Goal: Information Seeking & Learning: Learn about a topic

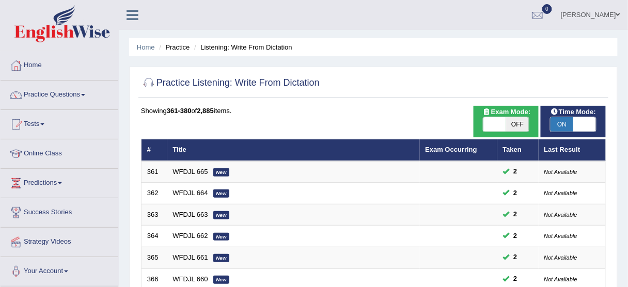
click at [71, 94] on link "Practice Questions" at bounding box center [60, 94] width 118 height 26
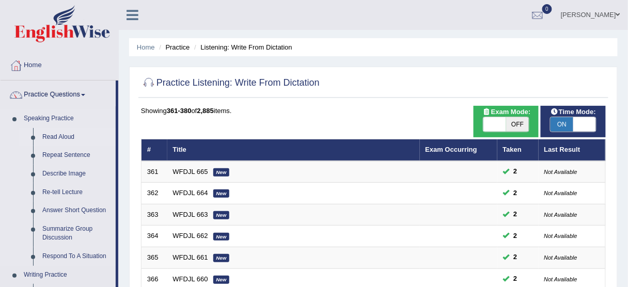
click at [66, 136] on link "Read Aloud" at bounding box center [77, 137] width 78 height 19
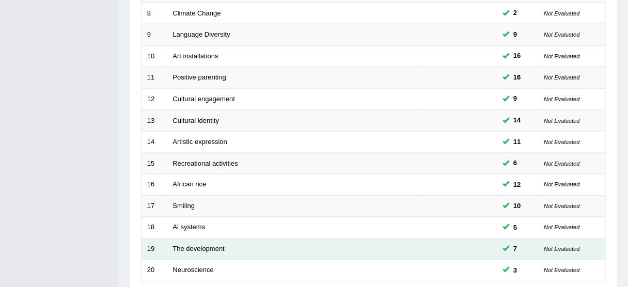
scroll to position [392, 0]
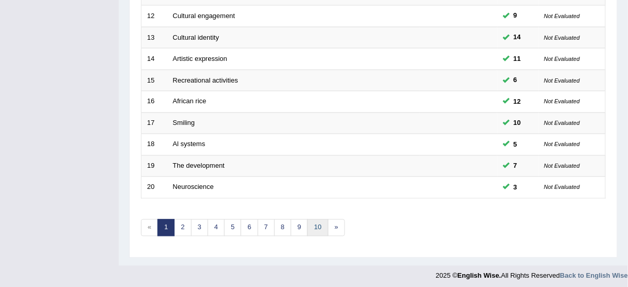
click at [310, 223] on link "10" at bounding box center [317, 227] width 21 height 17
click at [315, 220] on link "10" at bounding box center [317, 227] width 21 height 17
click at [313, 223] on link "10" at bounding box center [317, 227] width 21 height 17
click at [314, 223] on link "10" at bounding box center [317, 227] width 21 height 17
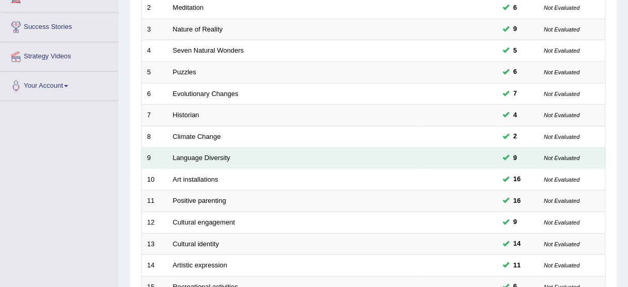
scroll to position [0, 0]
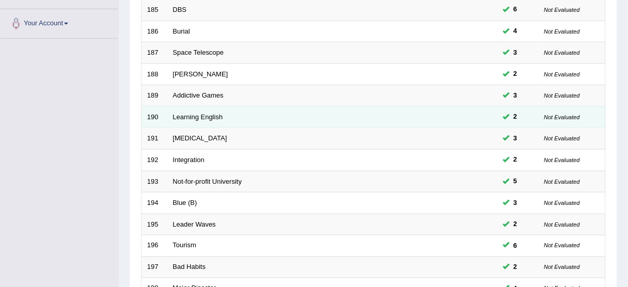
scroll to position [392, 0]
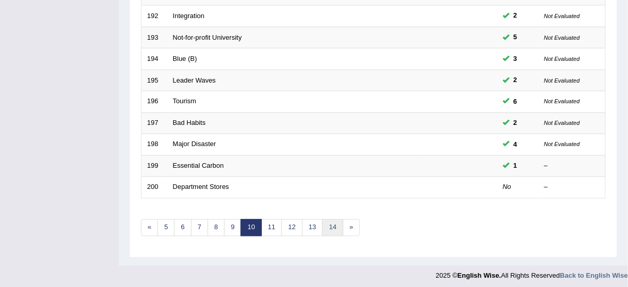
click at [322, 221] on link "14" at bounding box center [332, 227] width 21 height 17
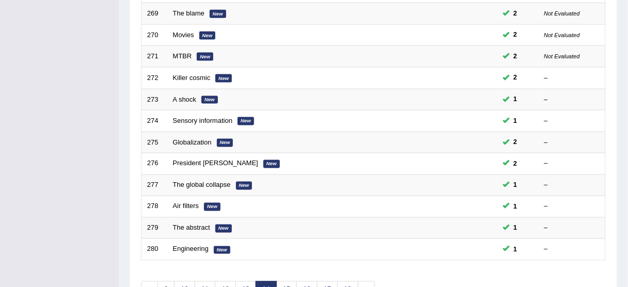
scroll to position [392, 0]
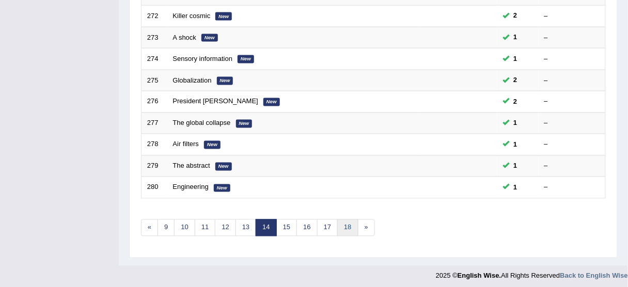
click at [344, 220] on link "18" at bounding box center [347, 227] width 21 height 17
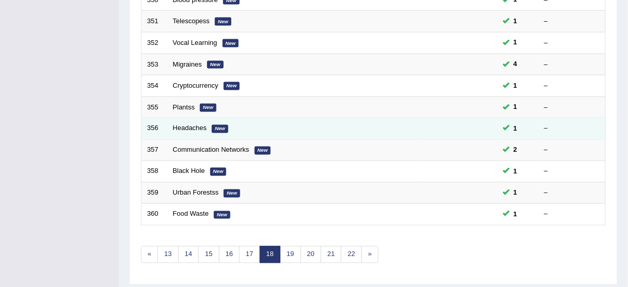
scroll to position [392, 0]
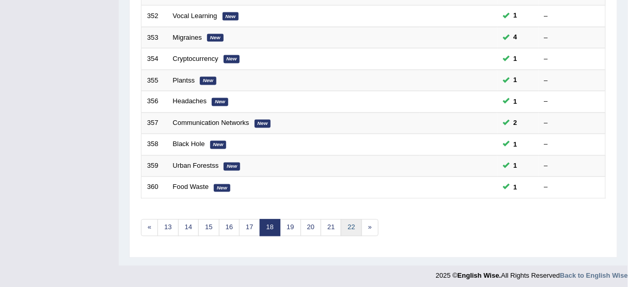
click at [347, 223] on link "22" at bounding box center [351, 227] width 21 height 17
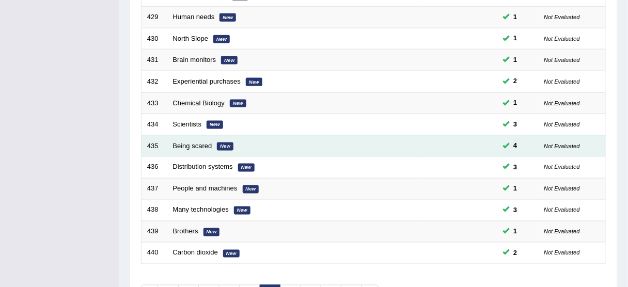
scroll to position [392, 0]
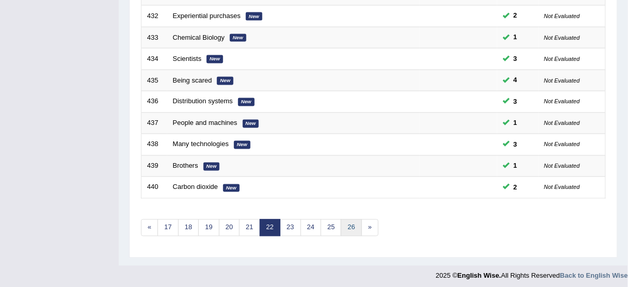
click at [350, 221] on link "26" at bounding box center [351, 227] width 21 height 17
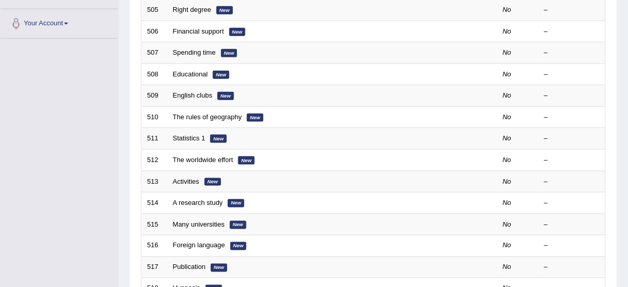
scroll to position [392, 0]
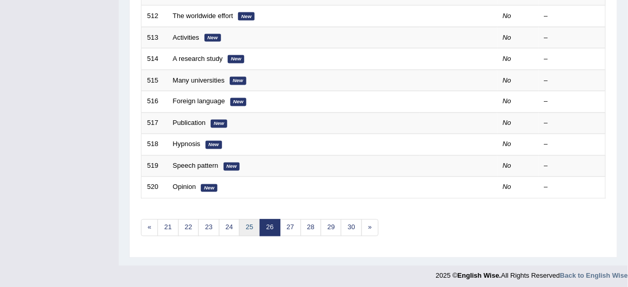
click at [248, 220] on link "25" at bounding box center [249, 227] width 21 height 17
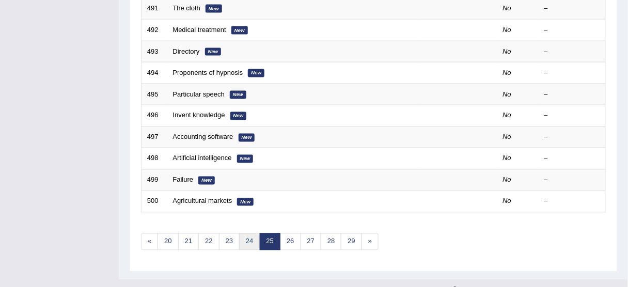
scroll to position [386, 0]
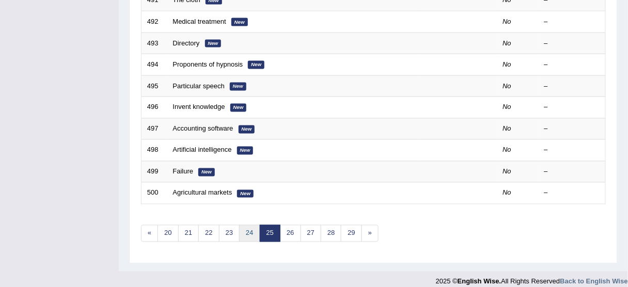
click at [244, 225] on link "24" at bounding box center [249, 233] width 21 height 17
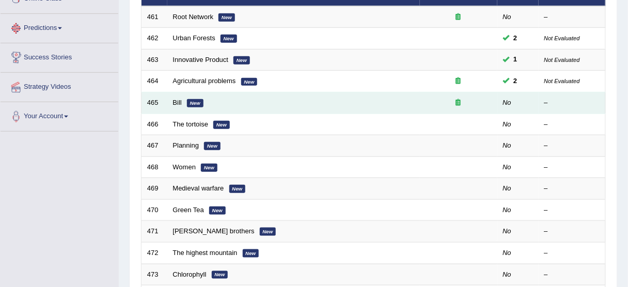
scroll to position [83, 0]
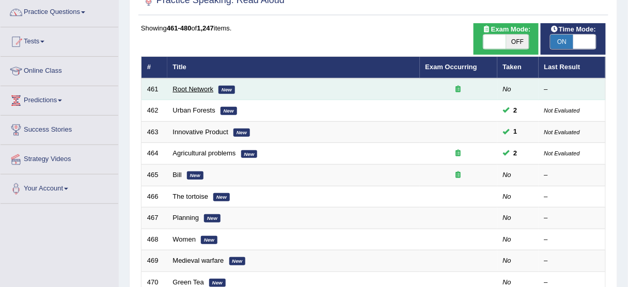
click at [191, 87] on link "Root Network" at bounding box center [193, 89] width 41 height 8
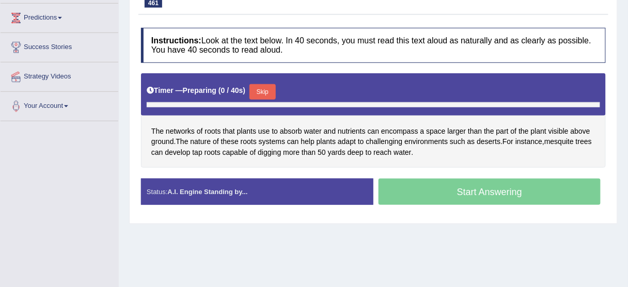
scroll to position [187, 0]
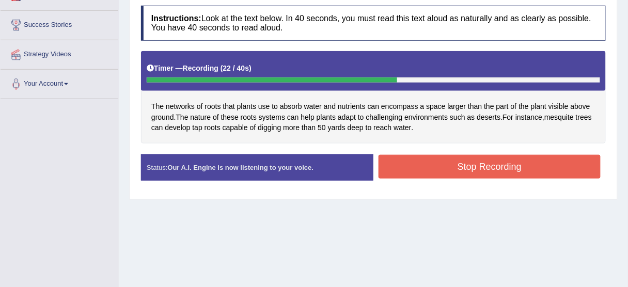
click at [440, 165] on button "Stop Recording" at bounding box center [489, 167] width 222 height 24
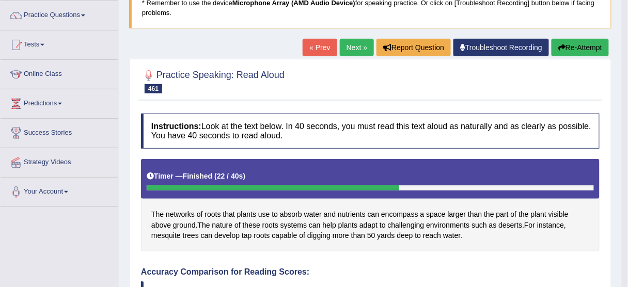
scroll to position [0, 0]
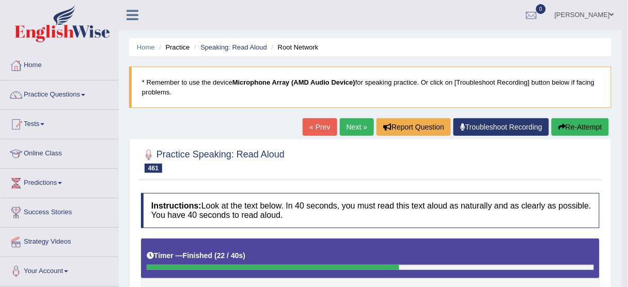
click at [576, 130] on button "Re-Attempt" at bounding box center [579, 127] width 57 height 18
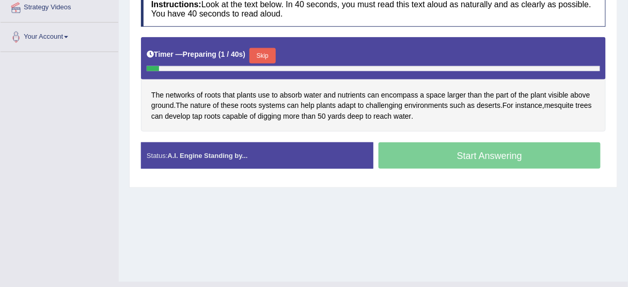
click at [270, 57] on button "Skip" at bounding box center [262, 55] width 26 height 15
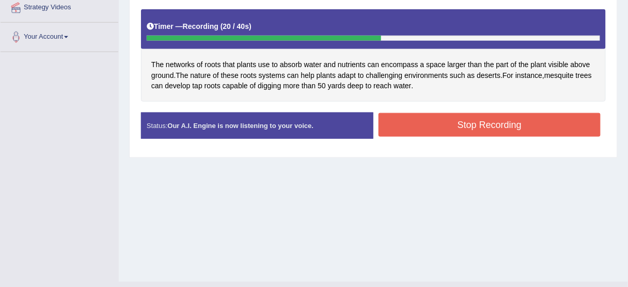
click at [438, 119] on button "Stop Recording" at bounding box center [489, 125] width 222 height 24
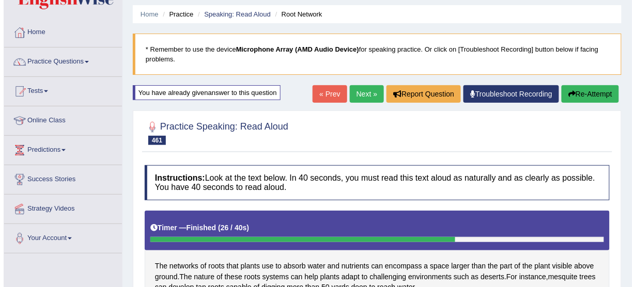
scroll to position [28, 0]
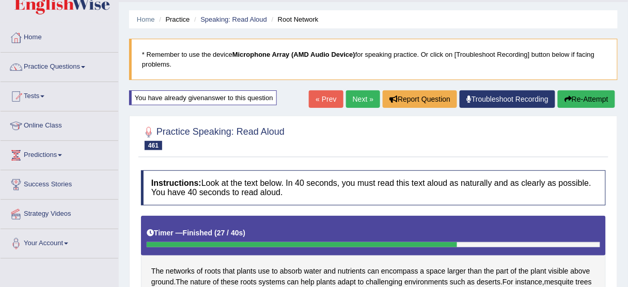
click at [365, 102] on link "Next »" at bounding box center [363, 99] width 34 height 18
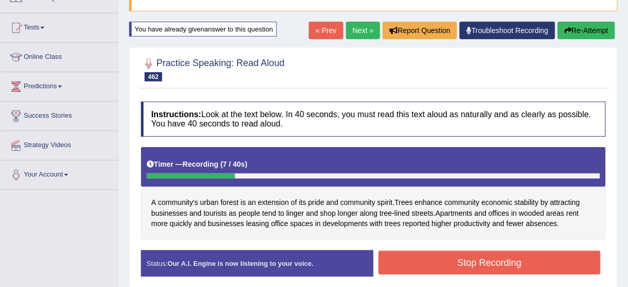
scroll to position [83, 0]
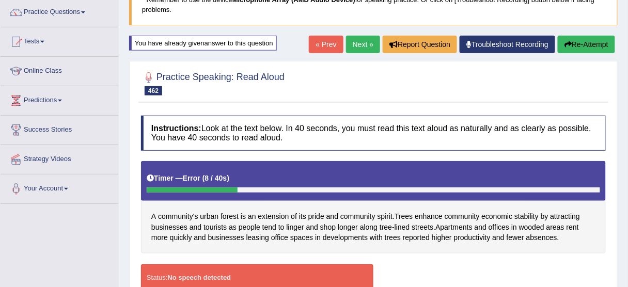
click at [586, 44] on button "Re-Attempt" at bounding box center [586, 45] width 57 height 18
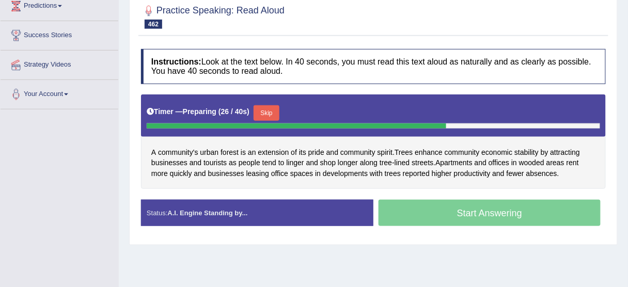
click at [260, 110] on button "Skip" at bounding box center [267, 112] width 26 height 15
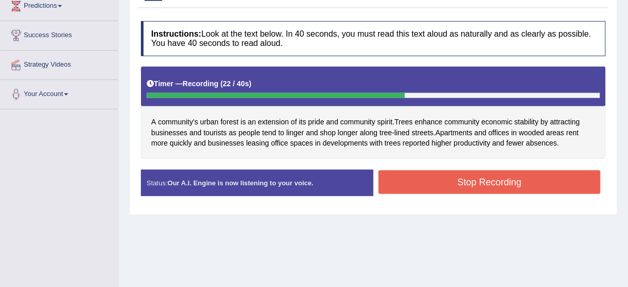
click at [510, 183] on button "Stop Recording" at bounding box center [489, 182] width 222 height 24
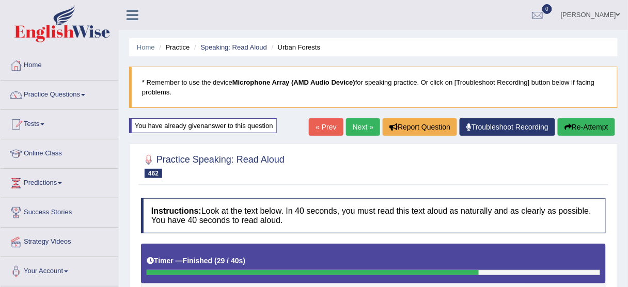
click at [589, 128] on button "Re-Attempt" at bounding box center [586, 127] width 57 height 18
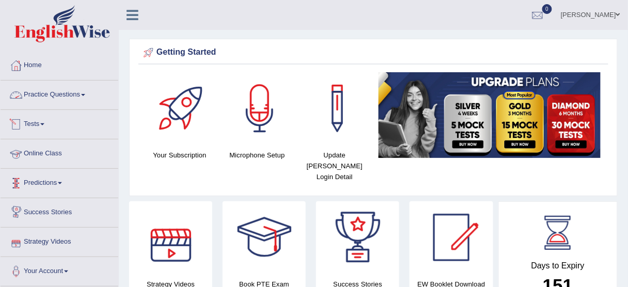
click at [66, 94] on link "Practice Questions" at bounding box center [60, 94] width 118 height 26
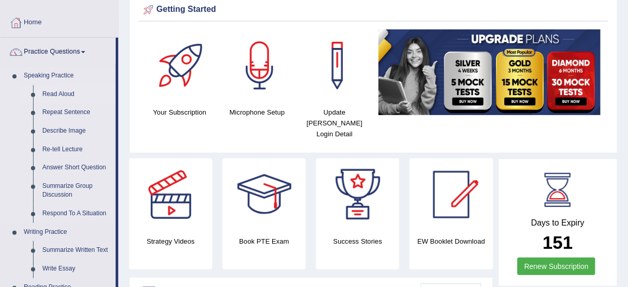
scroll to position [41, 0]
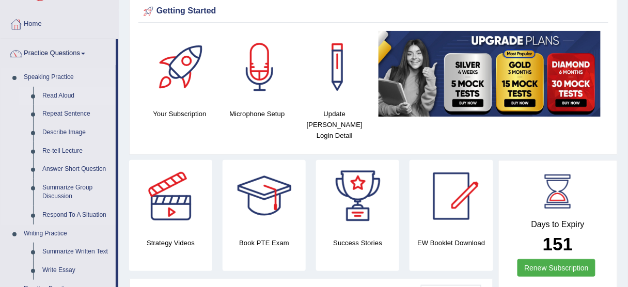
click at [66, 96] on link "Read Aloud" at bounding box center [77, 96] width 78 height 19
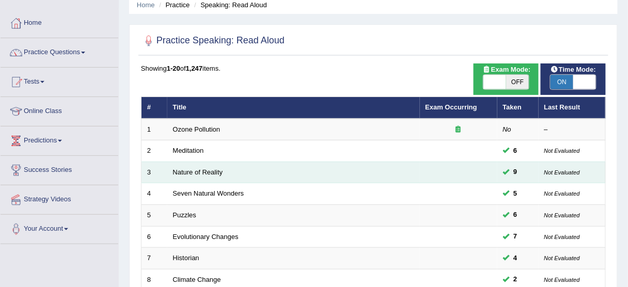
scroll to position [41, 0]
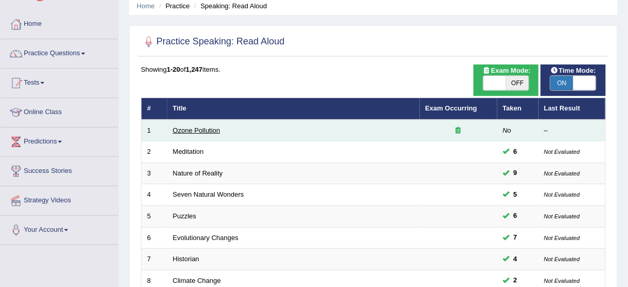
click at [195, 126] on link "Ozone Pollution" at bounding box center [197, 130] width 48 height 8
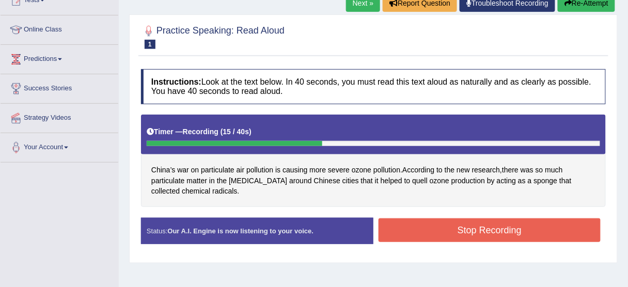
click at [409, 227] on button "Stop Recording" at bounding box center [489, 230] width 222 height 24
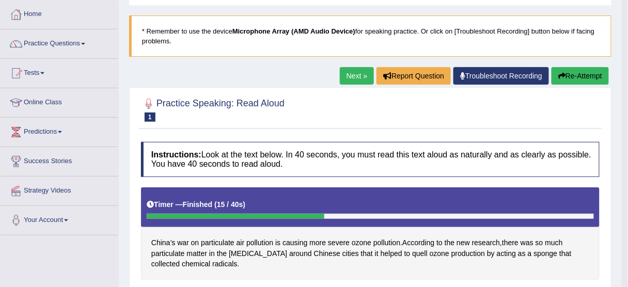
scroll to position [41, 0]
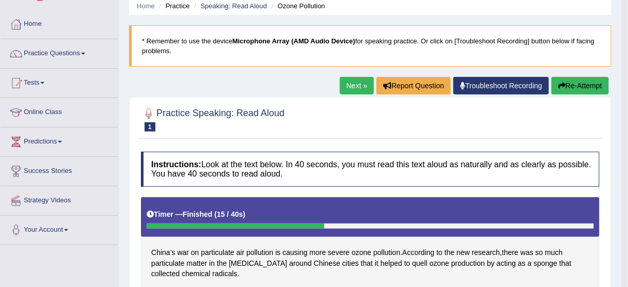
click at [582, 84] on button "Re-Attempt" at bounding box center [579, 86] width 57 height 18
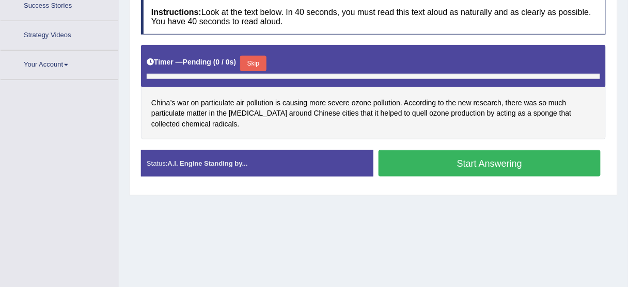
scroll to position [243, 0]
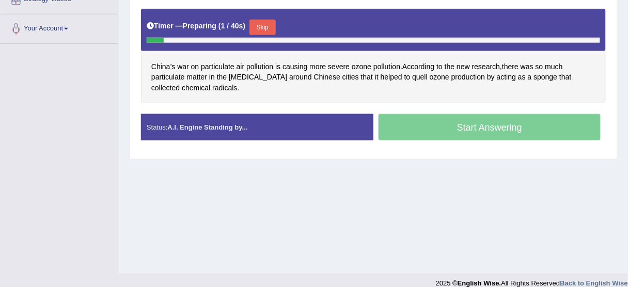
click at [268, 35] on button "Skip" at bounding box center [262, 27] width 26 height 15
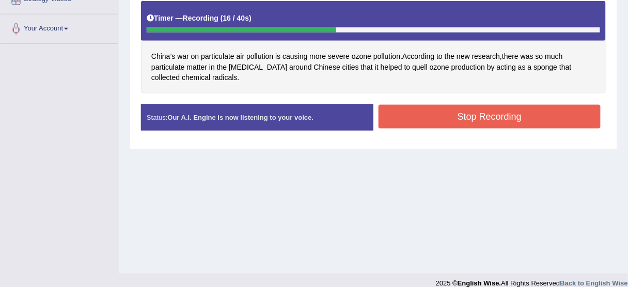
click at [433, 120] on button "Stop Recording" at bounding box center [489, 117] width 222 height 24
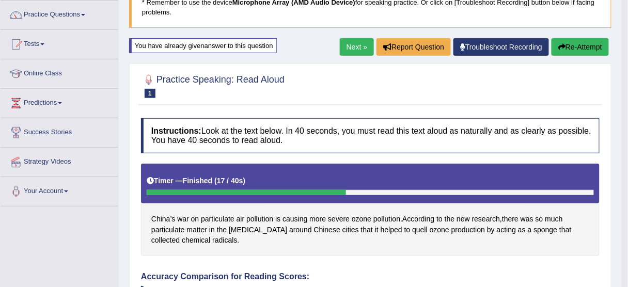
scroll to position [77, 0]
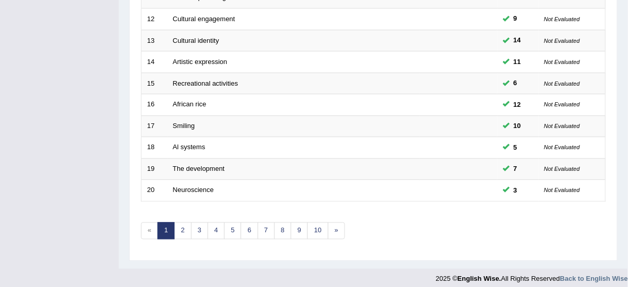
scroll to position [392, 0]
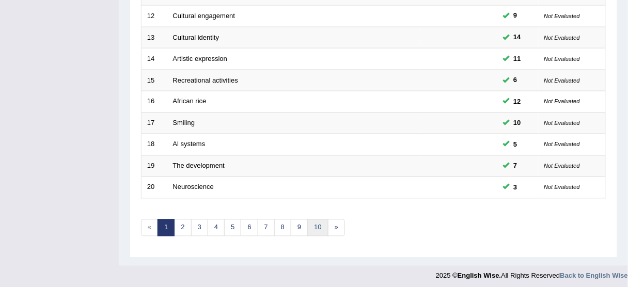
click at [313, 229] on link "10" at bounding box center [317, 227] width 21 height 17
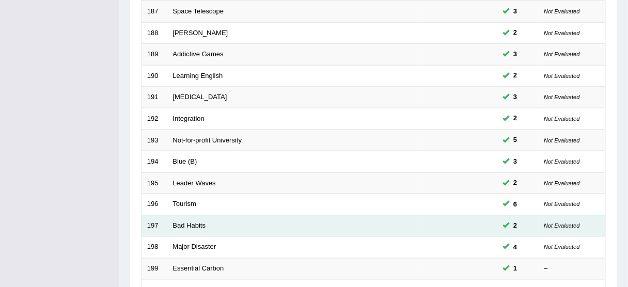
scroll to position [392, 0]
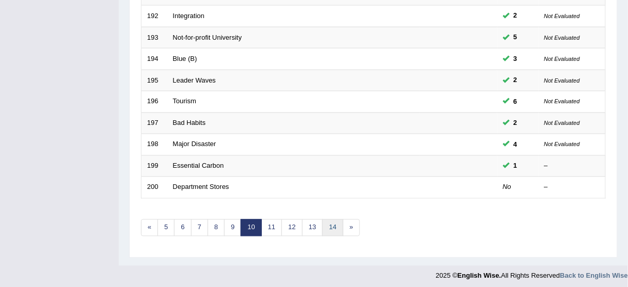
click at [332, 220] on link "14" at bounding box center [332, 227] width 21 height 17
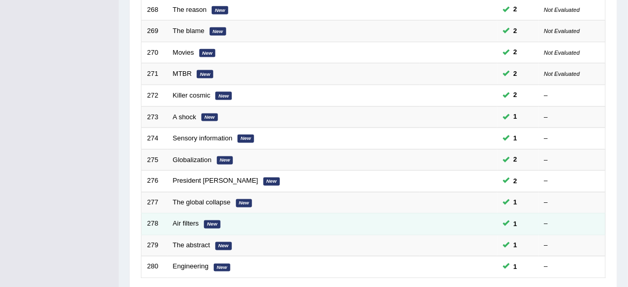
scroll to position [309, 0]
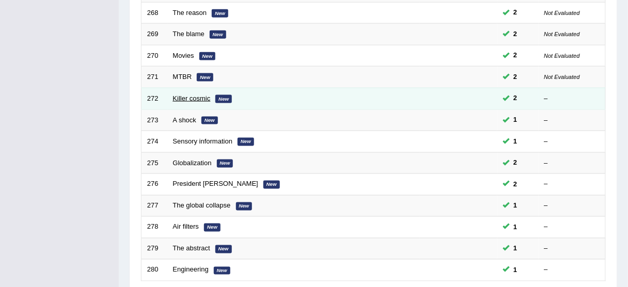
click at [193, 97] on link "Killer cosmic" at bounding box center [192, 98] width 38 height 8
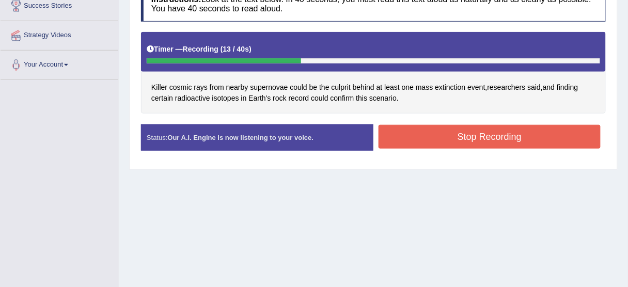
click at [421, 129] on button "Stop Recording" at bounding box center [489, 137] width 222 height 24
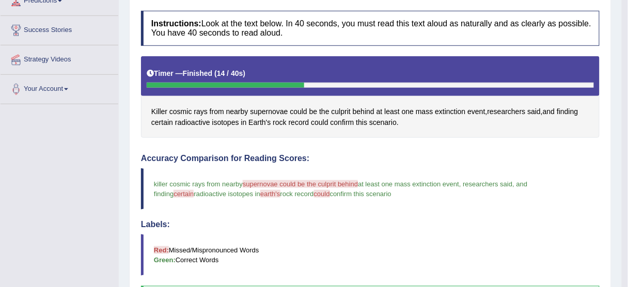
scroll to position [63, 0]
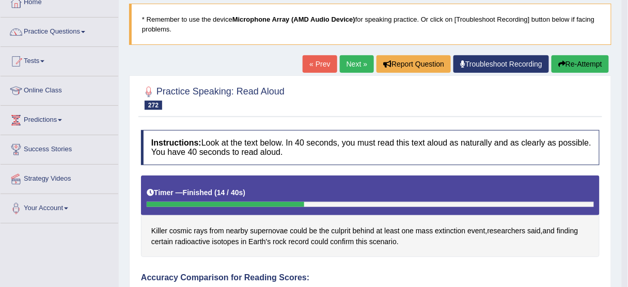
click at [594, 66] on button "Re-Attempt" at bounding box center [579, 64] width 57 height 18
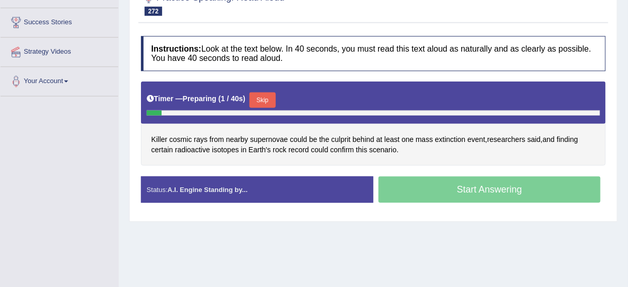
click at [273, 99] on button "Skip" at bounding box center [262, 99] width 26 height 15
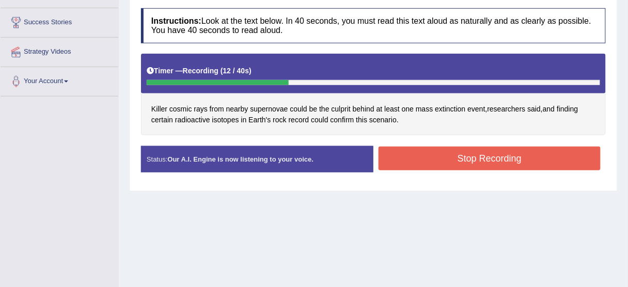
click at [414, 165] on button "Stop Recording" at bounding box center [489, 159] width 222 height 24
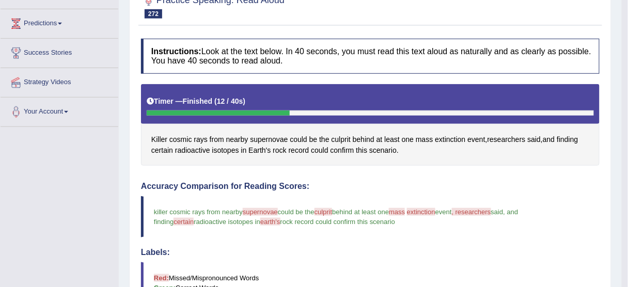
scroll to position [91, 0]
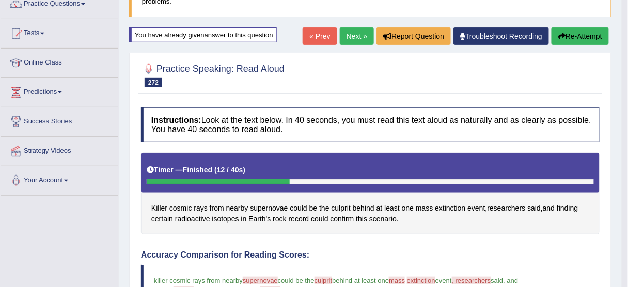
click at [346, 41] on link "Next »" at bounding box center [357, 36] width 34 height 18
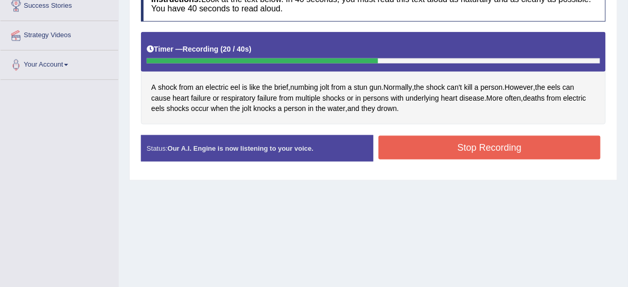
click at [444, 137] on button "Stop Recording" at bounding box center [489, 148] width 222 height 24
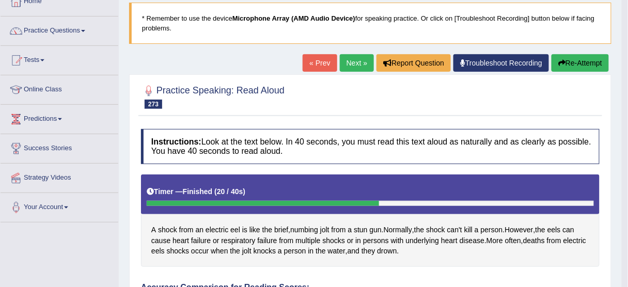
scroll to position [42, 0]
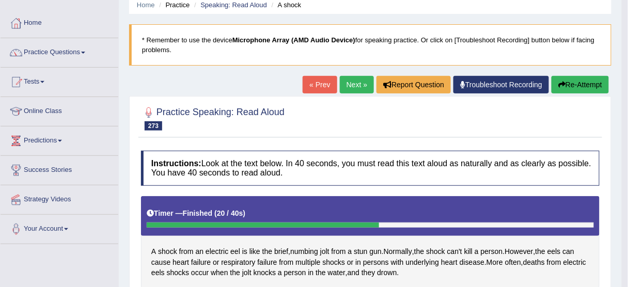
click at [581, 83] on button "Re-Attempt" at bounding box center [579, 85] width 57 height 18
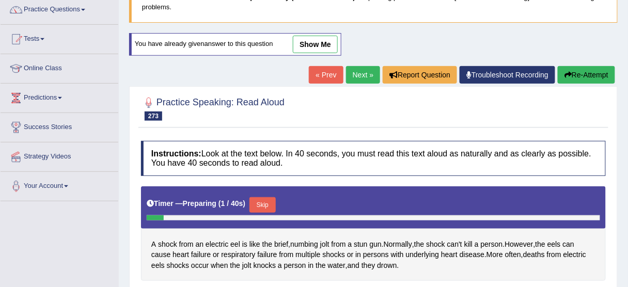
scroll to position [125, 0]
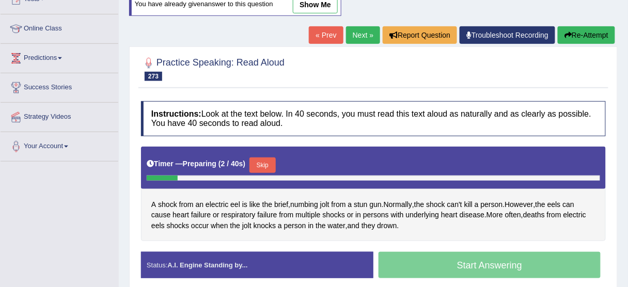
click at [262, 159] on button "Skip" at bounding box center [262, 164] width 26 height 15
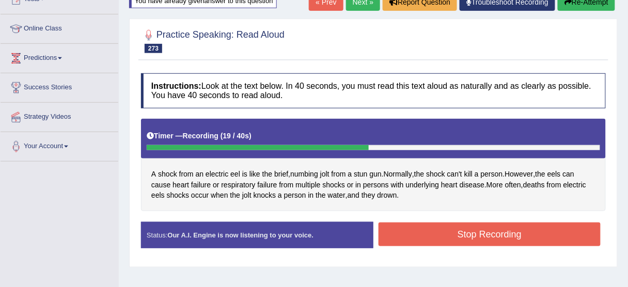
click at [433, 233] on button "Stop Recording" at bounding box center [489, 235] width 222 height 24
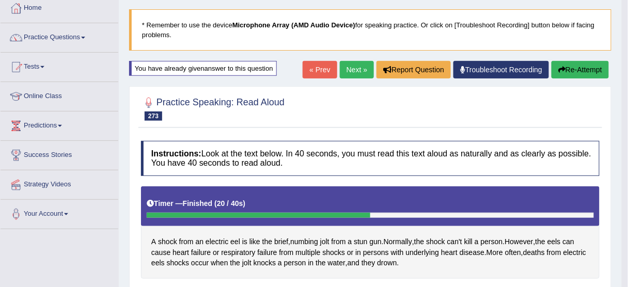
scroll to position [42, 0]
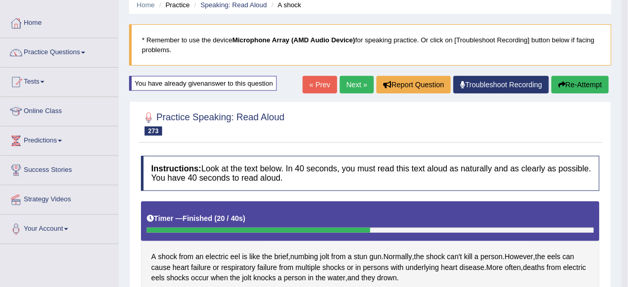
click at [359, 81] on link "Next »" at bounding box center [357, 85] width 34 height 18
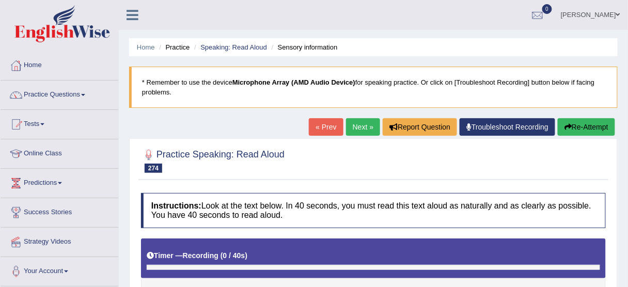
click at [330, 124] on link "« Prev" at bounding box center [326, 127] width 34 height 18
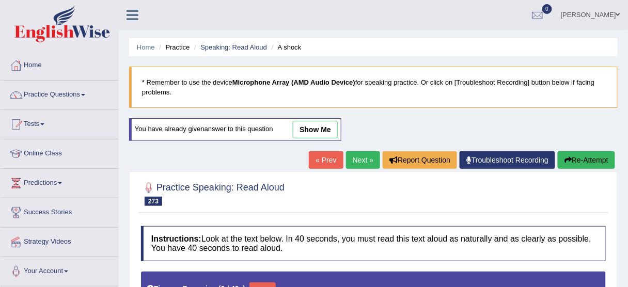
click at [315, 129] on link "show me" at bounding box center [315, 130] width 45 height 18
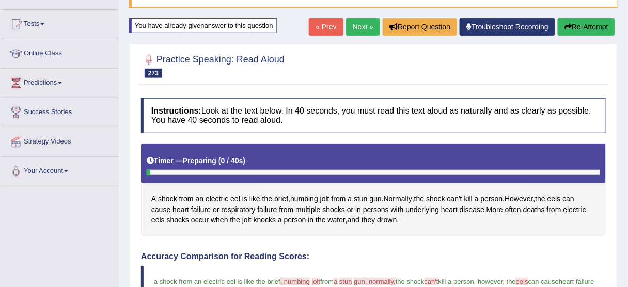
scroll to position [83, 0]
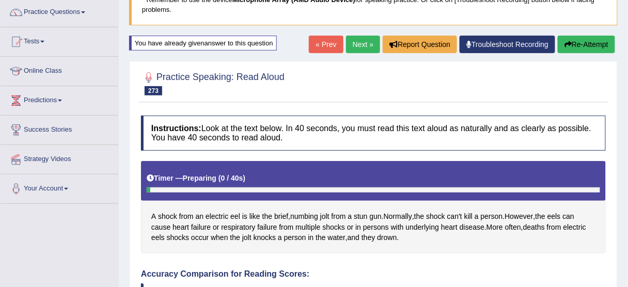
click at [581, 40] on button "Re-Attempt" at bounding box center [586, 45] width 57 height 18
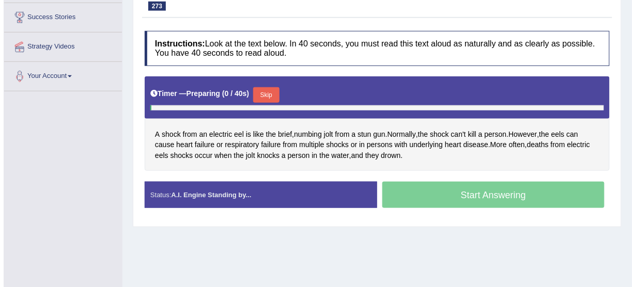
scroll to position [210, 0]
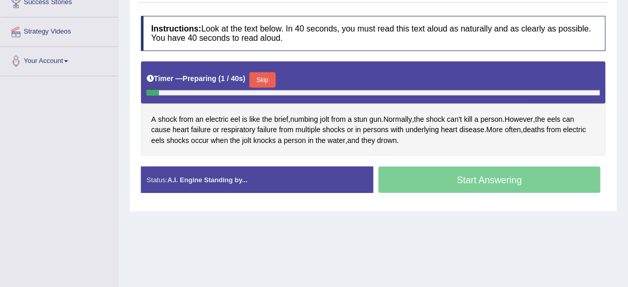
click at [270, 70] on div "Timer — Preparing ( 1 / 40s ) Skip" at bounding box center [373, 80] width 453 height 21
click at [270, 72] on button "Skip" at bounding box center [262, 79] width 26 height 15
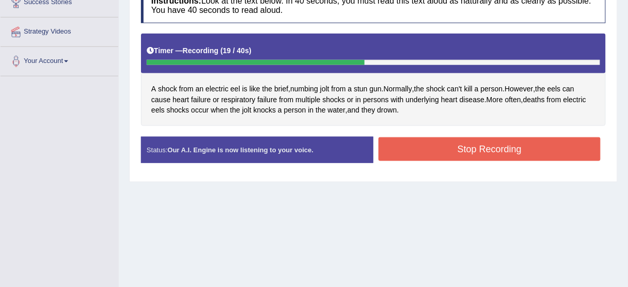
click at [412, 142] on button "Stop Recording" at bounding box center [489, 149] width 222 height 24
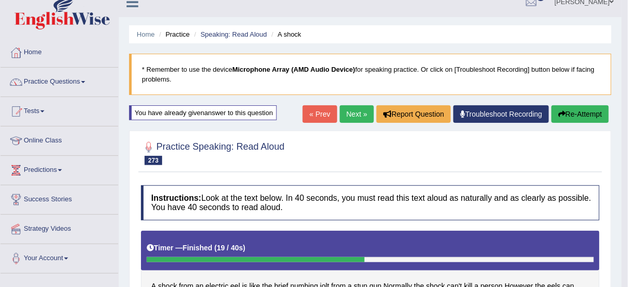
scroll to position [4, 0]
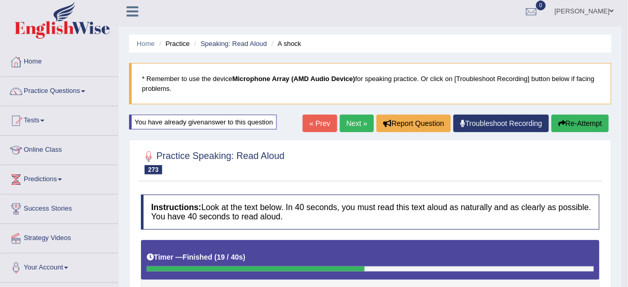
click at [352, 125] on link "Next »" at bounding box center [357, 124] width 34 height 18
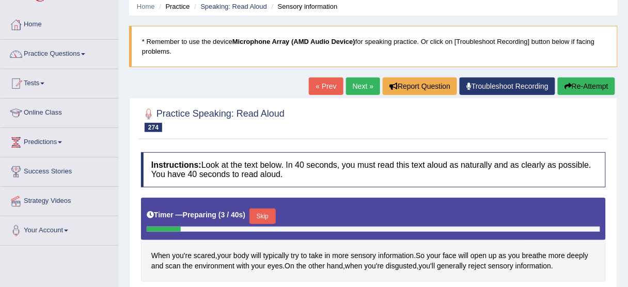
scroll to position [124, 0]
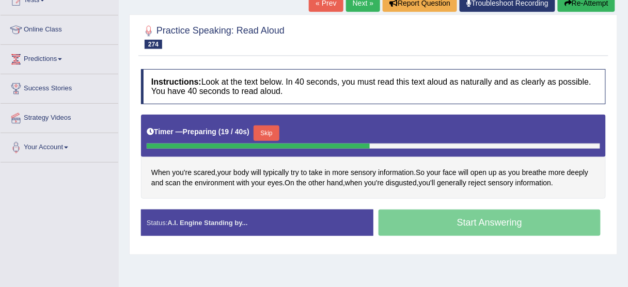
click at [266, 129] on button "Skip" at bounding box center [267, 132] width 26 height 15
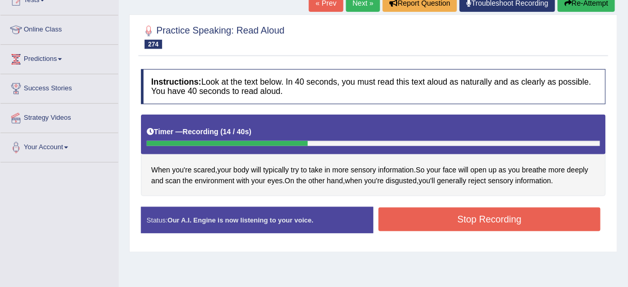
click at [494, 224] on button "Stop Recording" at bounding box center [489, 220] width 222 height 24
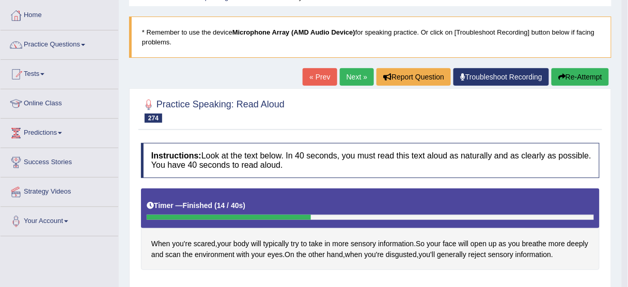
scroll to position [41, 0]
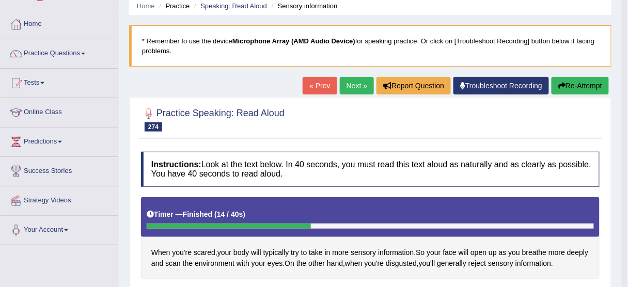
click at [580, 87] on button "Re-Attempt" at bounding box center [579, 86] width 57 height 18
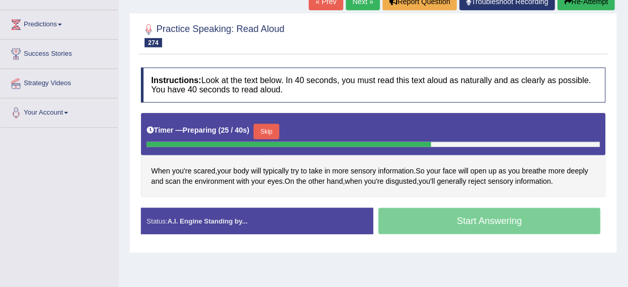
scroll to position [165, 0]
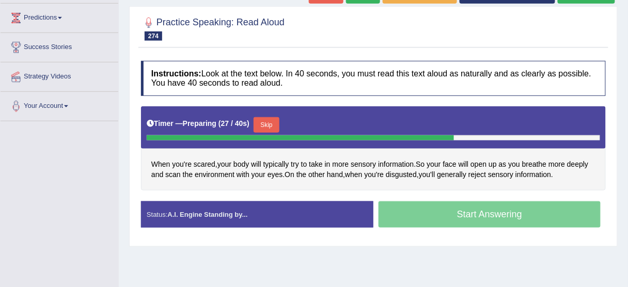
click at [270, 115] on div "Timer — Preparing ( 27 / 40s ) Skip" at bounding box center [373, 125] width 453 height 21
click at [268, 121] on button "Skip" at bounding box center [267, 124] width 26 height 15
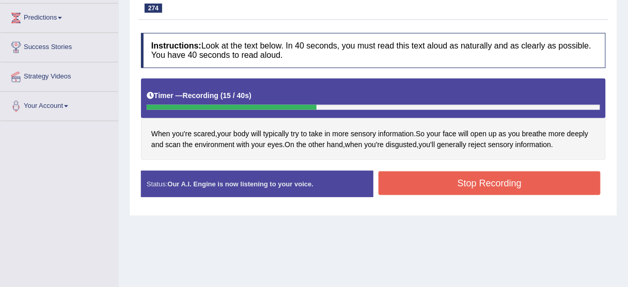
click at [479, 182] on button "Stop Recording" at bounding box center [489, 183] width 222 height 24
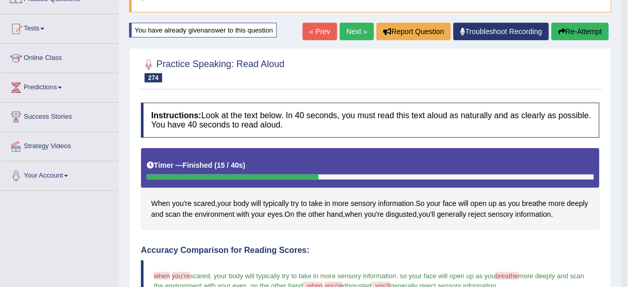
scroll to position [0, 0]
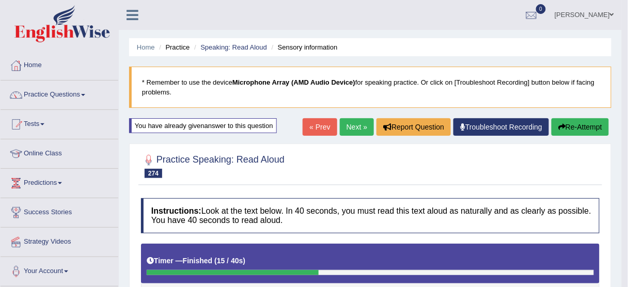
click at [356, 128] on link "Next »" at bounding box center [357, 127] width 34 height 18
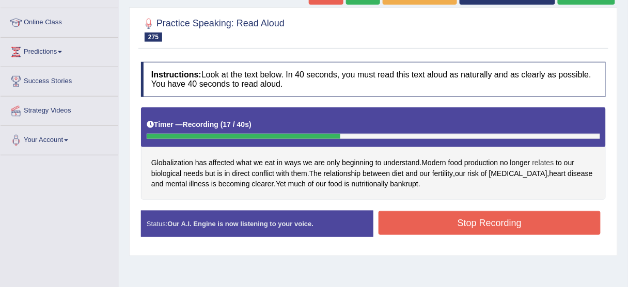
scroll to position [83, 0]
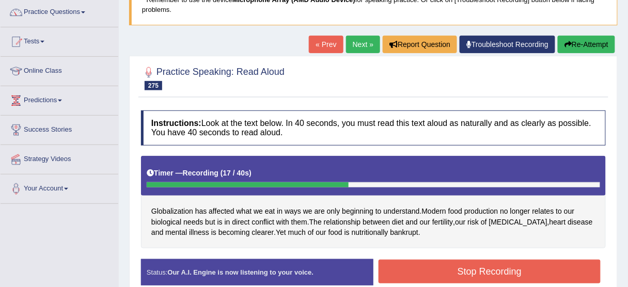
click at [587, 44] on button "Re-Attempt" at bounding box center [586, 45] width 57 height 18
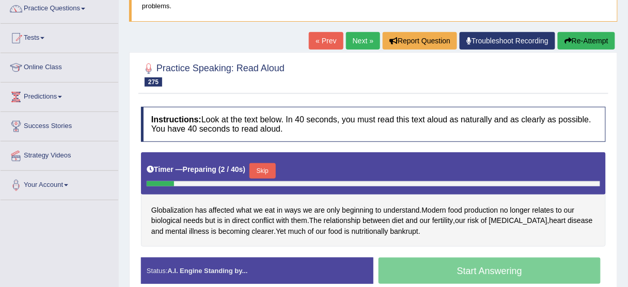
click at [264, 167] on button "Skip" at bounding box center [262, 170] width 26 height 15
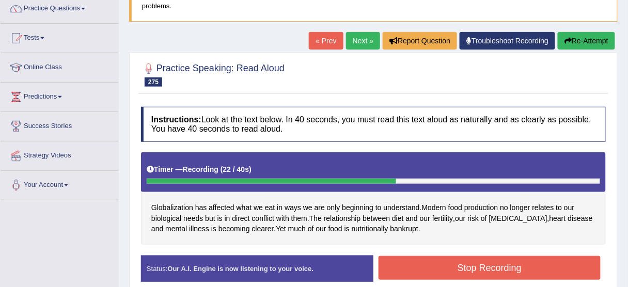
click at [417, 258] on button "Stop Recording" at bounding box center [489, 268] width 222 height 24
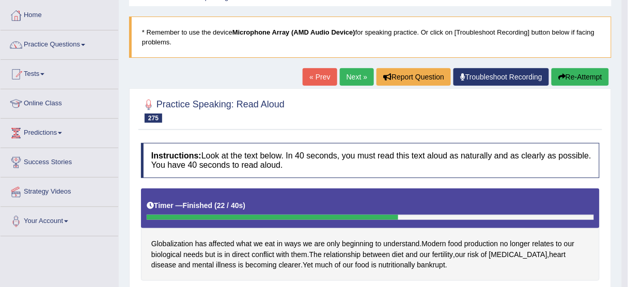
scroll to position [45, 0]
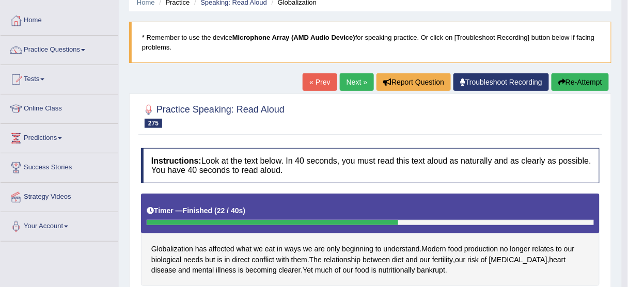
click at [585, 79] on button "Re-Attempt" at bounding box center [579, 82] width 57 height 18
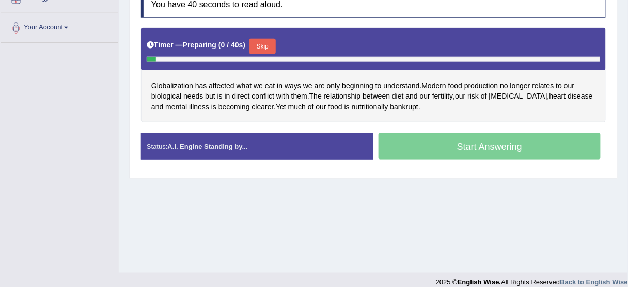
drag, startPoint x: 267, startPoint y: 40, endPoint x: 263, endPoint y: 56, distance: 17.0
click at [267, 41] on button "Skip" at bounding box center [262, 46] width 26 height 15
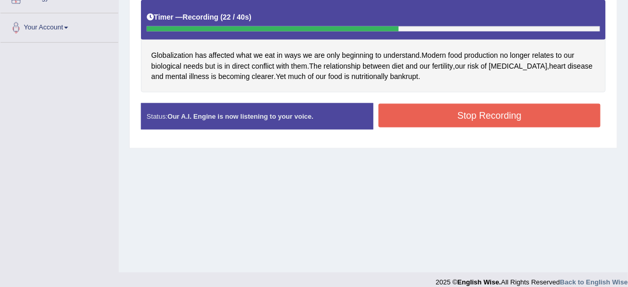
click at [412, 112] on button "Stop Recording" at bounding box center [489, 116] width 222 height 24
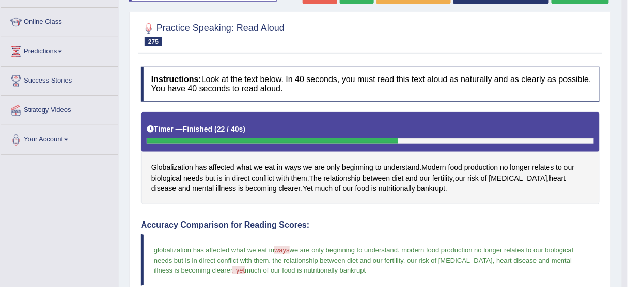
scroll to position [120, 0]
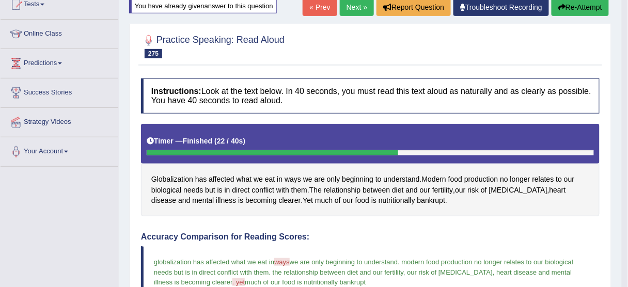
click at [350, 6] on link "Next »" at bounding box center [357, 7] width 34 height 18
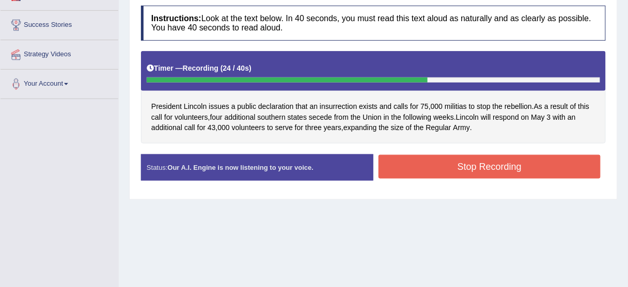
click at [441, 167] on button "Stop Recording" at bounding box center [489, 167] width 222 height 24
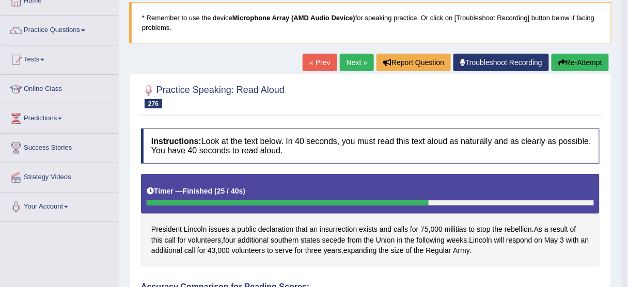
scroll to position [64, 0]
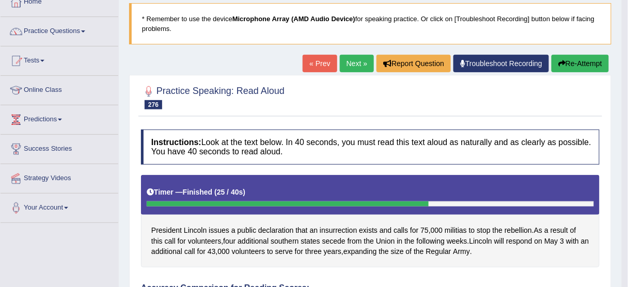
click at [587, 64] on button "Re-Attempt" at bounding box center [579, 64] width 57 height 18
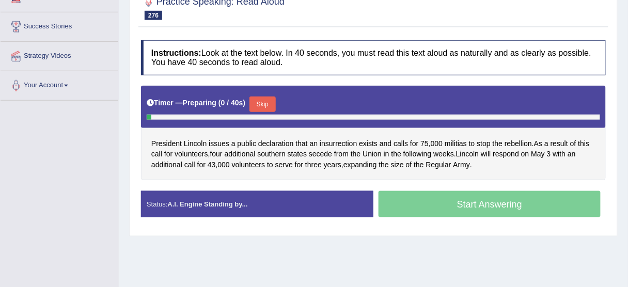
scroll to position [187, 0]
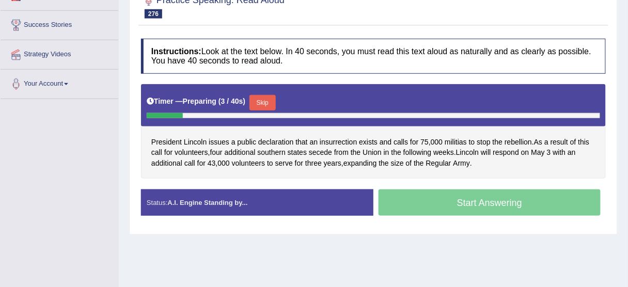
click at [270, 98] on button "Skip" at bounding box center [262, 102] width 26 height 15
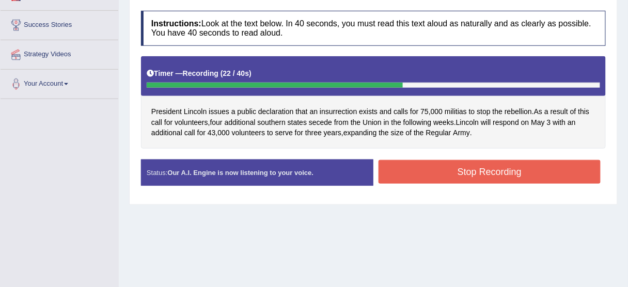
click at [456, 171] on button "Stop Recording" at bounding box center [489, 172] width 222 height 24
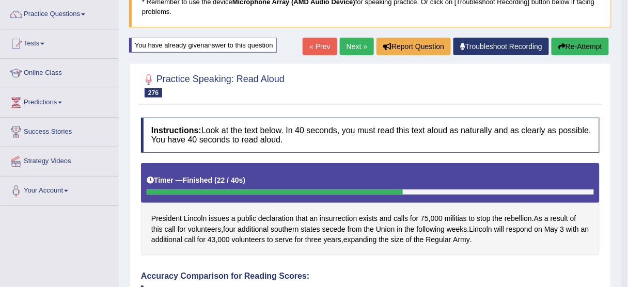
scroll to position [64, 0]
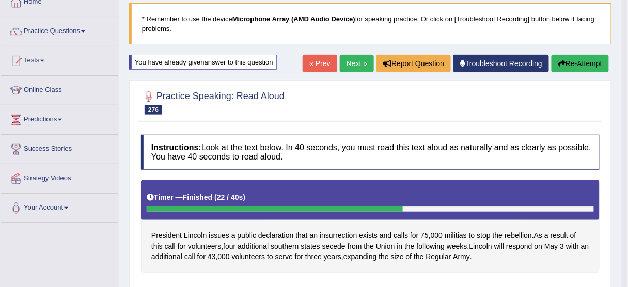
click at [576, 59] on button "Re-Attempt" at bounding box center [579, 64] width 57 height 18
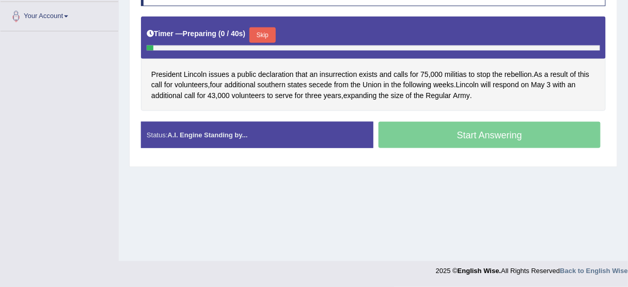
click at [268, 29] on button "Skip" at bounding box center [262, 34] width 26 height 15
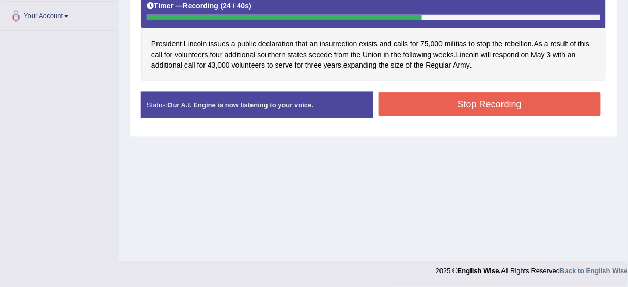
click at [458, 104] on button "Stop Recording" at bounding box center [489, 104] width 222 height 24
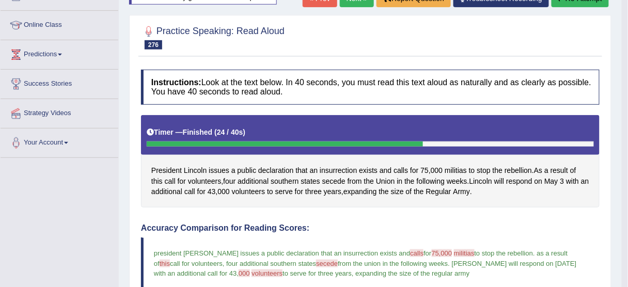
scroll to position [49, 0]
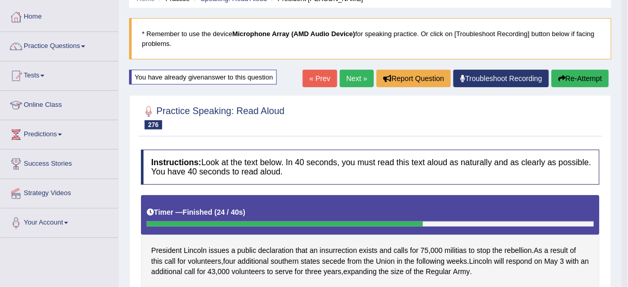
click at [356, 74] on link "Next »" at bounding box center [357, 79] width 34 height 18
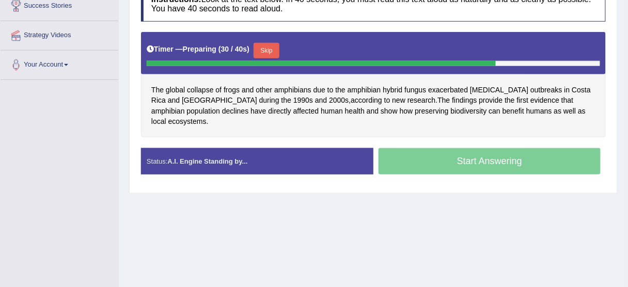
click at [273, 49] on button "Skip" at bounding box center [267, 50] width 26 height 15
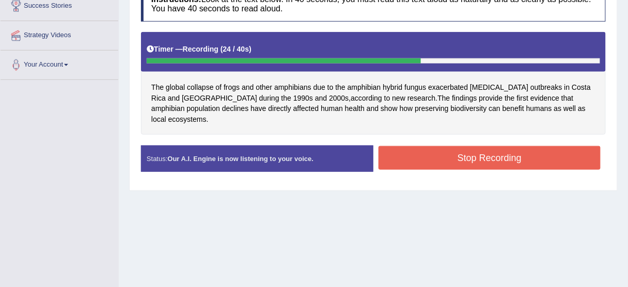
click at [531, 146] on button "Stop Recording" at bounding box center [489, 158] width 222 height 24
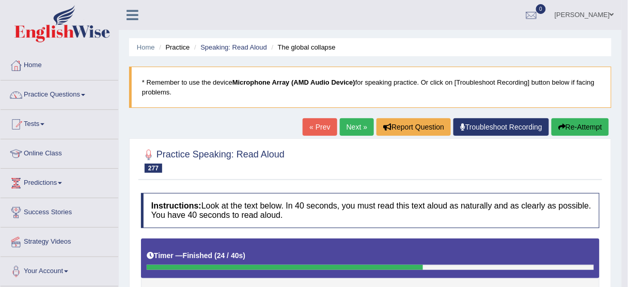
click at [582, 126] on button "Re-Attempt" at bounding box center [579, 127] width 57 height 18
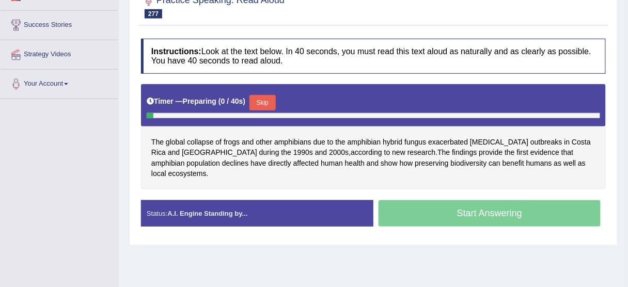
click at [282, 103] on div "Timer — Preparing ( 0 / 40s ) Skip" at bounding box center [373, 102] width 453 height 21
click at [262, 98] on button "Skip" at bounding box center [262, 102] width 26 height 15
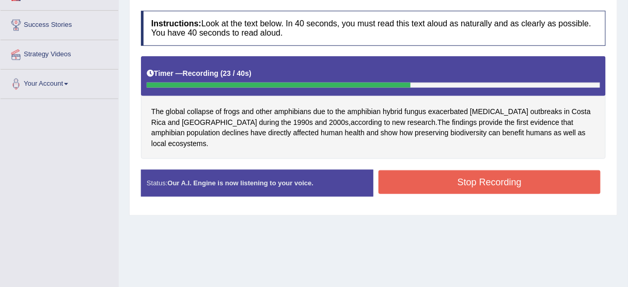
drag, startPoint x: 505, startPoint y: 171, endPoint x: 489, endPoint y: 180, distance: 17.8
click at [505, 171] on button "Stop Recording" at bounding box center [489, 182] width 222 height 24
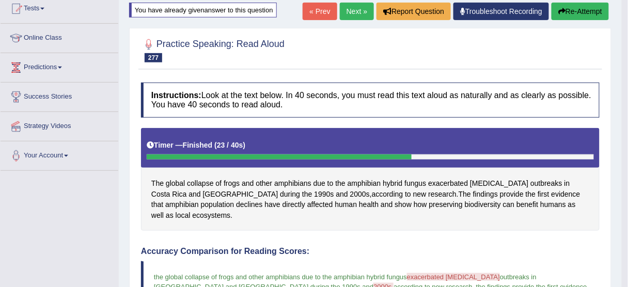
scroll to position [22, 0]
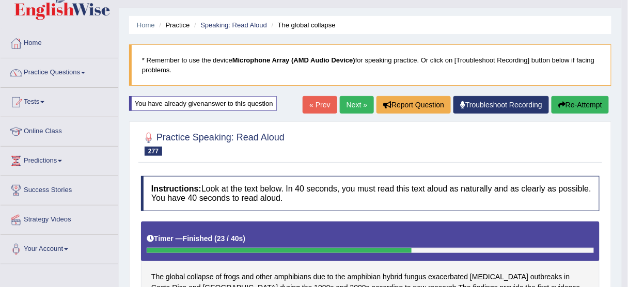
click at [351, 101] on link "Next »" at bounding box center [357, 105] width 34 height 18
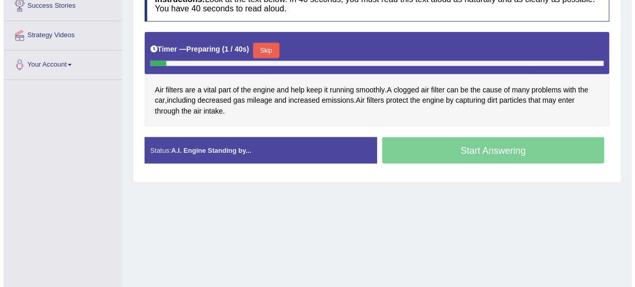
scroll to position [165, 0]
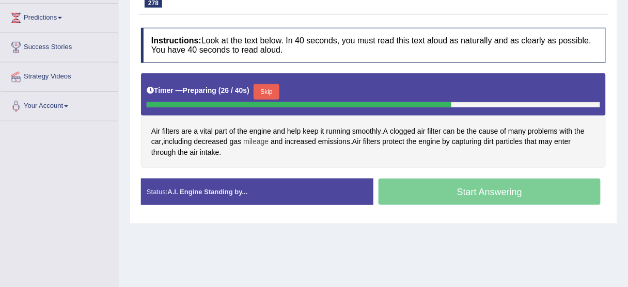
click at [259, 138] on span "mileage" at bounding box center [255, 141] width 25 height 11
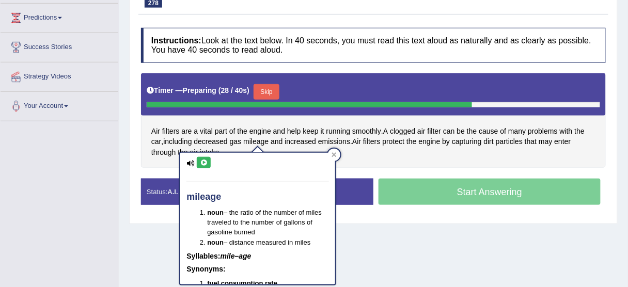
click at [205, 162] on icon at bounding box center [204, 163] width 8 height 6
click at [339, 155] on div at bounding box center [334, 155] width 12 height 12
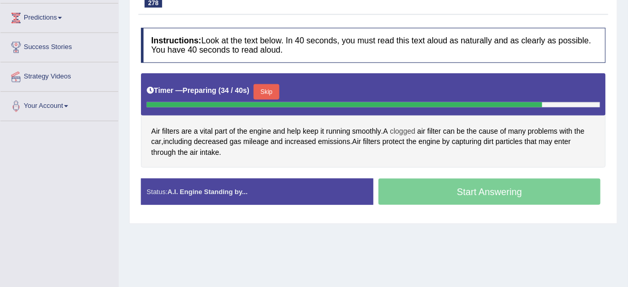
click at [402, 128] on span "clogged" at bounding box center [402, 131] width 25 height 11
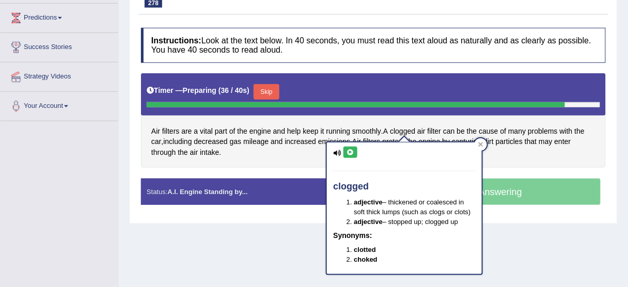
click at [350, 150] on icon at bounding box center [350, 152] width 8 height 6
click at [274, 156] on div "Air filters are a vital part of the engine and help keep it running smoothly . …" at bounding box center [373, 120] width 465 height 95
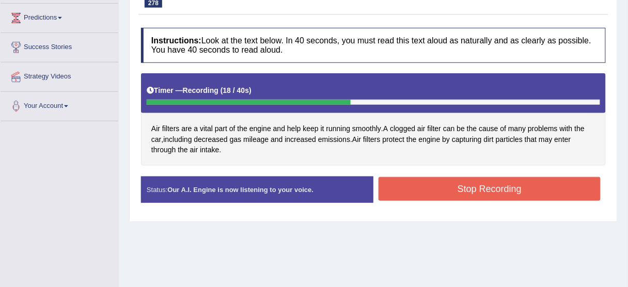
click at [433, 185] on button "Stop Recording" at bounding box center [489, 189] width 222 height 24
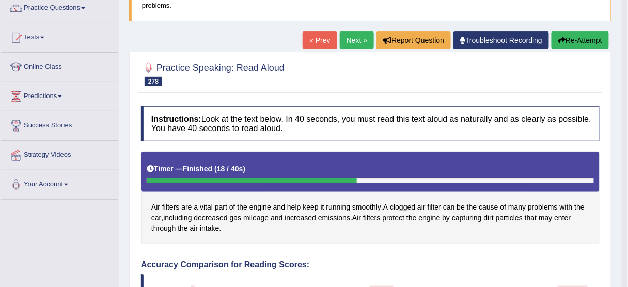
scroll to position [83, 0]
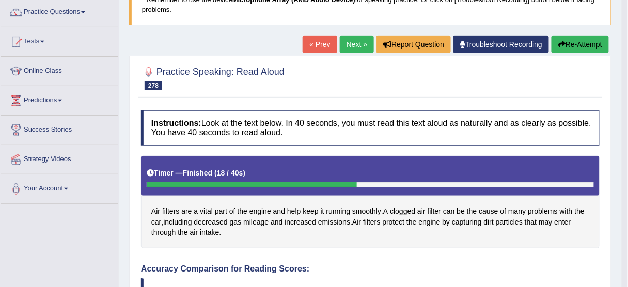
click at [354, 43] on link "Next »" at bounding box center [357, 45] width 34 height 18
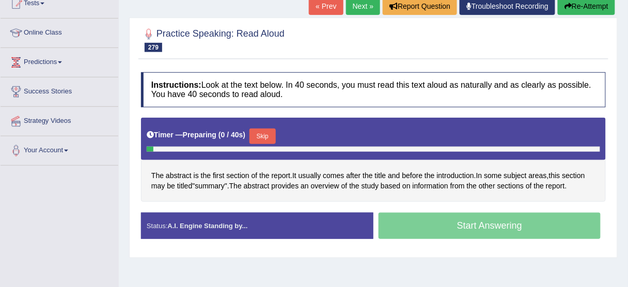
scroll to position [124, 0]
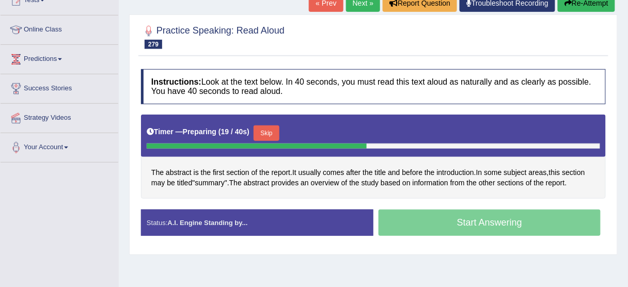
click at [272, 133] on button "Skip" at bounding box center [267, 132] width 26 height 15
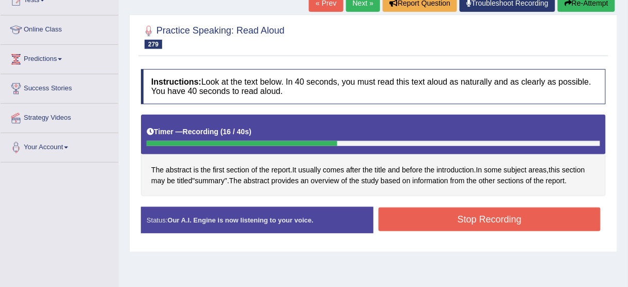
click at [464, 221] on button "Stop Recording" at bounding box center [489, 220] width 222 height 24
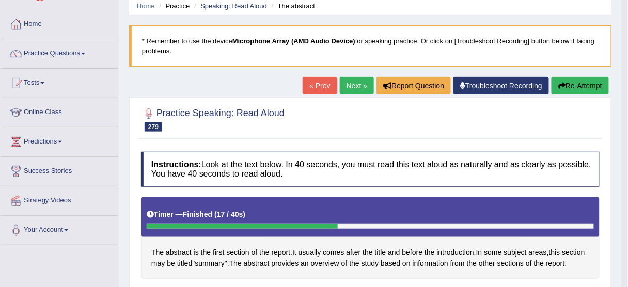
scroll to position [0, 0]
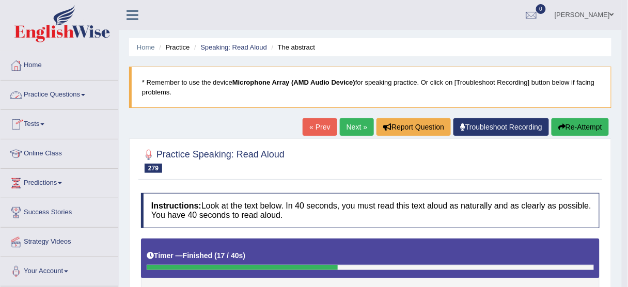
click at [64, 91] on link "Practice Questions" at bounding box center [60, 94] width 118 height 26
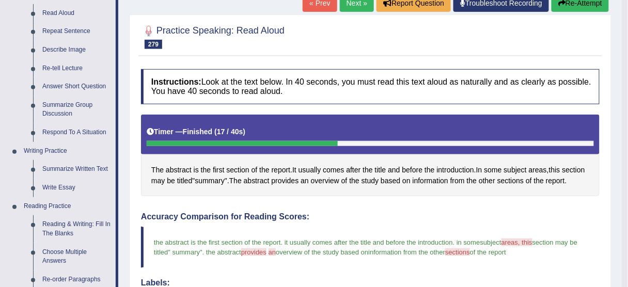
scroll to position [83, 0]
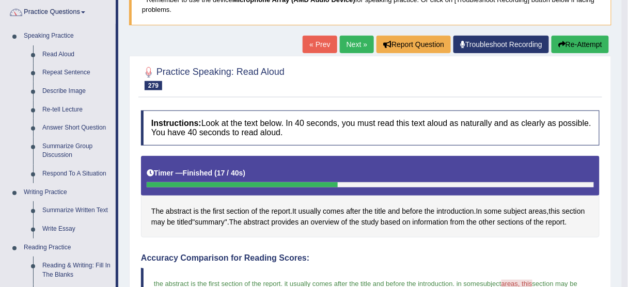
click at [575, 41] on button "Re-Attempt" at bounding box center [579, 45] width 57 height 18
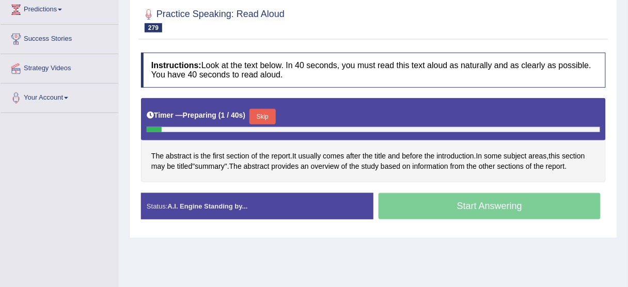
click at [272, 116] on button "Skip" at bounding box center [262, 116] width 26 height 15
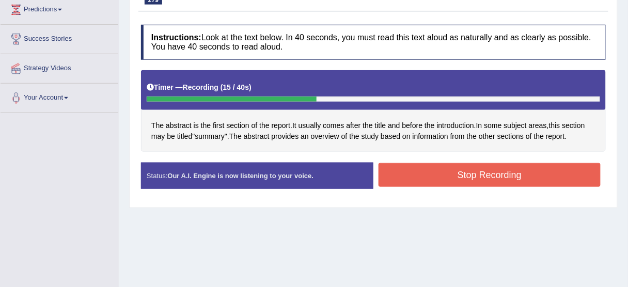
click at [498, 174] on button "Stop Recording" at bounding box center [489, 175] width 222 height 24
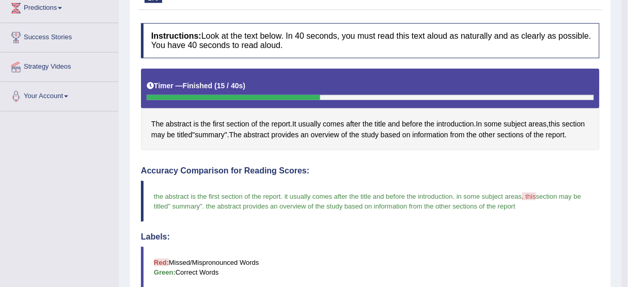
scroll to position [91, 0]
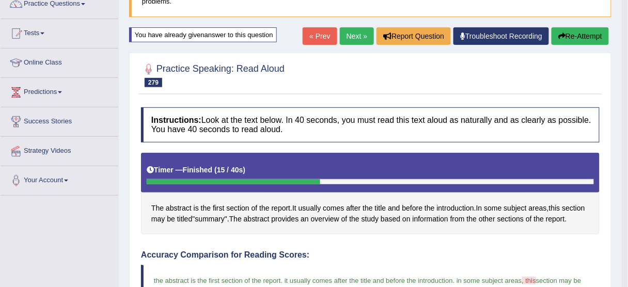
click at [346, 33] on link "Next »" at bounding box center [357, 36] width 34 height 18
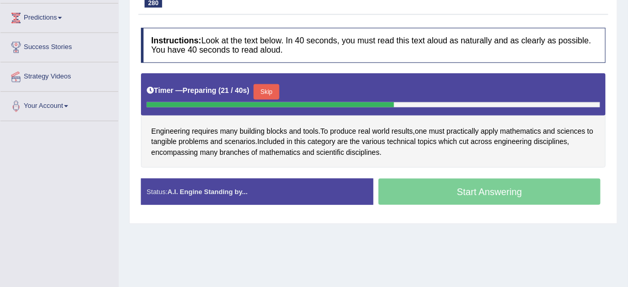
click at [275, 85] on button "Skip" at bounding box center [267, 91] width 26 height 15
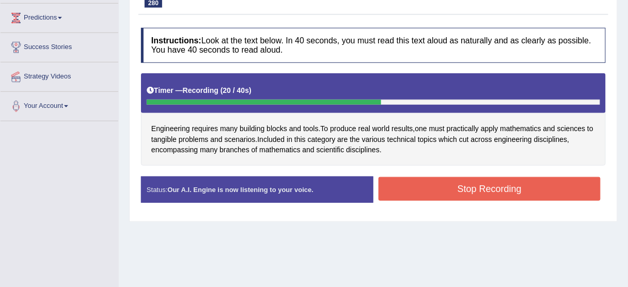
drag, startPoint x: 422, startPoint y: 184, endPoint x: 398, endPoint y: 184, distance: 24.3
click at [421, 184] on button "Stop Recording" at bounding box center [489, 189] width 222 height 24
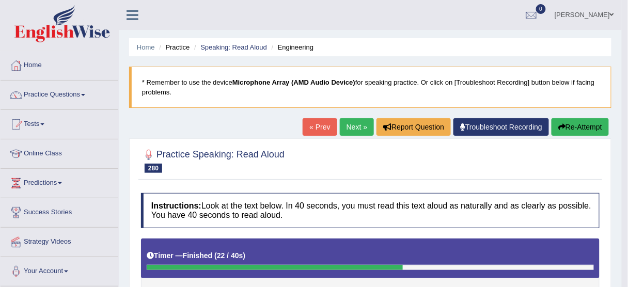
click at [583, 129] on button "Re-Attempt" at bounding box center [579, 127] width 57 height 18
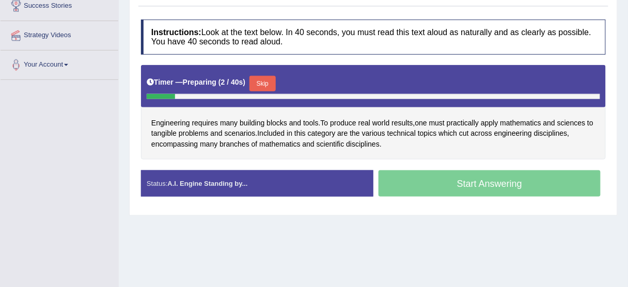
click at [273, 76] on button "Skip" at bounding box center [262, 83] width 26 height 15
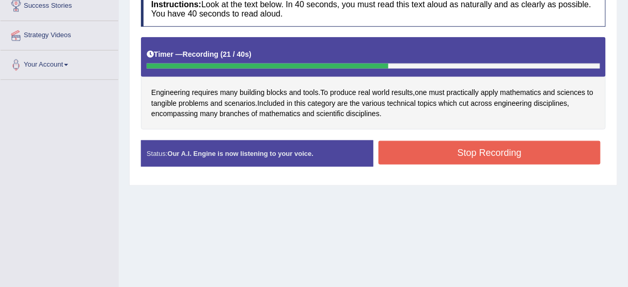
click at [418, 148] on button "Stop Recording" at bounding box center [489, 153] width 222 height 24
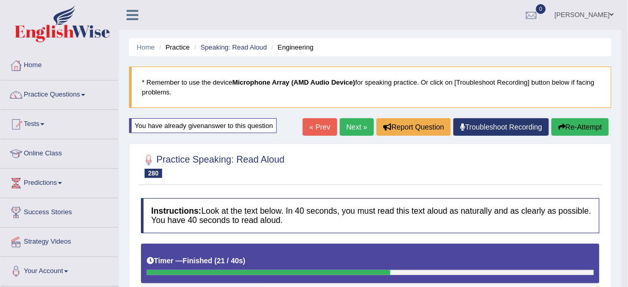
click at [580, 121] on button "Re-Attempt" at bounding box center [579, 127] width 57 height 18
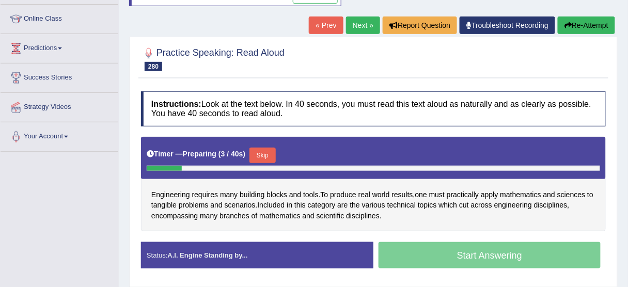
click at [280, 149] on div "Timer — Preparing ( 3 / 40s ) Skip" at bounding box center [373, 155] width 453 height 21
click at [265, 152] on button "Skip" at bounding box center [262, 155] width 26 height 15
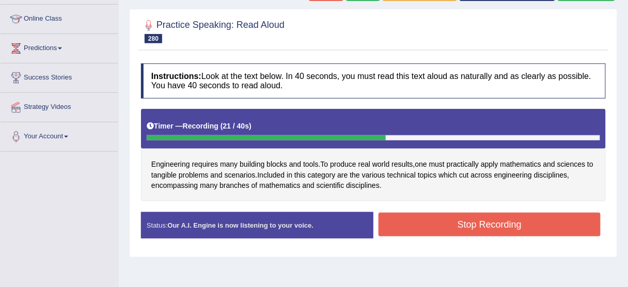
click at [422, 213] on button "Stop Recording" at bounding box center [489, 225] width 222 height 24
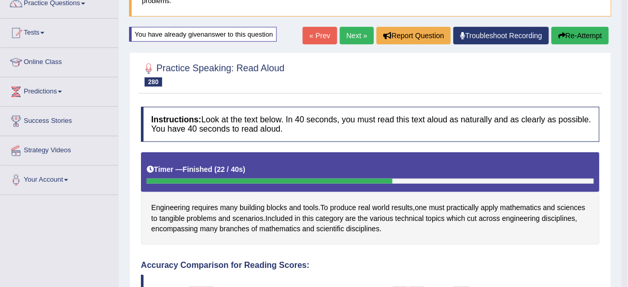
scroll to position [52, 0]
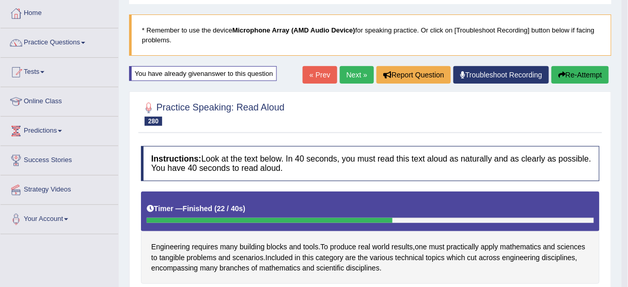
click at [588, 78] on button "Re-Attempt" at bounding box center [579, 75] width 57 height 18
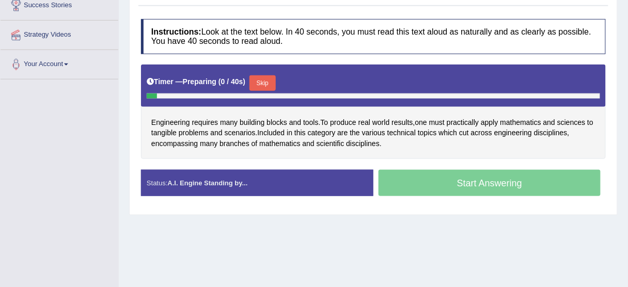
click at [263, 80] on button "Skip" at bounding box center [262, 82] width 26 height 15
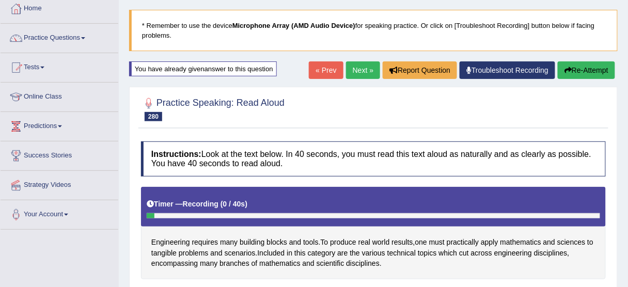
scroll to position [42, 0]
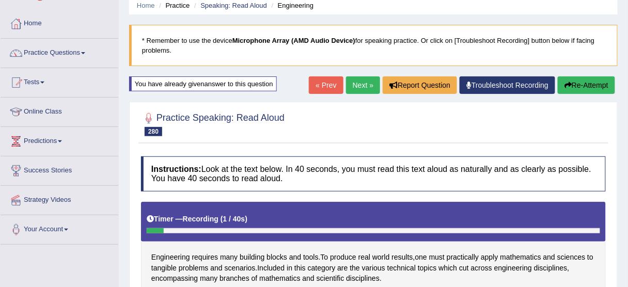
click at [354, 83] on link "Next »" at bounding box center [363, 85] width 34 height 18
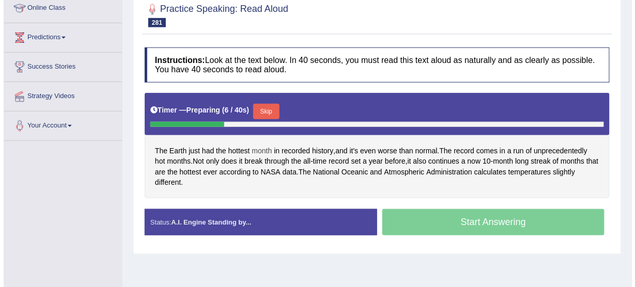
scroll to position [165, 0]
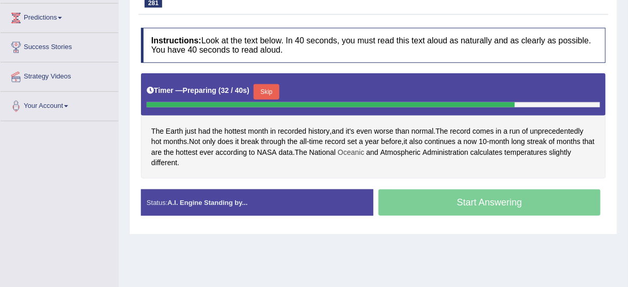
click at [362, 149] on span "Oceanic" at bounding box center [351, 152] width 26 height 11
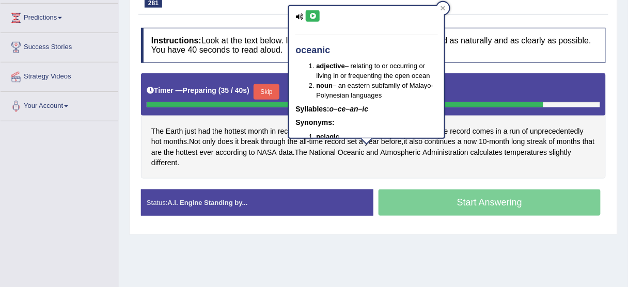
click at [316, 13] on button at bounding box center [313, 15] width 14 height 11
click at [314, 13] on icon at bounding box center [313, 16] width 8 height 6
click at [445, 12] on div at bounding box center [443, 8] width 12 height 12
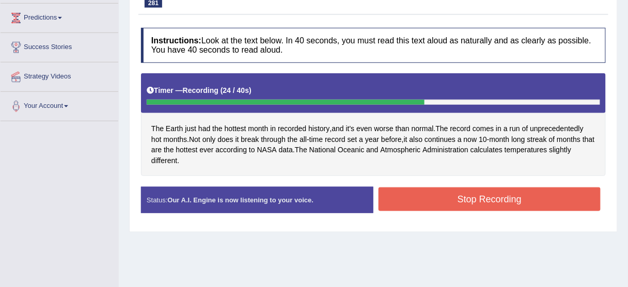
click at [484, 199] on button "Stop Recording" at bounding box center [489, 199] width 222 height 24
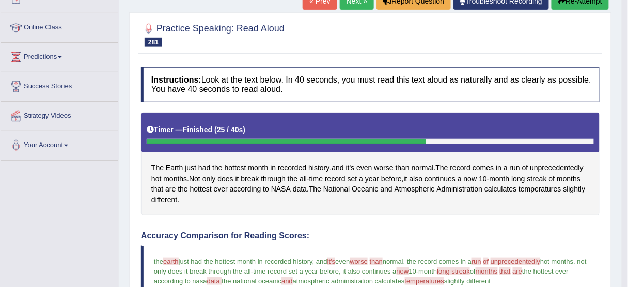
scroll to position [124, 0]
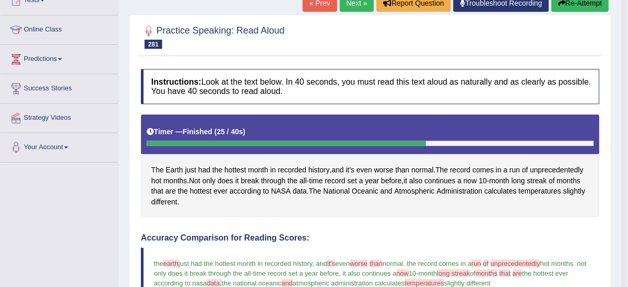
click at [598, 6] on button "Re-Attempt" at bounding box center [579, 3] width 57 height 18
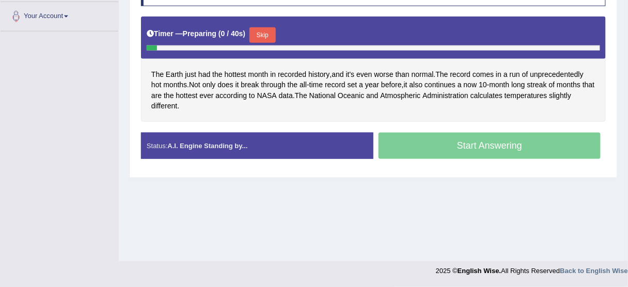
drag, startPoint x: 262, startPoint y: 28, endPoint x: 262, endPoint y: 34, distance: 6.2
click at [262, 28] on button "Skip" at bounding box center [262, 34] width 26 height 15
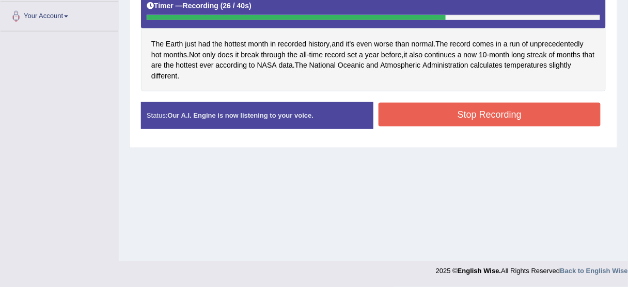
click at [499, 110] on button "Stop Recording" at bounding box center [489, 115] width 222 height 24
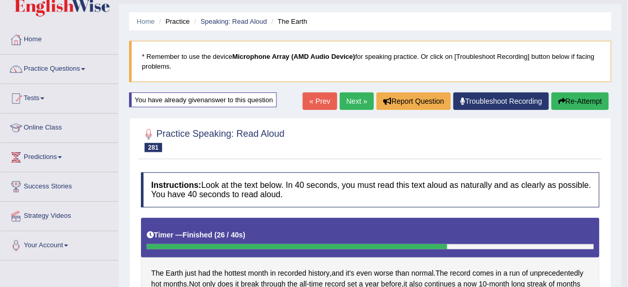
scroll to position [7, 0]
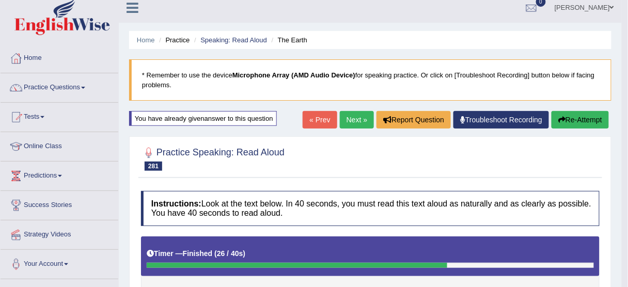
click at [578, 122] on button "Re-Attempt" at bounding box center [579, 120] width 57 height 18
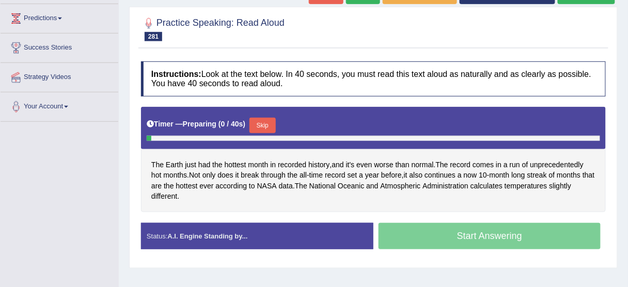
scroll to position [172, 0]
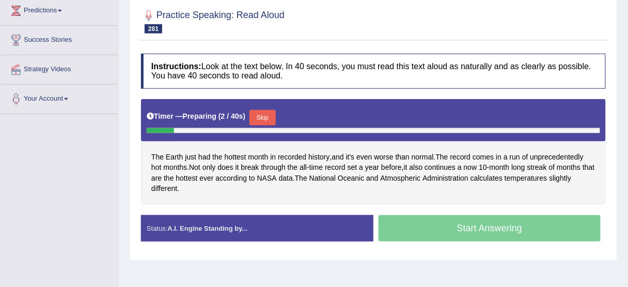
click at [270, 114] on button "Skip" at bounding box center [262, 117] width 26 height 15
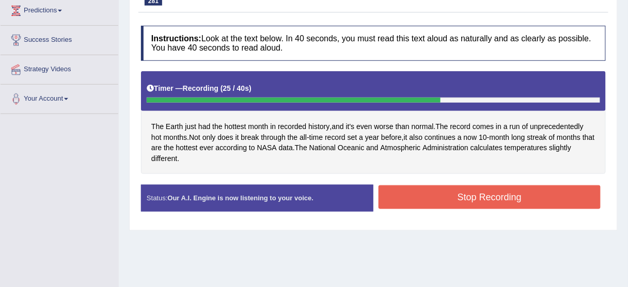
click at [482, 194] on button "Stop Recording" at bounding box center [489, 197] width 222 height 24
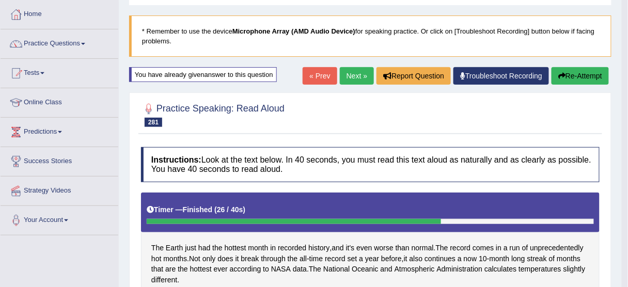
scroll to position [49, 0]
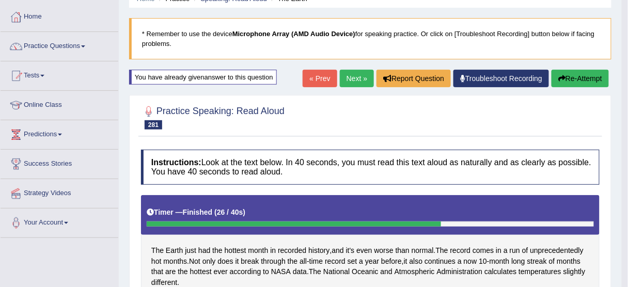
click at [358, 75] on link "Next »" at bounding box center [357, 79] width 34 height 18
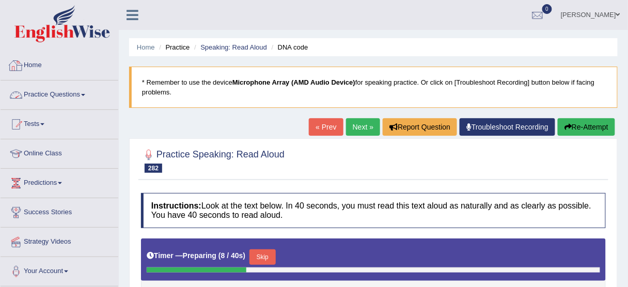
click at [65, 88] on link "Practice Questions" at bounding box center [60, 94] width 118 height 26
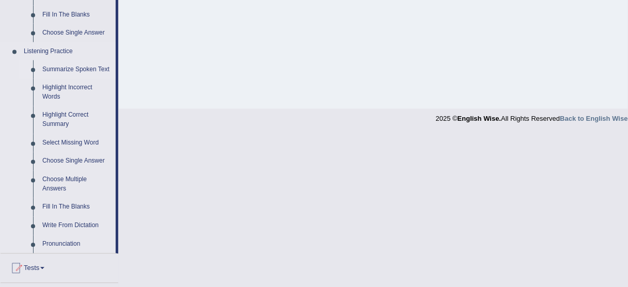
scroll to position [413, 0]
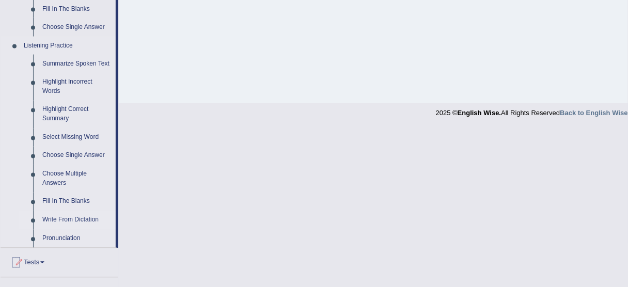
click at [66, 219] on link "Write From Dictation" at bounding box center [77, 220] width 78 height 19
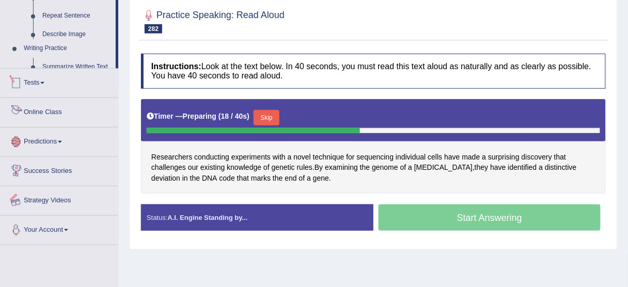
scroll to position [255, 0]
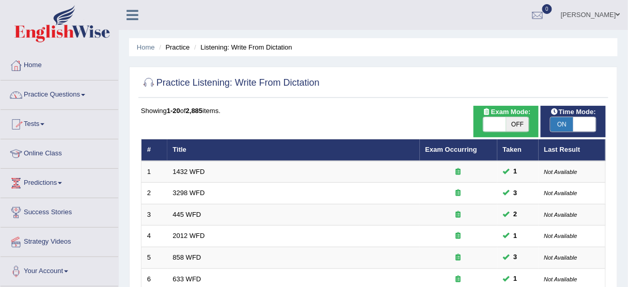
click at [67, 90] on link "Practice Questions" at bounding box center [60, 94] width 118 height 26
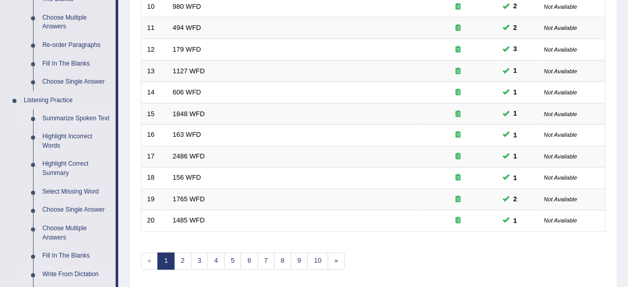
scroll to position [372, 0]
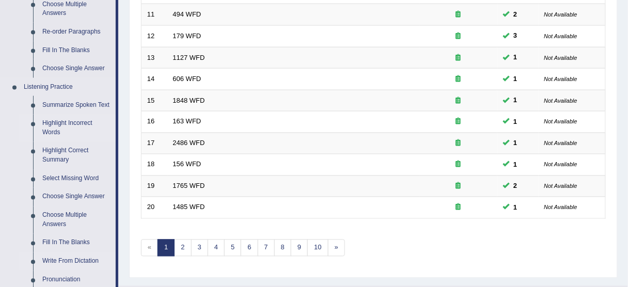
click at [59, 126] on link "Highlight Incorrect Words" at bounding box center [77, 128] width 78 height 27
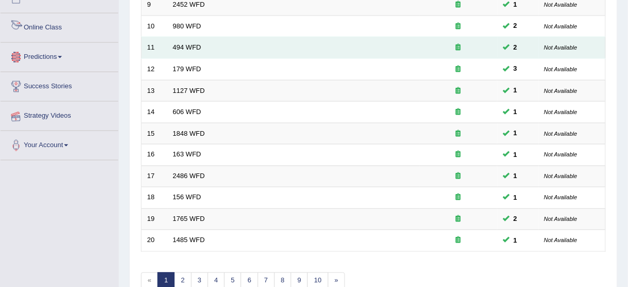
scroll to position [375, 0]
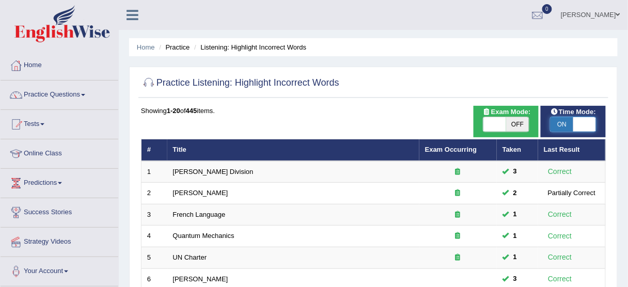
click at [590, 122] on span at bounding box center [584, 124] width 23 height 14
checkbox input "false"
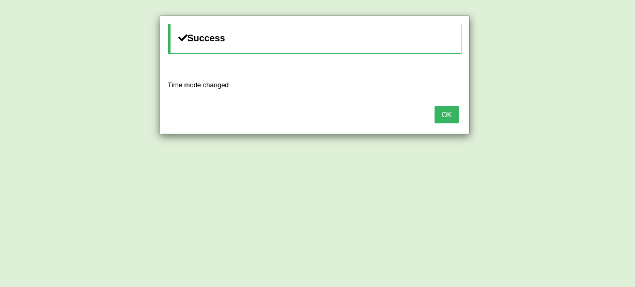
click at [447, 117] on button "OK" at bounding box center [446, 115] width 24 height 18
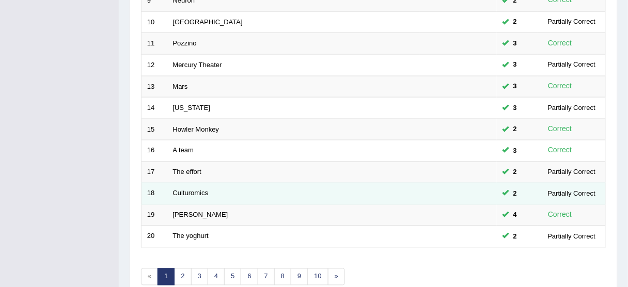
scroll to position [392, 0]
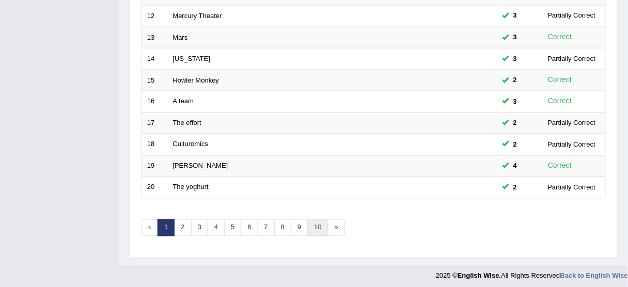
click at [315, 223] on link "10" at bounding box center [317, 227] width 21 height 17
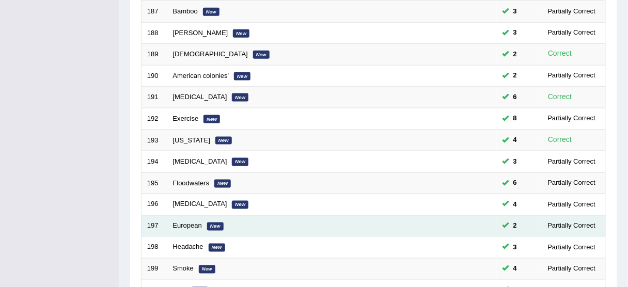
scroll to position [392, 0]
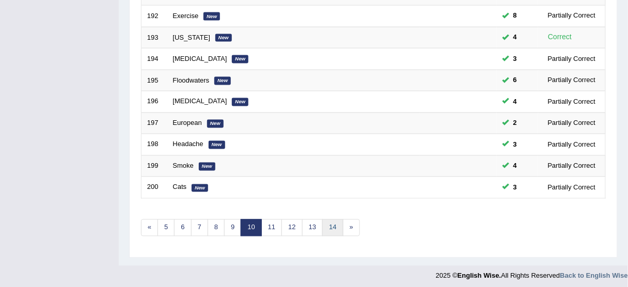
click at [327, 220] on link "14" at bounding box center [332, 227] width 21 height 17
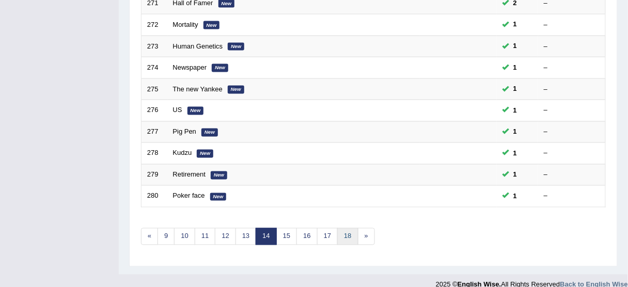
scroll to position [392, 0]
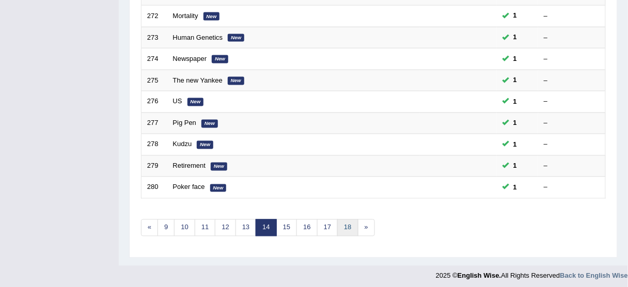
click at [344, 221] on link "18" at bounding box center [347, 227] width 21 height 17
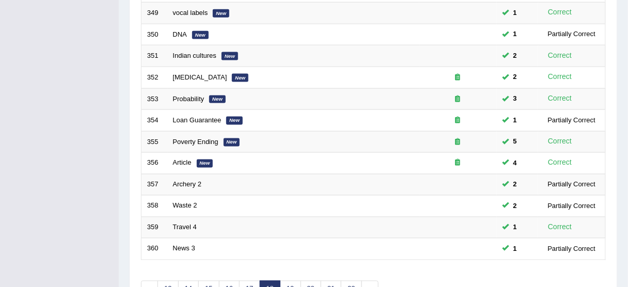
scroll to position [392, 0]
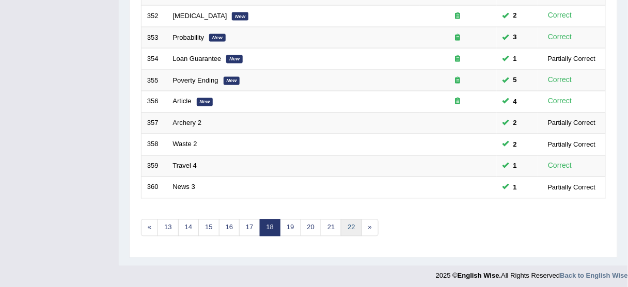
click at [350, 221] on link "22" at bounding box center [351, 227] width 21 height 17
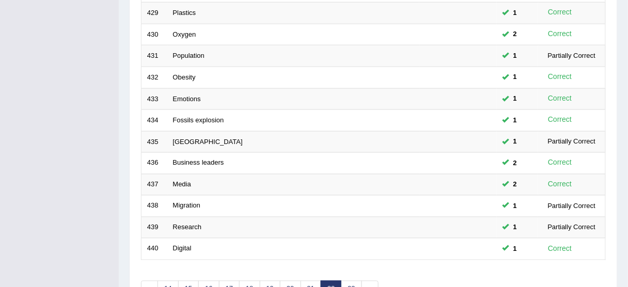
scroll to position [392, 0]
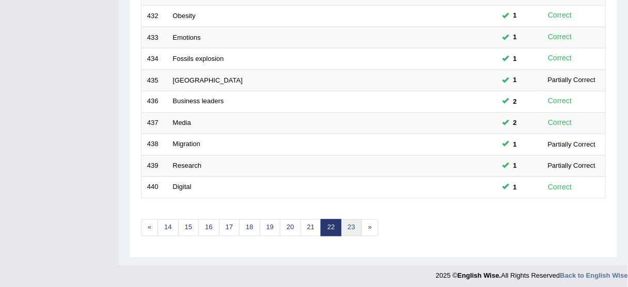
click at [351, 219] on link "23" at bounding box center [351, 227] width 21 height 17
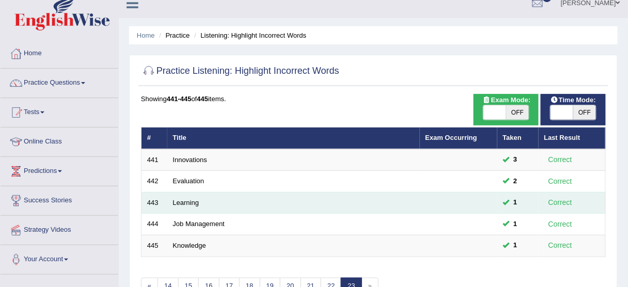
scroll to position [7, 0]
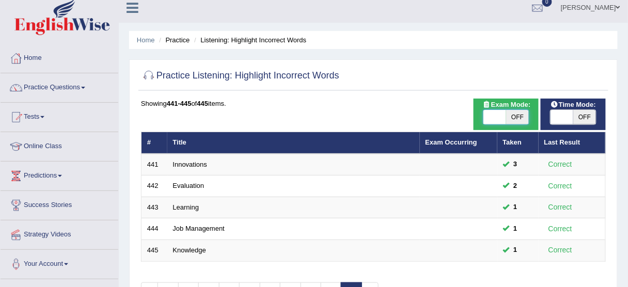
click at [488, 114] on span at bounding box center [494, 117] width 23 height 14
checkbox input "true"
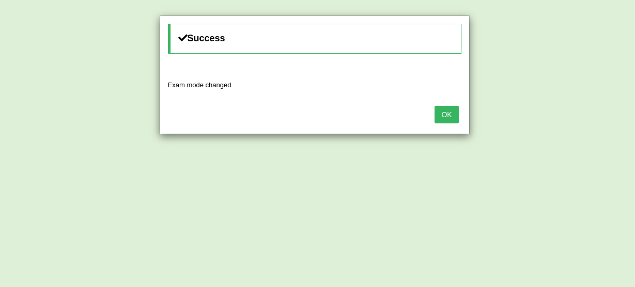
click at [451, 118] on button "OK" at bounding box center [446, 115] width 24 height 18
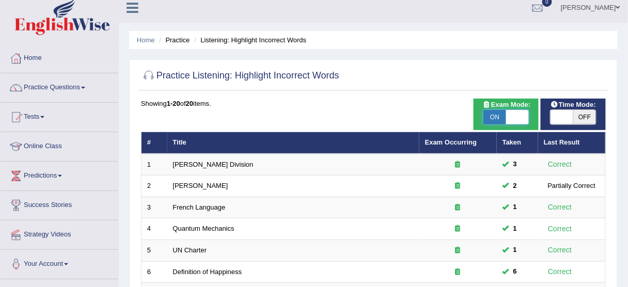
click at [514, 117] on span at bounding box center [517, 117] width 23 height 14
checkbox input "false"
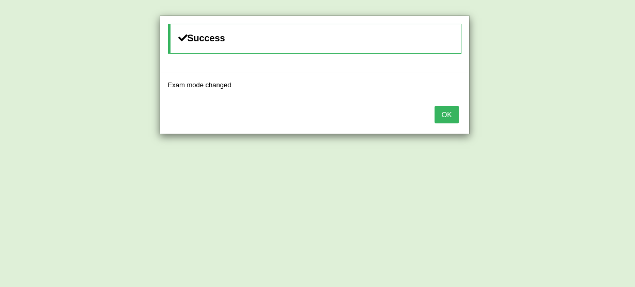
click at [449, 114] on button "OK" at bounding box center [446, 115] width 24 height 18
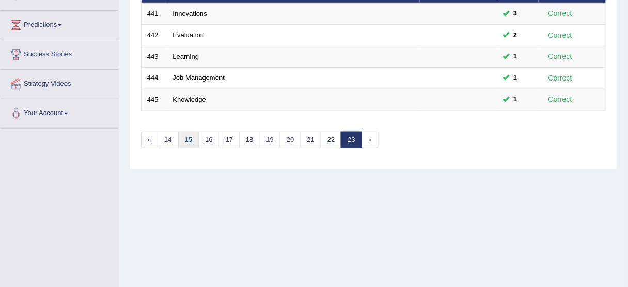
scroll to position [172, 0]
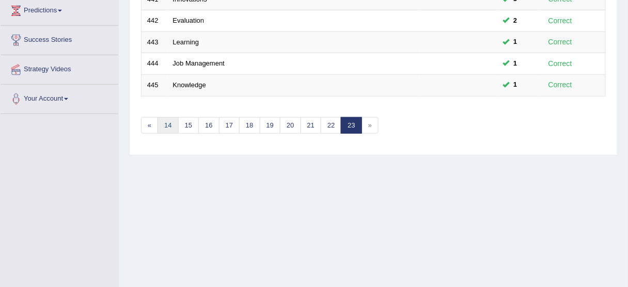
click at [166, 122] on link "14" at bounding box center [167, 125] width 21 height 17
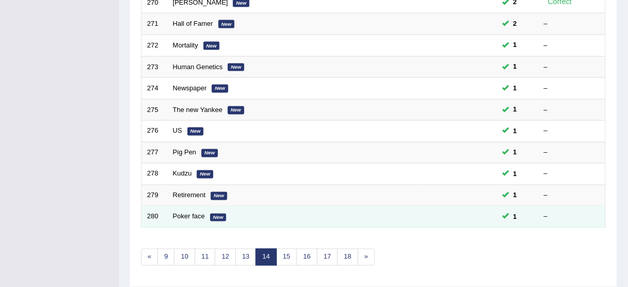
scroll to position [392, 0]
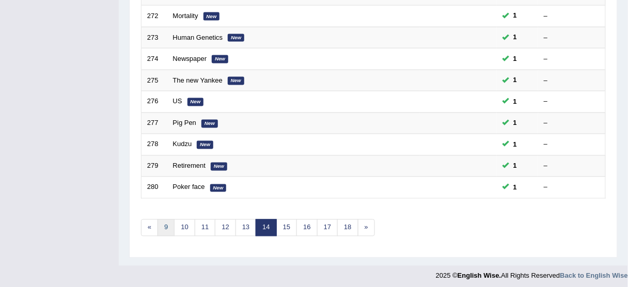
click at [169, 223] on link "9" at bounding box center [165, 227] width 17 height 17
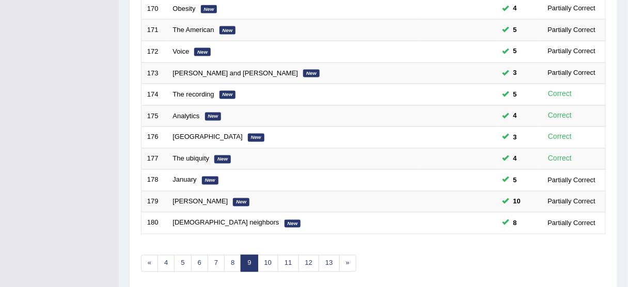
scroll to position [392, 0]
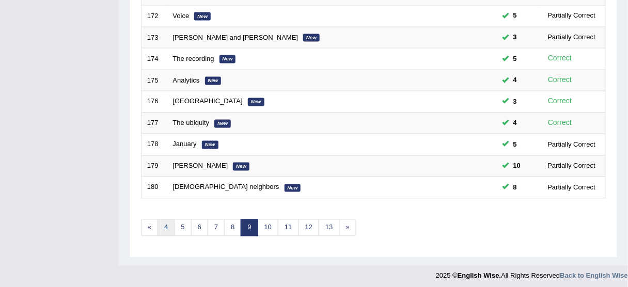
click at [169, 221] on link "4" at bounding box center [165, 227] width 17 height 17
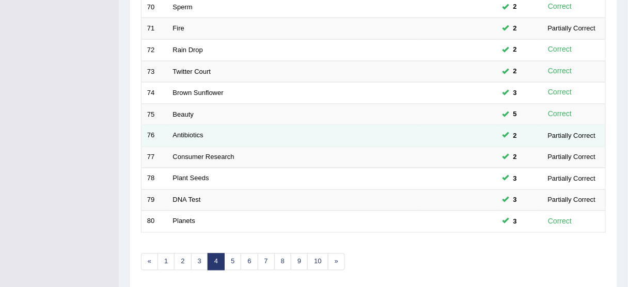
scroll to position [392, 0]
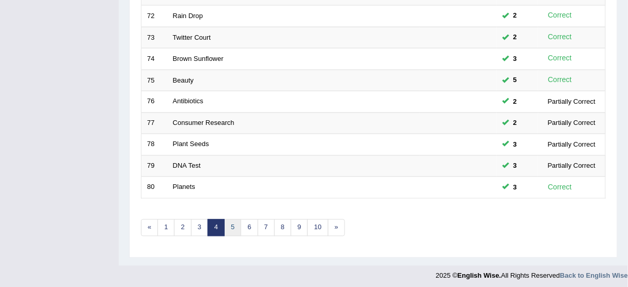
click at [227, 220] on link "5" at bounding box center [232, 227] width 17 height 17
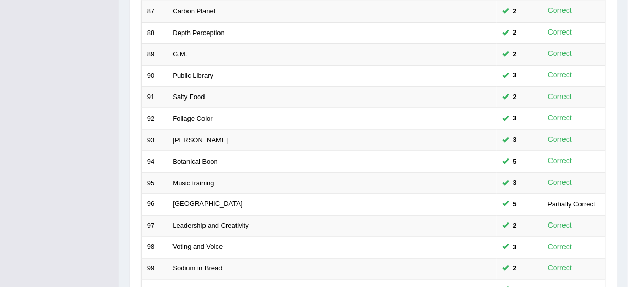
scroll to position [392, 0]
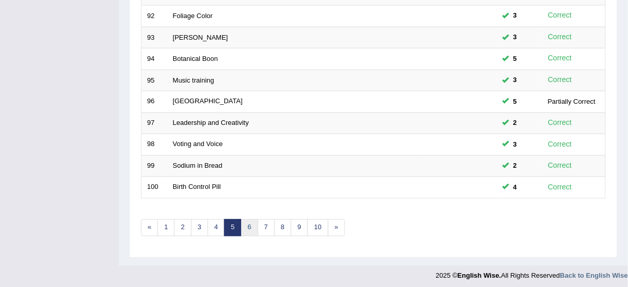
click at [241, 221] on link "6" at bounding box center [249, 227] width 17 height 17
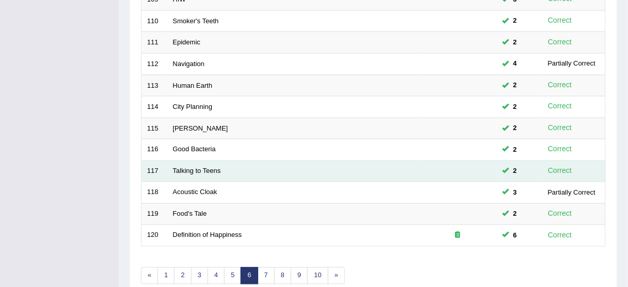
scroll to position [392, 0]
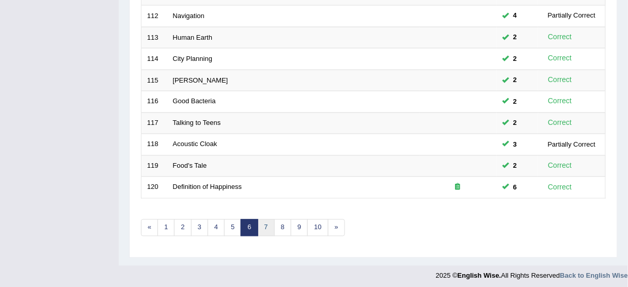
click at [268, 221] on link "7" at bounding box center [266, 227] width 17 height 17
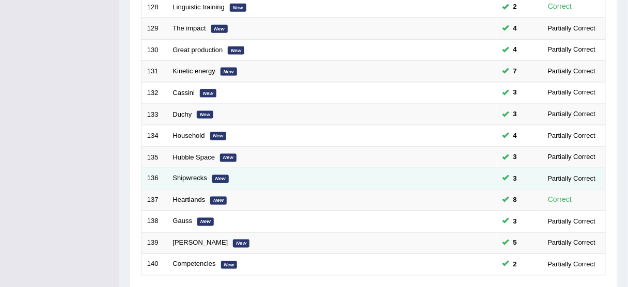
scroll to position [392, 0]
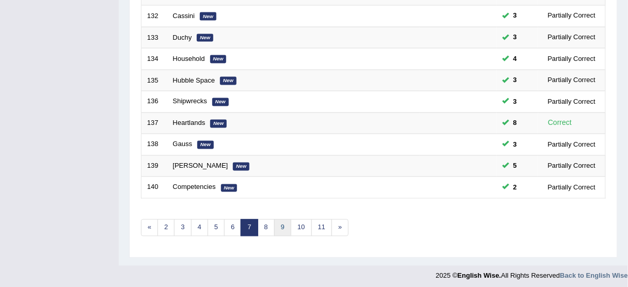
click at [279, 223] on link "9" at bounding box center [282, 227] width 17 height 17
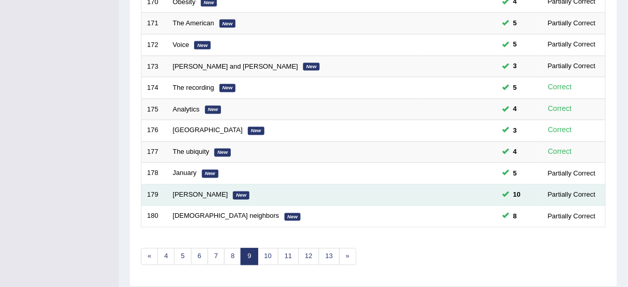
scroll to position [392, 0]
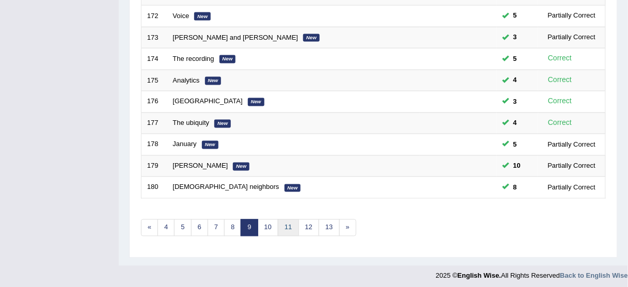
click at [279, 225] on link "11" at bounding box center [288, 227] width 21 height 17
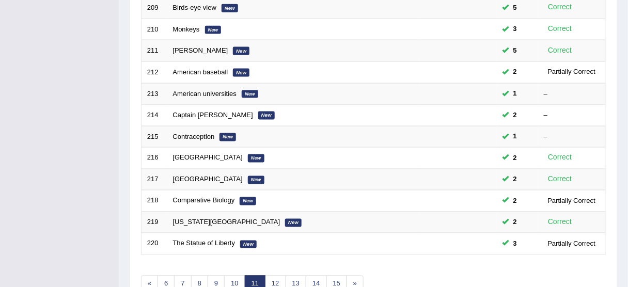
scroll to position [392, 0]
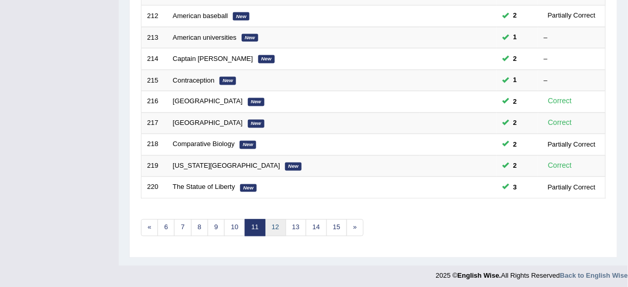
click at [279, 224] on link "12" at bounding box center [275, 227] width 21 height 17
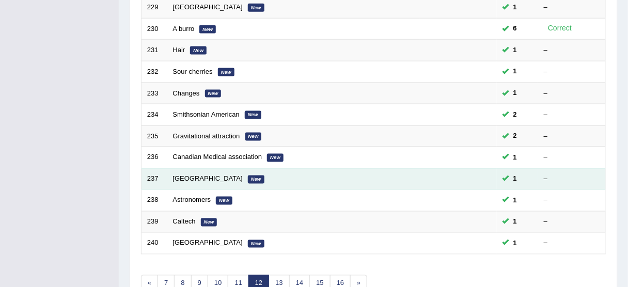
scroll to position [392, 0]
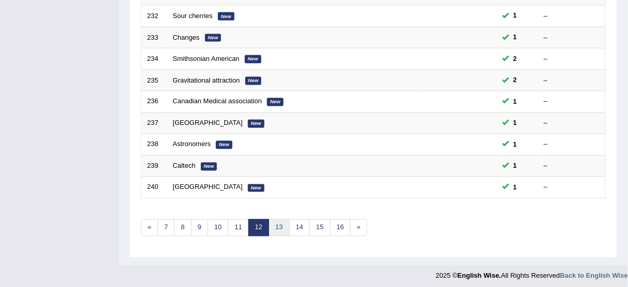
click at [277, 225] on link "13" at bounding box center [278, 227] width 21 height 17
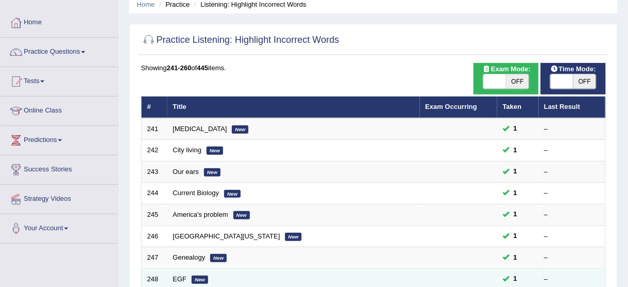
scroll to position [41, 0]
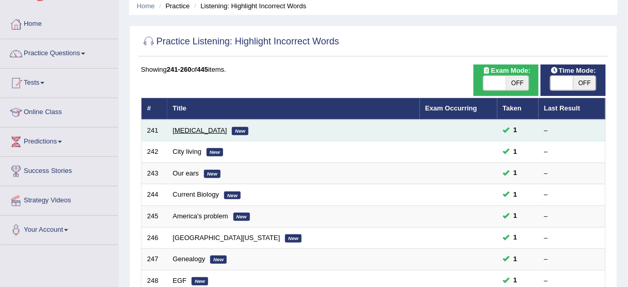
click at [189, 131] on link "Aspirin" at bounding box center [200, 130] width 54 height 8
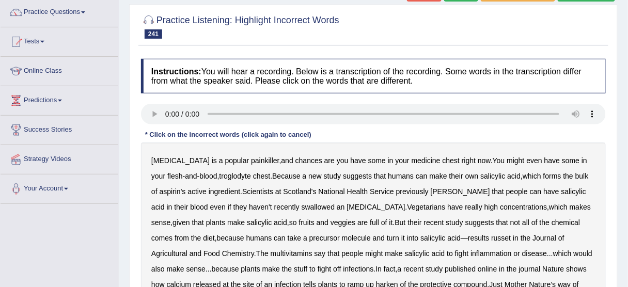
scroll to position [124, 0]
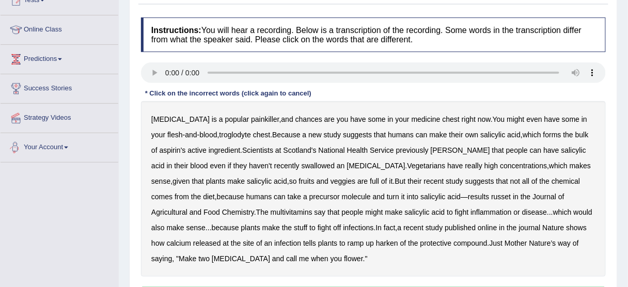
click at [219, 135] on b "troglodyte" at bounding box center [234, 135] width 31 height 8
click at [435, 150] on b "[PERSON_NAME]" at bounding box center [460, 150] width 59 height 8
click at [491, 196] on b "russet" at bounding box center [501, 197] width 20 height 8
click at [271, 213] on b "multivitamins" at bounding box center [292, 212] width 42 height 8
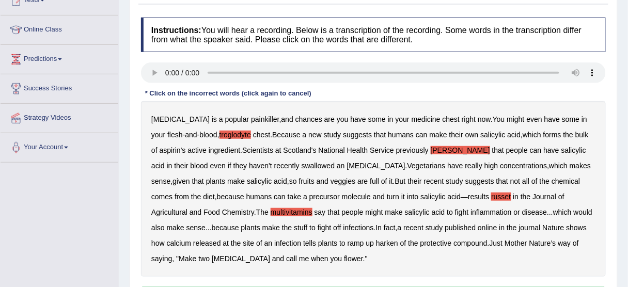
click at [377, 240] on b "harken" at bounding box center [387, 243] width 22 height 8
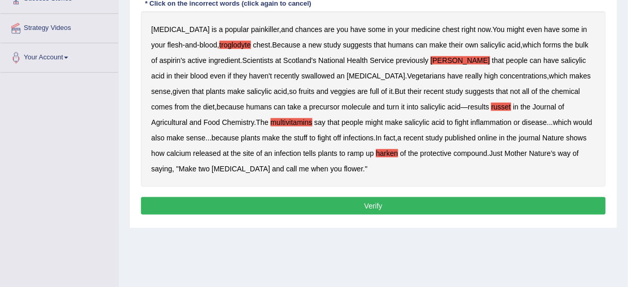
scroll to position [248, 0]
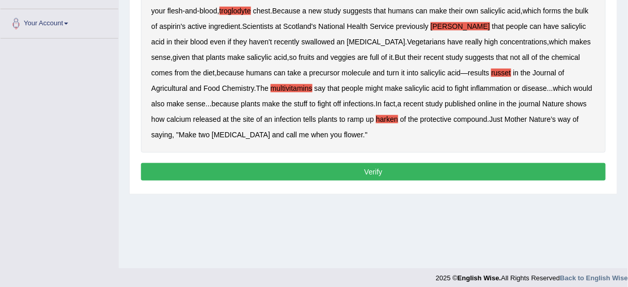
click at [346, 178] on button "Verify" at bounding box center [373, 172] width 465 height 18
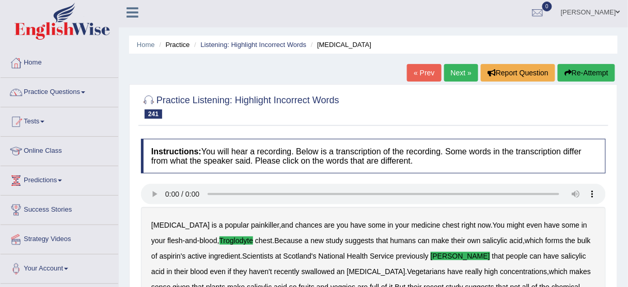
scroll to position [0, 0]
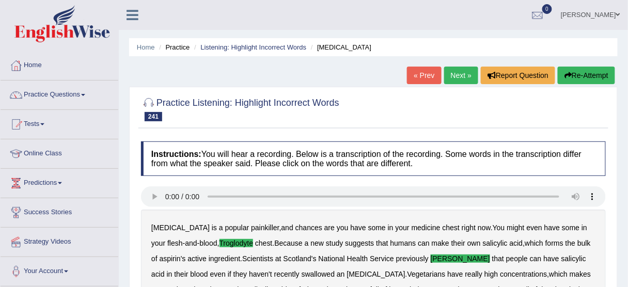
click at [453, 74] on link "Next »" at bounding box center [461, 76] width 34 height 18
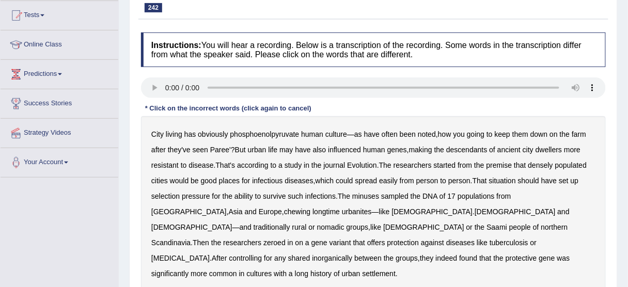
scroll to position [124, 0]
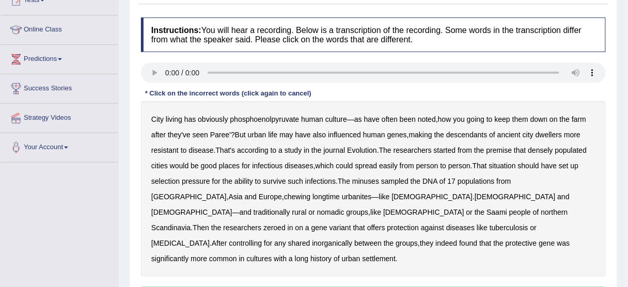
click at [261, 118] on b "phosphoenolpyruvate" at bounding box center [264, 119] width 69 height 8
drag, startPoint x: 365, startPoint y: 179, endPoint x: 407, endPoint y: 184, distance: 43.2
click at [365, 179] on b "minuses" at bounding box center [365, 181] width 27 height 8
click at [284, 193] on b "chewing" at bounding box center [297, 197] width 26 height 8
click at [312, 239] on b "inorganically" at bounding box center [332, 243] width 40 height 8
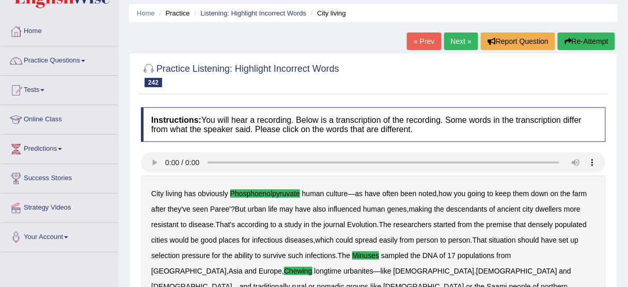
scroll to position [31, 0]
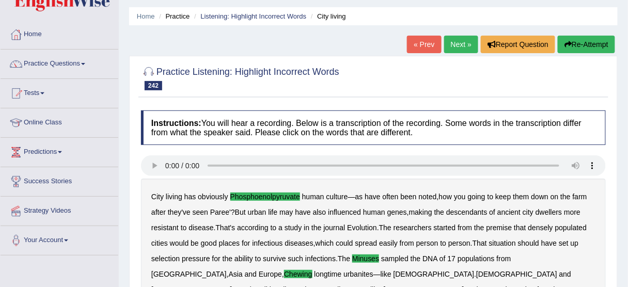
click at [461, 45] on link "Next »" at bounding box center [461, 45] width 34 height 18
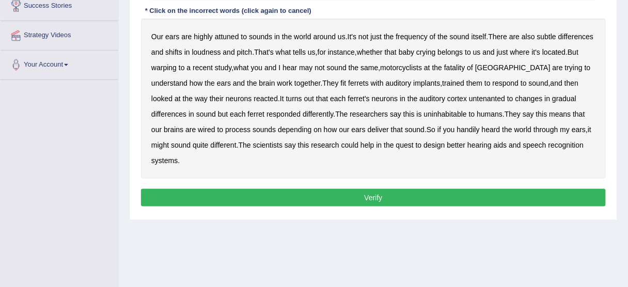
scroll to position [165, 0]
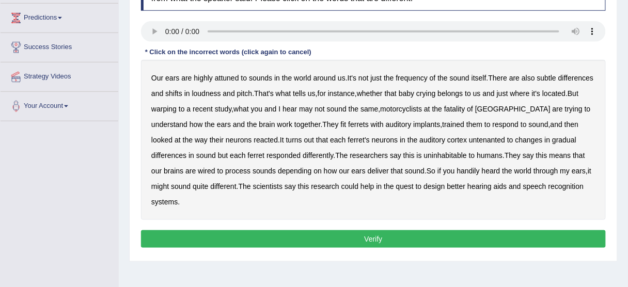
click at [168, 74] on b "ears" at bounding box center [172, 78] width 14 height 8
click at [171, 75] on b "ears" at bounding box center [172, 78] width 14 height 8
click at [177, 108] on b "warping" at bounding box center [163, 109] width 25 height 8
click at [422, 108] on b "motorcyclists" at bounding box center [401, 109] width 42 height 8
click at [494, 136] on b "untenanted" at bounding box center [487, 140] width 36 height 8
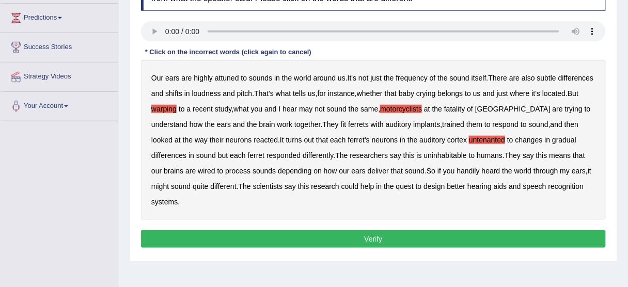
click at [443, 153] on b "uninhabitable" at bounding box center [445, 155] width 43 height 8
click at [468, 170] on b "handily" at bounding box center [468, 171] width 23 height 8
click at [376, 241] on button "Verify" at bounding box center [373, 239] width 465 height 18
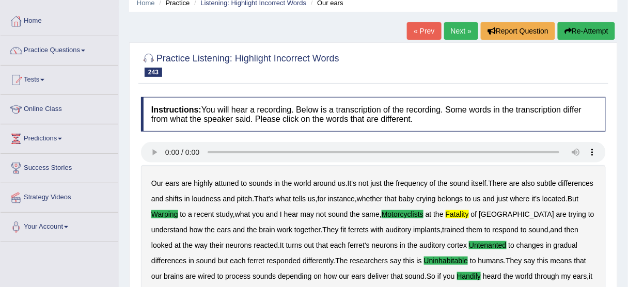
scroll to position [31, 0]
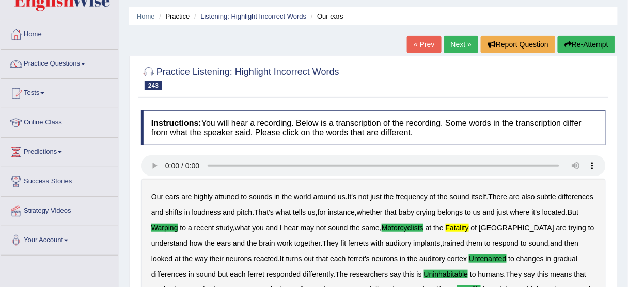
click at [455, 37] on link "Next »" at bounding box center [461, 45] width 34 height 18
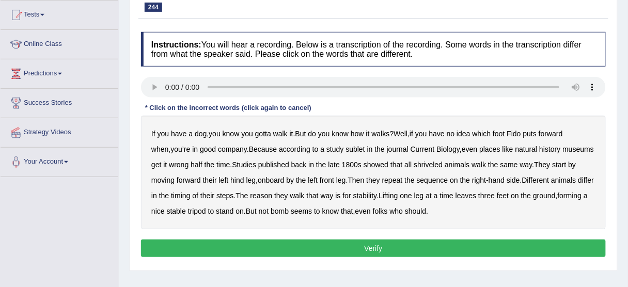
scroll to position [124, 0]
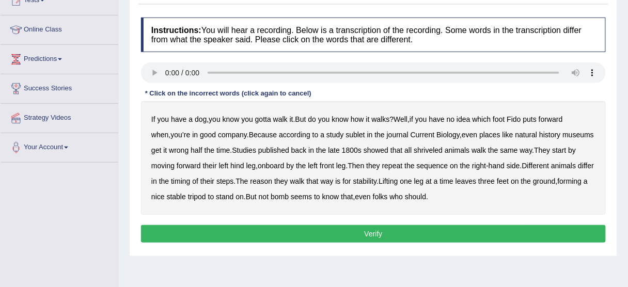
click at [419, 152] on b "shriveled" at bounding box center [428, 150] width 29 height 8
click at [271, 193] on b "bomb" at bounding box center [280, 197] width 18 height 8
click at [346, 135] on b "sublet" at bounding box center [355, 135] width 19 height 8
click at [258, 166] on b "onboard" at bounding box center [271, 166] width 26 height 8
click at [355, 230] on button "Verify" at bounding box center [373, 234] width 465 height 18
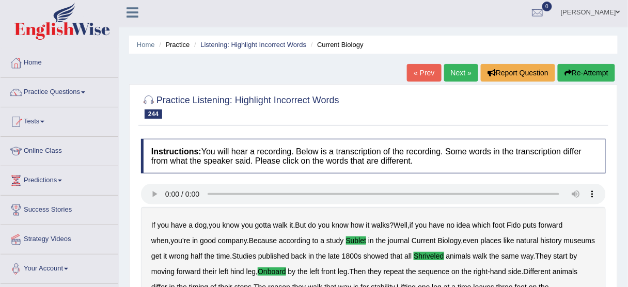
scroll to position [0, 0]
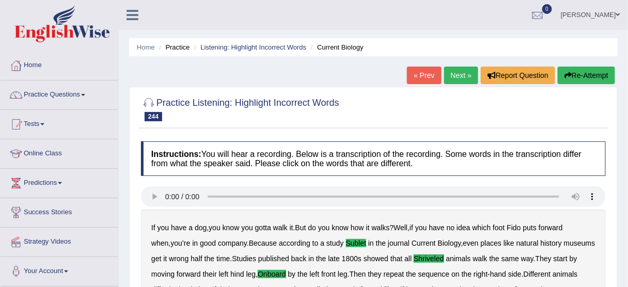
click at [452, 77] on link "Next »" at bounding box center [461, 76] width 34 height 18
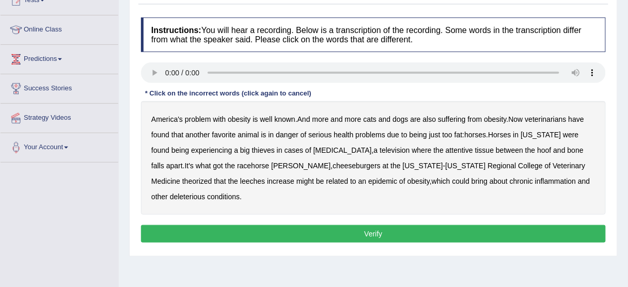
click at [252, 149] on b "thieves" at bounding box center [263, 150] width 23 height 8
click at [379, 151] on b "television" at bounding box center [394, 150] width 30 height 8
click at [333, 163] on b "cheeseburgers" at bounding box center [357, 166] width 48 height 8
click at [240, 180] on b "leeches" at bounding box center [252, 181] width 25 height 8
click at [378, 225] on button "Verify" at bounding box center [373, 234] width 465 height 18
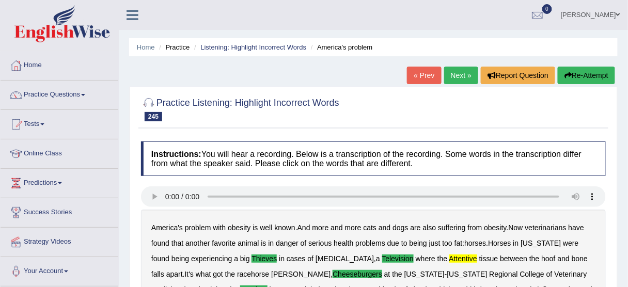
click at [467, 82] on link "Next »" at bounding box center [461, 76] width 34 height 18
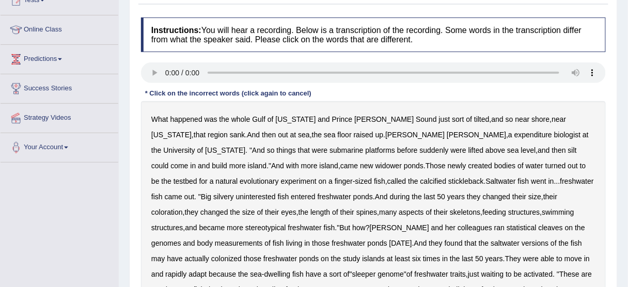
scroll to position [165, 0]
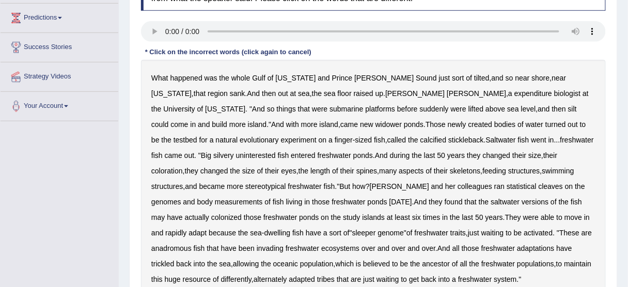
drag, startPoint x: 370, startPoint y: 94, endPoint x: 395, endPoint y: 94, distance: 25.3
click at [514, 94] on b "expenditure" at bounding box center [533, 93] width 38 height 8
click at [375, 125] on b "widower" at bounding box center [388, 124] width 26 height 8
click at [420, 136] on b "calcified" at bounding box center [433, 140] width 26 height 8
click at [276, 151] on b "uninterested" at bounding box center [256, 155] width 40 height 8
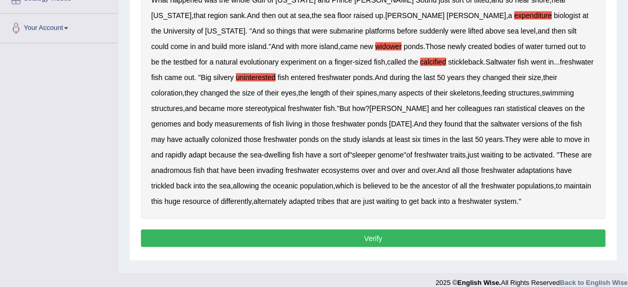
scroll to position [248, 0]
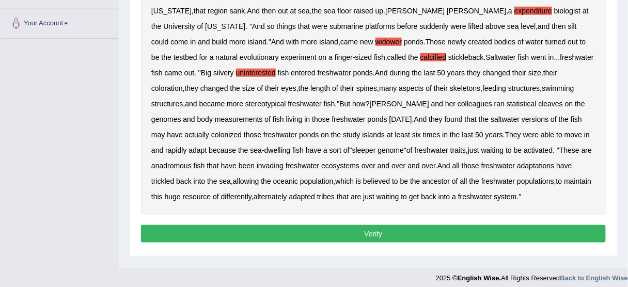
click at [539, 101] on b "cleaves" at bounding box center [551, 104] width 24 height 8
click at [192, 162] on b "anadromous" at bounding box center [171, 166] width 40 height 8
click at [335, 193] on b "tribes" at bounding box center [326, 197] width 18 height 8
click at [354, 233] on button "Verify" at bounding box center [373, 234] width 465 height 18
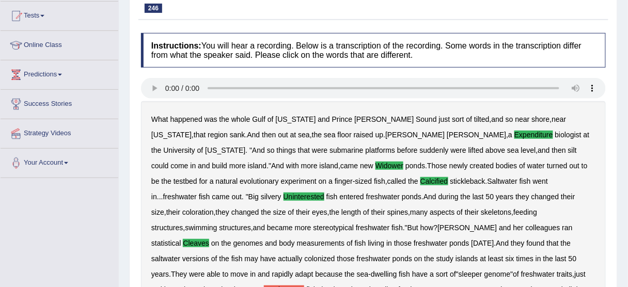
scroll to position [0, 0]
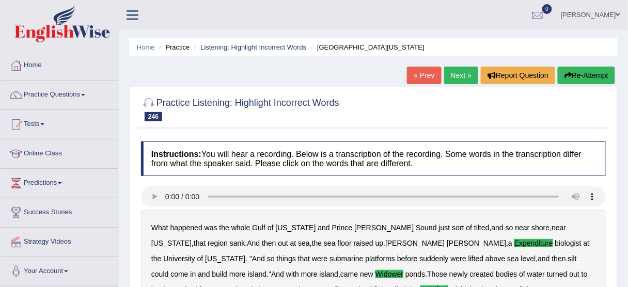
click at [461, 76] on link "Next »" at bounding box center [461, 76] width 34 height 18
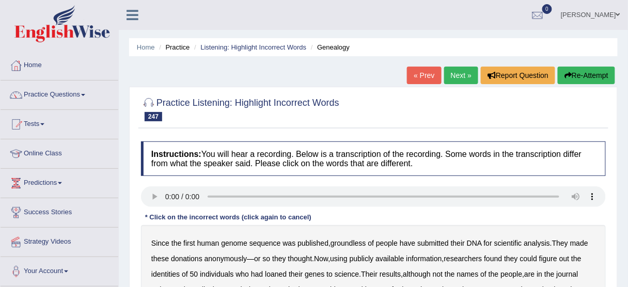
click at [593, 196] on div "Instructions: You will hear a recording. Below is a transcription of the record…" at bounding box center [373, 278] width 470 height 285
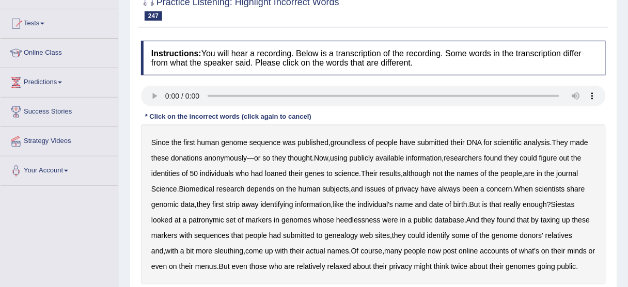
scroll to position [124, 0]
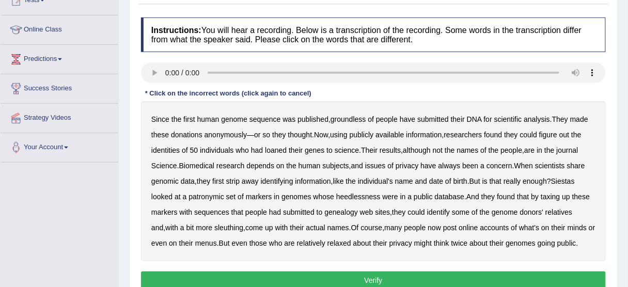
click at [362, 120] on b "groundless" at bounding box center [348, 119] width 36 height 8
click at [575, 179] on b "Siestas" at bounding box center [563, 181] width 24 height 8
click at [357, 194] on b "heedlessness" at bounding box center [358, 197] width 44 height 8
click at [548, 196] on b "taxing" at bounding box center [550, 197] width 19 height 8
click at [218, 228] on b "sleuthing" at bounding box center [228, 228] width 29 height 8
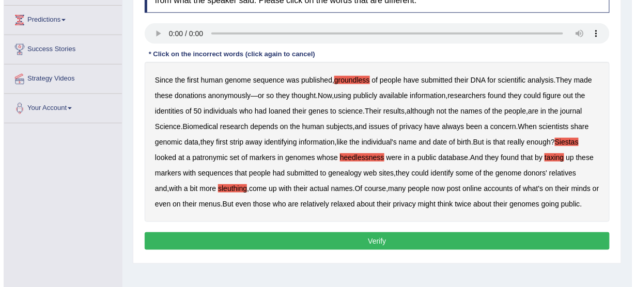
scroll to position [165, 0]
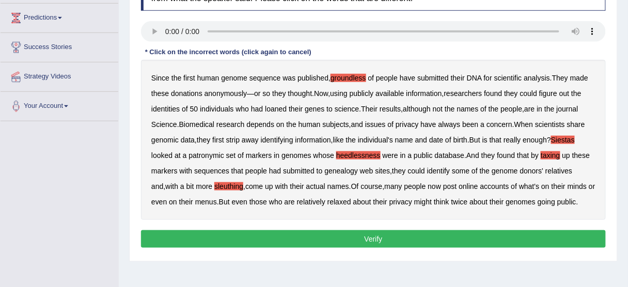
click at [341, 236] on button "Verify" at bounding box center [373, 239] width 465 height 18
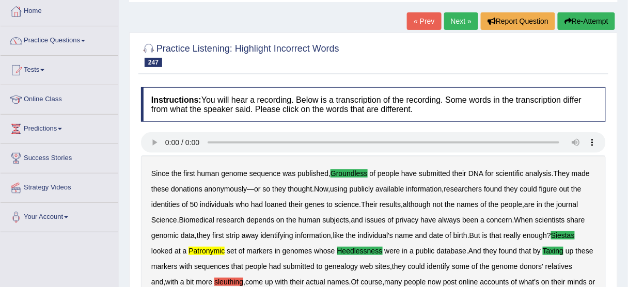
scroll to position [0, 0]
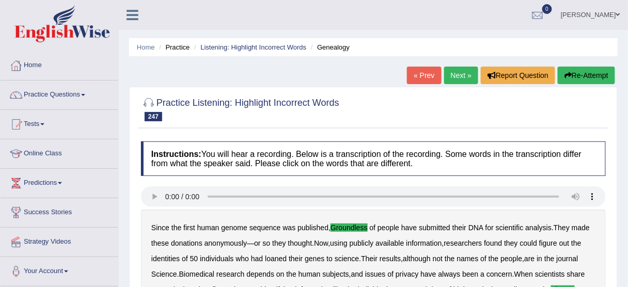
click at [589, 71] on button "Re-Attempt" at bounding box center [586, 76] width 57 height 18
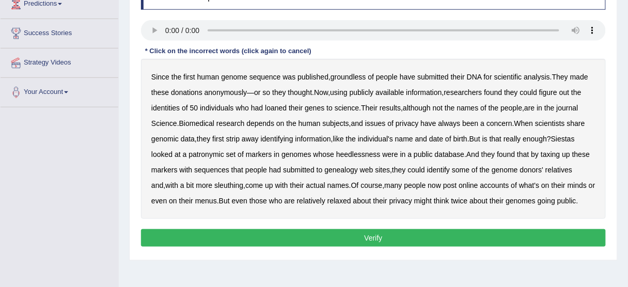
scroll to position [165, 0]
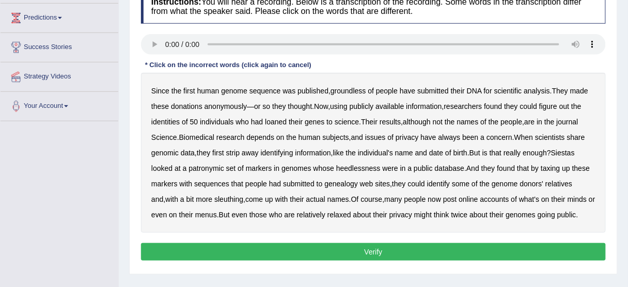
click at [354, 89] on b "groundless" at bounding box center [348, 91] width 36 height 8
click at [572, 149] on b "Siestas" at bounding box center [563, 153] width 24 height 8
click at [217, 167] on b "patronymic" at bounding box center [205, 168] width 35 height 8
drag, startPoint x: 354, startPoint y: 168, endPoint x: 359, endPoint y: 167, distance: 5.3
click at [355, 168] on b "heedlessness" at bounding box center [358, 168] width 44 height 8
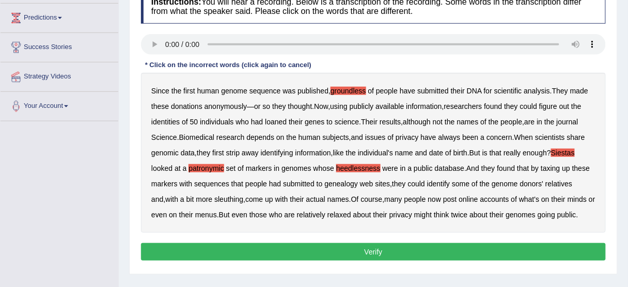
click at [549, 165] on b "taxing" at bounding box center [550, 168] width 19 height 8
click at [345, 247] on button "Verify" at bounding box center [373, 252] width 465 height 18
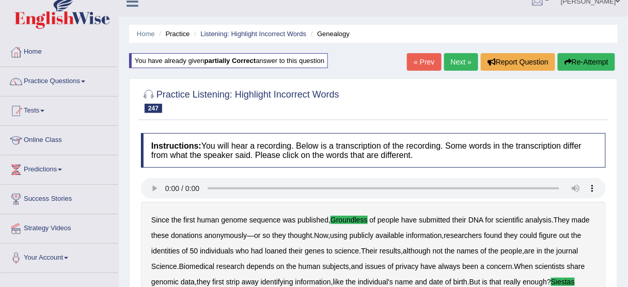
scroll to position [0, 0]
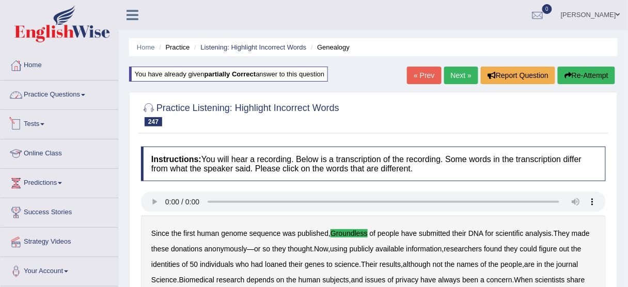
click at [50, 93] on link "Practice Questions" at bounding box center [60, 94] width 118 height 26
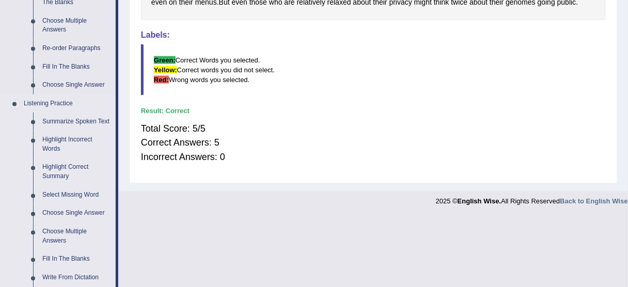
scroll to position [454, 0]
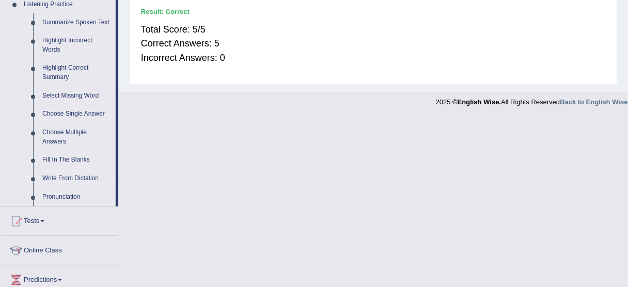
click at [69, 178] on link "Write From Dictation" at bounding box center [77, 179] width 78 height 19
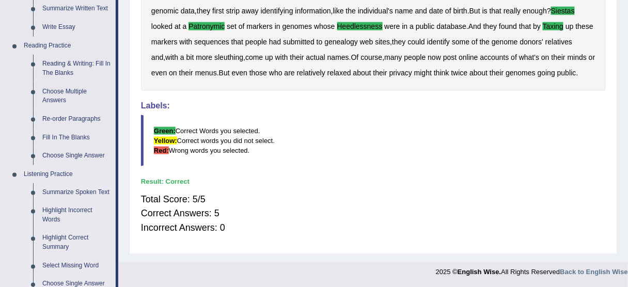
scroll to position [522, 0]
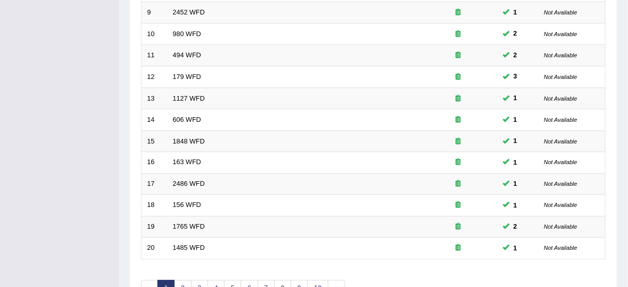
scroll to position [392, 0]
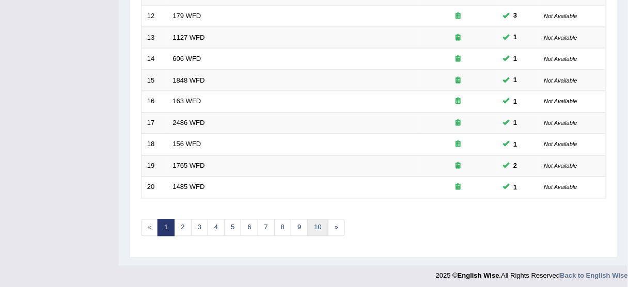
click at [315, 225] on link "10" at bounding box center [317, 227] width 21 height 17
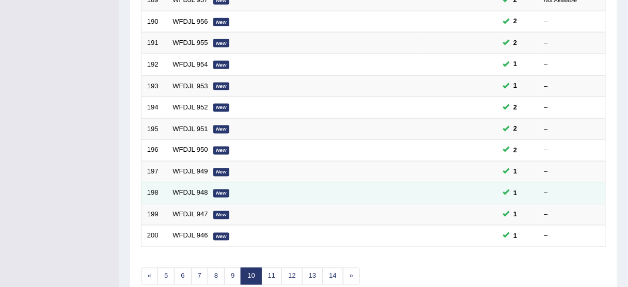
scroll to position [392, 0]
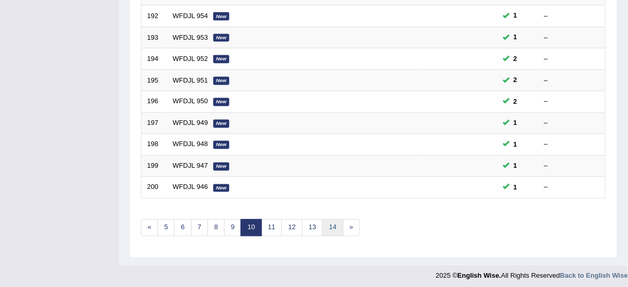
click at [333, 227] on link "14" at bounding box center [332, 227] width 21 height 17
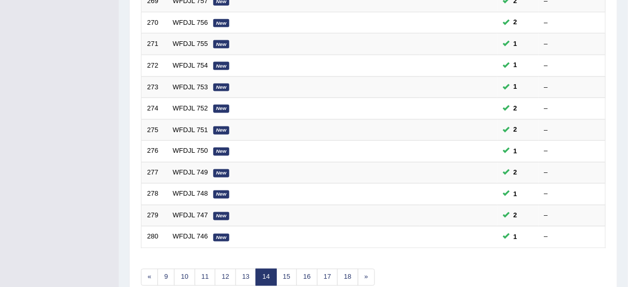
scroll to position [392, 0]
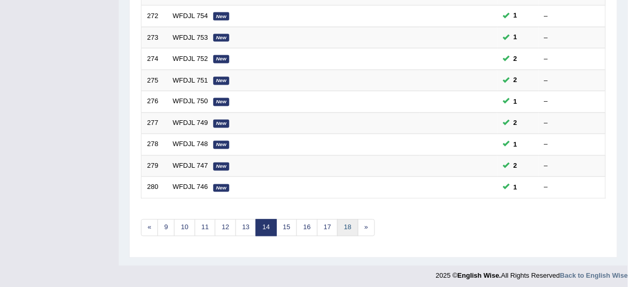
click at [345, 227] on link "18" at bounding box center [347, 227] width 21 height 17
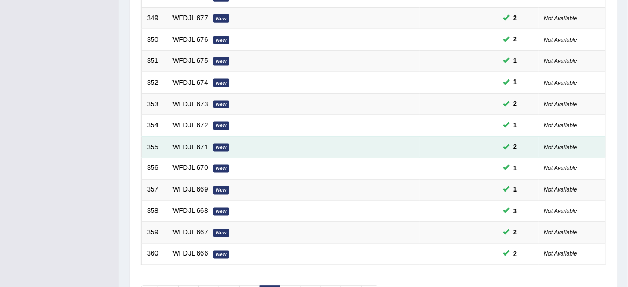
scroll to position [392, 0]
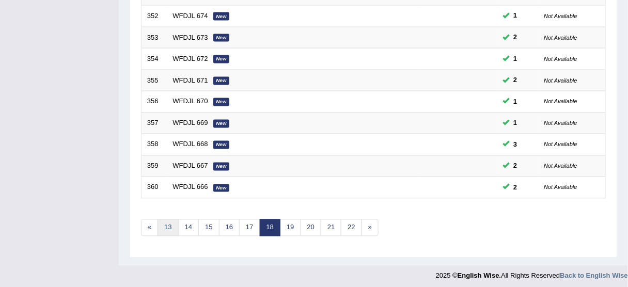
click at [165, 223] on link "13" at bounding box center [167, 227] width 21 height 17
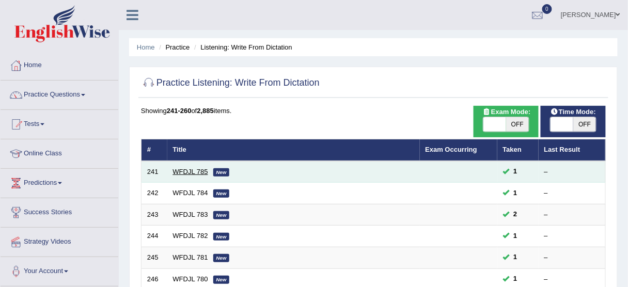
click at [175, 170] on link "WFDJL 785" at bounding box center [190, 172] width 35 height 8
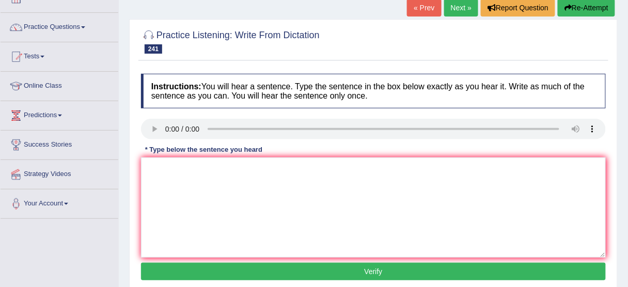
scroll to position [83, 0]
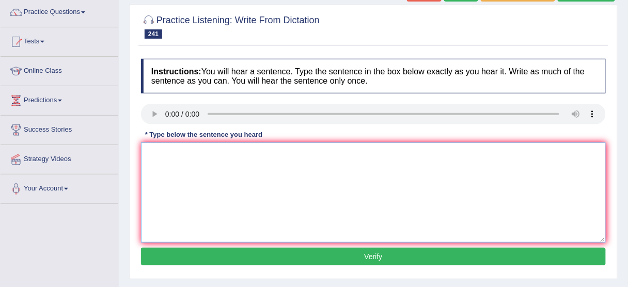
drag, startPoint x: 310, startPoint y: 161, endPoint x: 273, endPoint y: 164, distance: 37.8
click at [310, 162] on textarea at bounding box center [373, 193] width 465 height 100
click at [220, 178] on textarea at bounding box center [373, 193] width 465 height 100
click at [221, 181] on textarea at bounding box center [373, 193] width 465 height 100
click at [215, 151] on textarea "This card is transforting single item one time" at bounding box center [373, 193] width 465 height 100
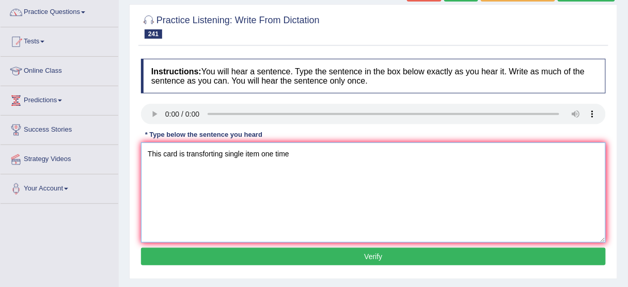
click at [213, 151] on textarea "This card is transforting single item one time" at bounding box center [373, 193] width 465 height 100
click at [208, 152] on textarea "This card is transforting single item one time" at bounding box center [373, 193] width 465 height 100
click at [213, 152] on textarea "This card is transforting single item one time" at bounding box center [373, 193] width 465 height 100
click at [236, 155] on textarea "This card is transforminging single item one time" at bounding box center [373, 193] width 465 height 100
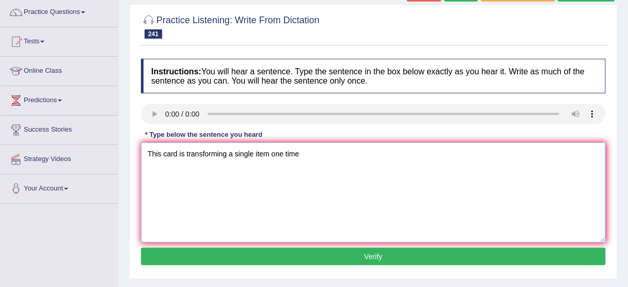
click at [272, 155] on textarea "This card is transforming a single item one time" at bounding box center [373, 193] width 465 height 100
click at [183, 150] on textarea "This card is transforming a single item for one time" at bounding box center [373, 193] width 465 height 100
click at [205, 150] on textarea "This card is madw for transforming a single item for one time" at bounding box center [373, 193] width 465 height 100
click at [262, 155] on textarea "This card is made make makes for transforming a single item for one time" at bounding box center [373, 193] width 465 height 100
click at [344, 151] on textarea "This card is made make makes for transforming a single item for one time" at bounding box center [373, 193] width 465 height 100
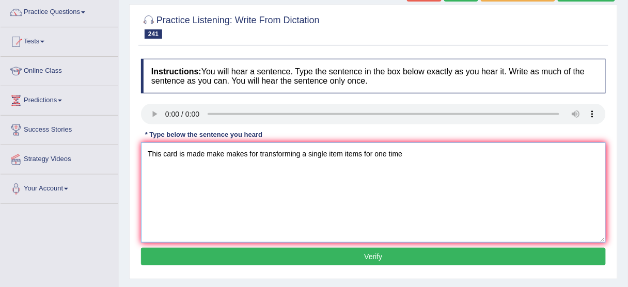
click at [417, 151] on textarea "This card is made make makes for transforming a single item items for one time" at bounding box center [373, 193] width 465 height 100
click at [299, 153] on textarea "This card is made make makes for transforming a single item items for one time." at bounding box center [373, 193] width 465 height 100
click at [300, 152] on textarea "This card is made make makes for transformingt transform a single item items fo…" at bounding box center [373, 193] width 465 height 100
click at [330, 152] on textarea "This card is made make makes for transforming transform a single item items for…" at bounding box center [373, 193] width 465 height 100
click at [354, 151] on textarea "This card is made make makes for transforming transform transfrring a single it…" at bounding box center [373, 193] width 465 height 100
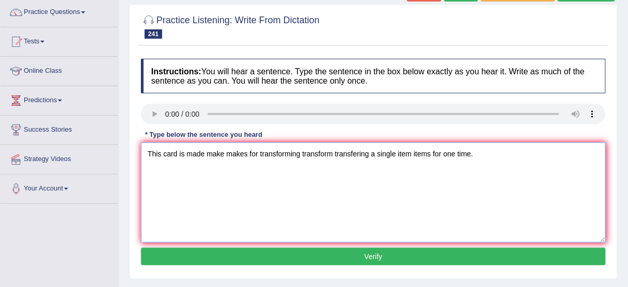
type textarea "This card is made make makes for transforming transform transfering a single it…"
click at [380, 254] on button "Verify" at bounding box center [373, 257] width 465 height 18
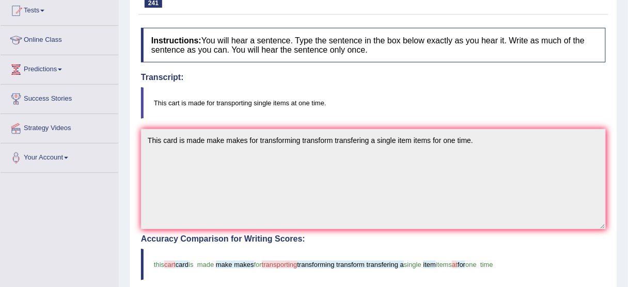
scroll to position [0, 0]
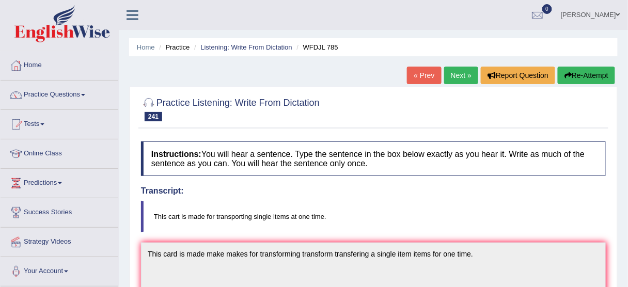
click at [582, 74] on button "Re-Attempt" at bounding box center [586, 76] width 57 height 18
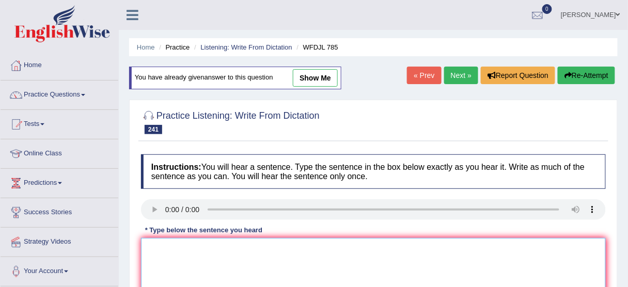
click at [230, 260] on textarea at bounding box center [373, 288] width 465 height 100
click at [222, 246] on textarea "This cart is transporting single item items for at one time." at bounding box center [373, 288] width 465 height 100
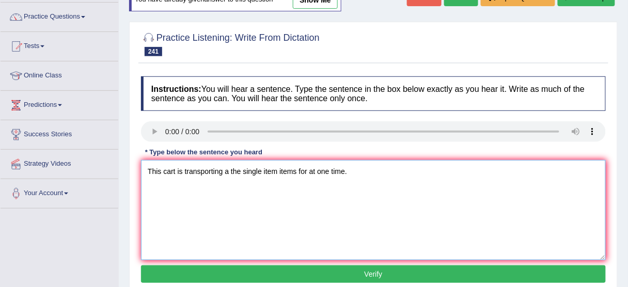
scroll to position [83, 0]
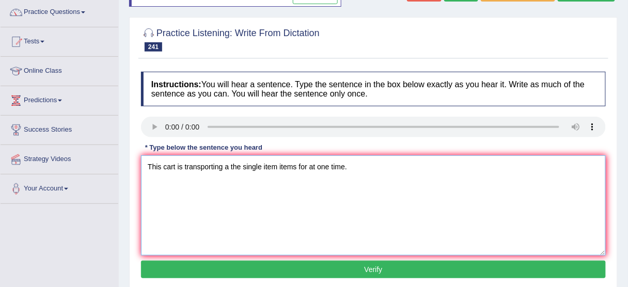
type textarea "This cart is transporting a the single item items for at one time."
click at [273, 267] on button "Verify" at bounding box center [373, 270] width 465 height 18
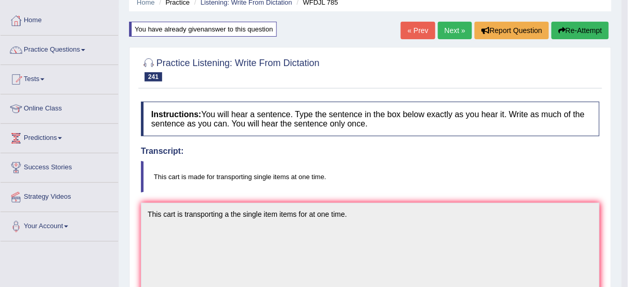
scroll to position [41, 0]
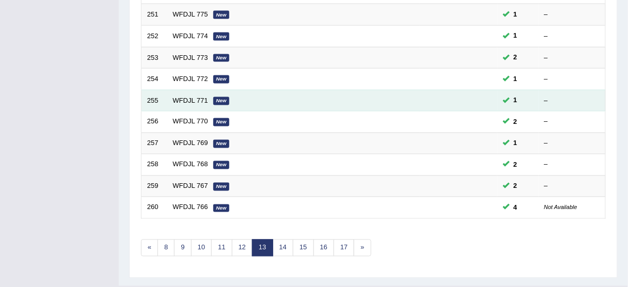
scroll to position [392, 0]
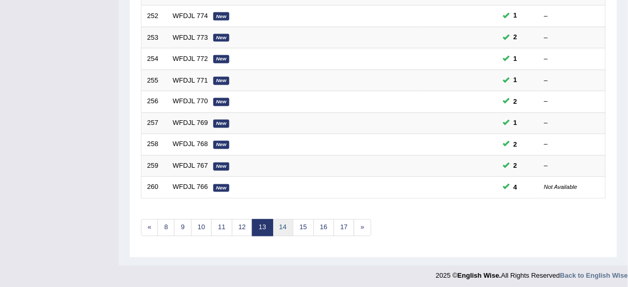
click at [283, 225] on link "14" at bounding box center [283, 227] width 21 height 17
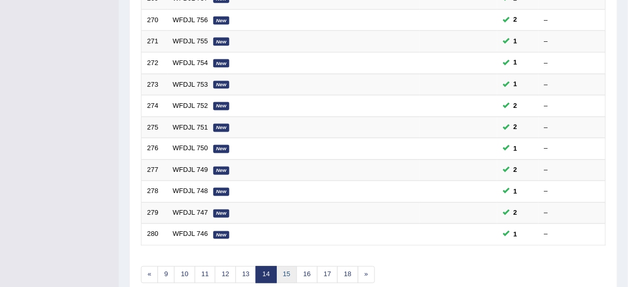
scroll to position [392, 0]
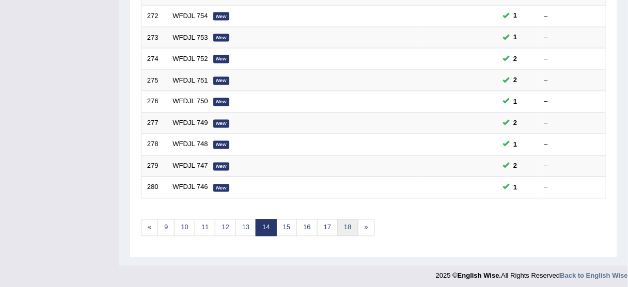
click at [341, 226] on link "18" at bounding box center [347, 227] width 21 height 17
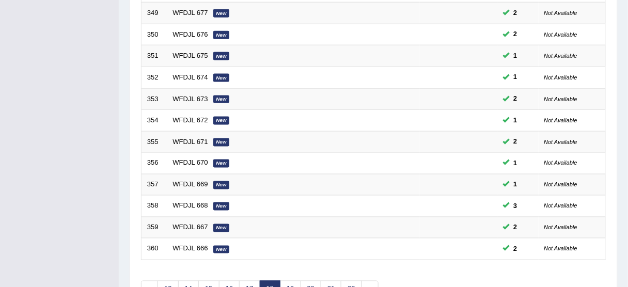
scroll to position [392, 0]
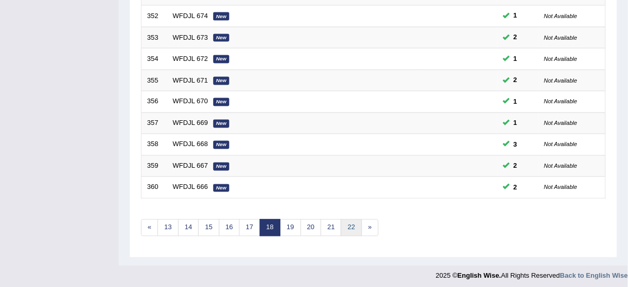
click at [345, 220] on link "22" at bounding box center [351, 227] width 21 height 17
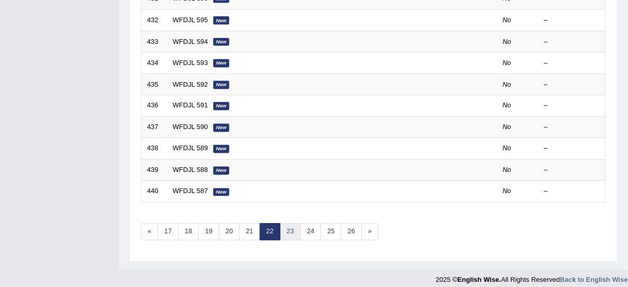
scroll to position [392, 0]
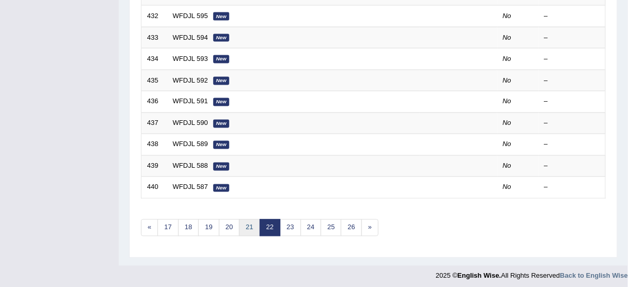
click at [248, 225] on link "21" at bounding box center [249, 227] width 21 height 17
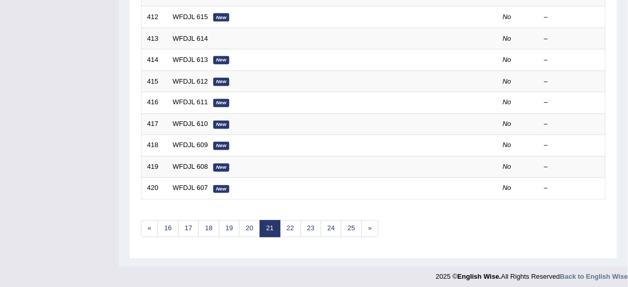
scroll to position [392, 0]
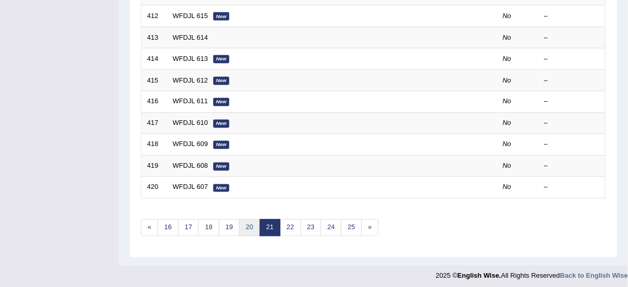
click at [244, 226] on link "20" at bounding box center [249, 227] width 21 height 17
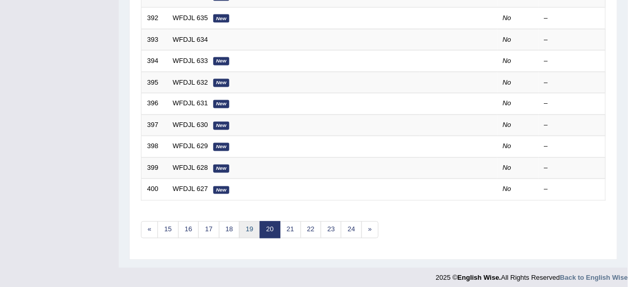
scroll to position [392, 0]
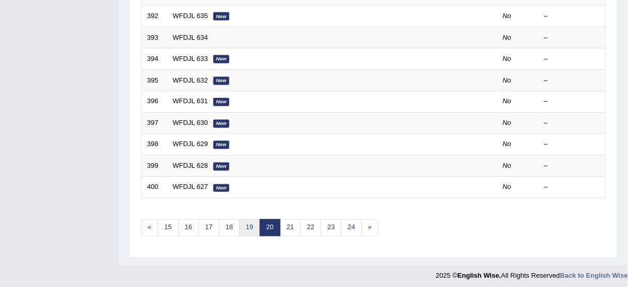
click at [245, 224] on link "19" at bounding box center [249, 227] width 21 height 17
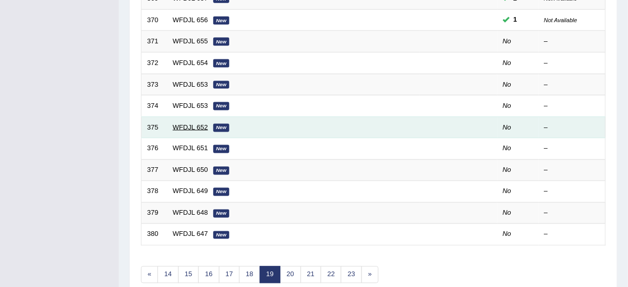
scroll to position [289, 0]
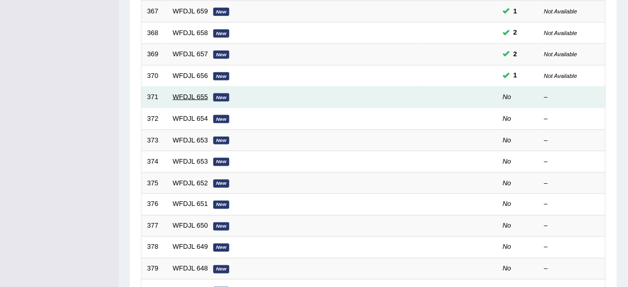
click at [179, 93] on link "WFDJL 655" at bounding box center [190, 97] width 35 height 8
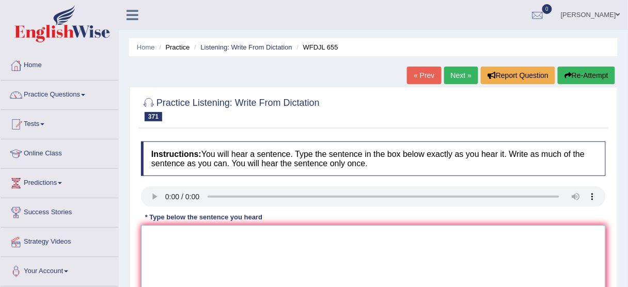
click at [203, 255] on textarea at bounding box center [373, 275] width 465 height 100
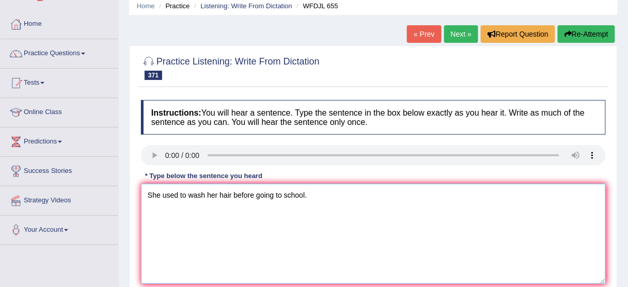
click at [161, 186] on textarea "She used to wash her hair before going to school." at bounding box center [373, 234] width 465 height 100
click at [178, 186] on textarea "She used to wash her hair before going to school." at bounding box center [373, 234] width 465 height 100
click at [197, 187] on textarea "She used to wash her hair before going to school." at bounding box center [373, 234] width 465 height 100
click at [205, 188] on textarea "She used to wash her hair before going to school." at bounding box center [373, 234] width 465 height 100
click at [188, 195] on textarea "She used to wash washing washed her hair before going to school." at bounding box center [373, 234] width 465 height 100
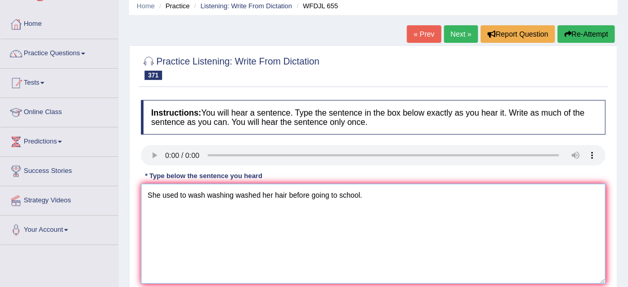
click at [310, 192] on textarea "She used to wash washing washed her hair before going to school." at bounding box center [373, 234] width 465 height 100
click at [339, 197] on textarea "She used to wash washing washed her hair before going to school." at bounding box center [373, 234] width 465 height 100
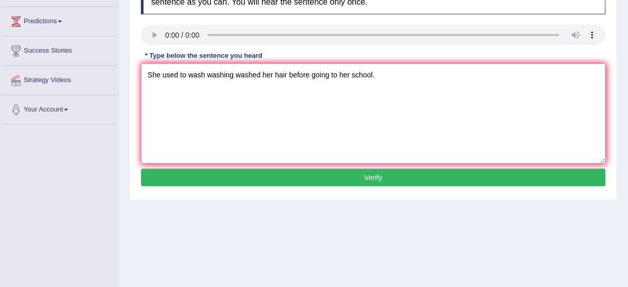
scroll to position [165, 0]
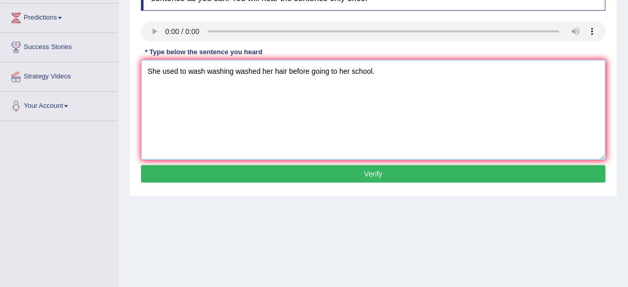
type textarea "She used to wash washing washed her hair before going to her school."
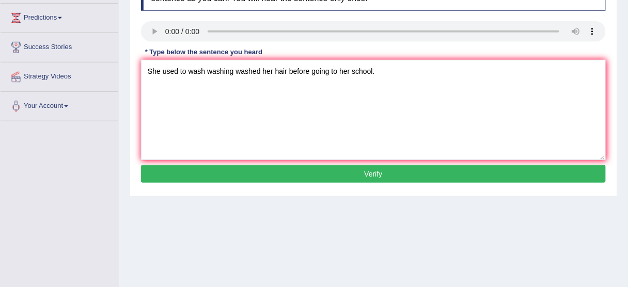
click at [312, 179] on button "Verify" at bounding box center [373, 174] width 465 height 18
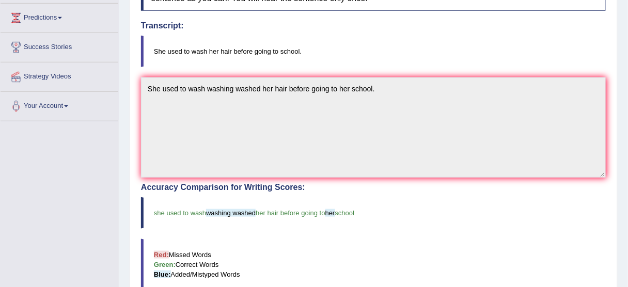
scroll to position [0, 0]
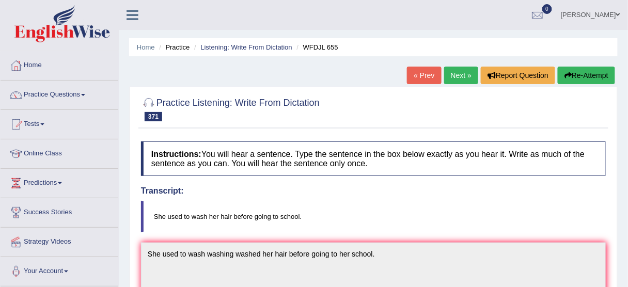
click at [462, 74] on link "Next »" at bounding box center [461, 76] width 34 height 18
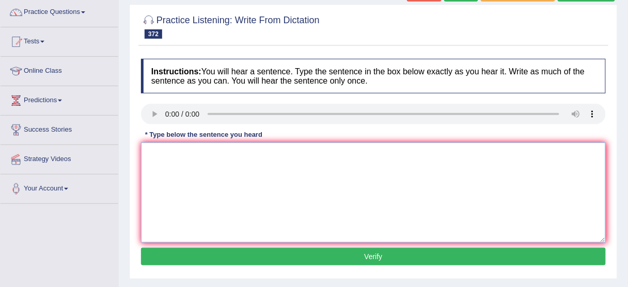
click at [189, 186] on textarea at bounding box center [373, 193] width 465 height 100
click at [243, 151] on textarea "His business is only on partial success." at bounding box center [373, 193] width 465 height 100
click at [224, 150] on textarea "His business is only on partial partially success." at bounding box center [373, 193] width 465 height 100
type textarea "His business is only on the a partial partially success."
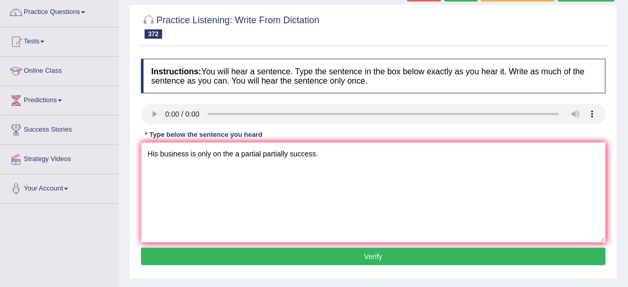
click at [333, 258] on button "Verify" at bounding box center [373, 257] width 465 height 18
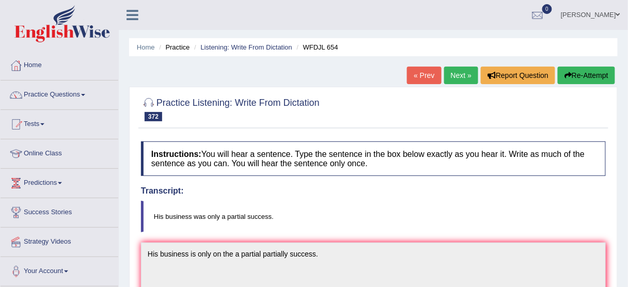
click at [456, 77] on link "Next »" at bounding box center [461, 76] width 34 height 18
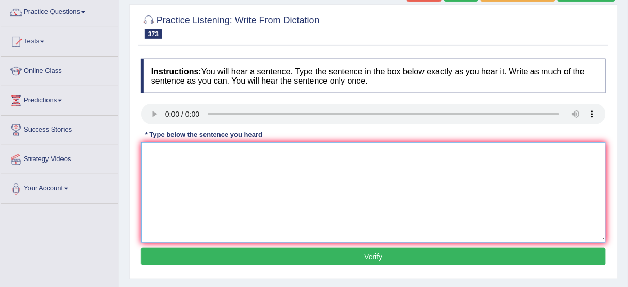
click at [186, 148] on textarea at bounding box center [373, 193] width 465 height 100
click at [187, 148] on textarea "It might be a film or documentary." at bounding box center [373, 193] width 465 height 100
click at [205, 148] on textarea "It might be a film or documentary." at bounding box center [373, 193] width 465 height 100
click at [210, 148] on textarea "It might be a film or documentary." at bounding box center [373, 193] width 465 height 100
click at [258, 153] on textarea "It might be a film or a documentary." at bounding box center [373, 193] width 465 height 100
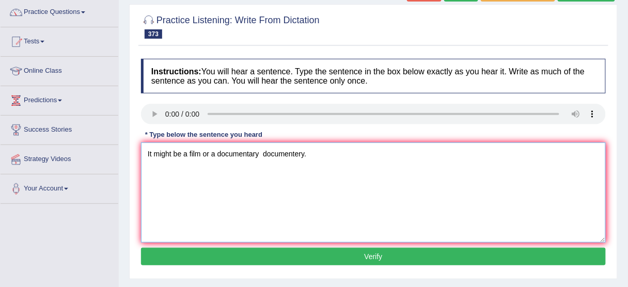
click at [263, 153] on textarea "It might be a film or a documentary documentery." at bounding box center [373, 193] width 465 height 100
click at [187, 151] on textarea "It might be a film or a documentary documentery." at bounding box center [373, 193] width 465 height 100
type textarea "It might be a the film or a documentary documentery."
click at [304, 261] on button "Verify" at bounding box center [373, 257] width 465 height 18
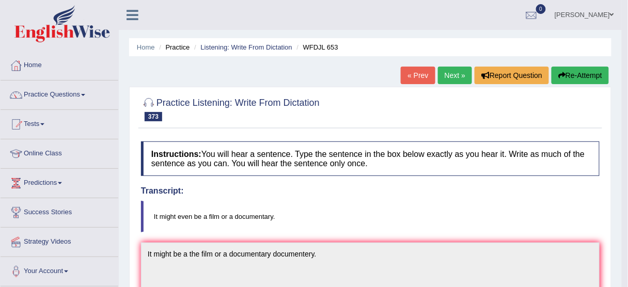
click at [449, 73] on link "Next »" at bounding box center [455, 76] width 34 height 18
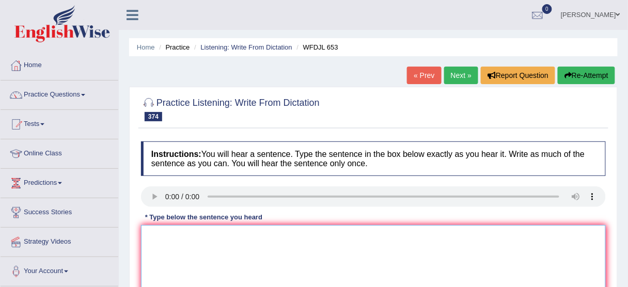
click at [413, 259] on textarea at bounding box center [373, 275] width 465 height 100
click at [458, 78] on link "Next »" at bounding box center [461, 76] width 34 height 18
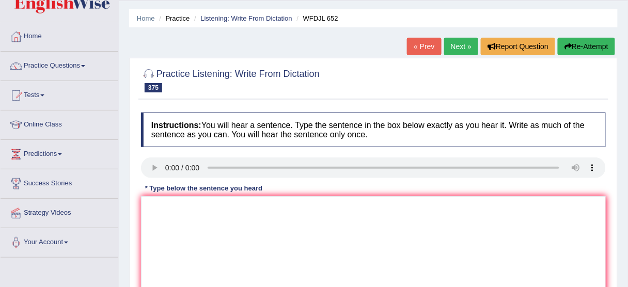
scroll to position [41, 0]
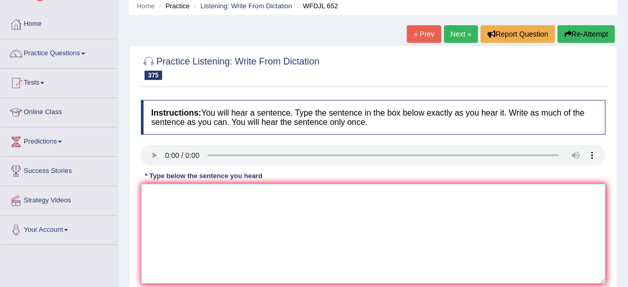
click at [210, 246] on textarea at bounding box center [373, 234] width 465 height 100
click at [268, 192] on textarea "Just introduce to new computer syster call center centre" at bounding box center [373, 234] width 465 height 100
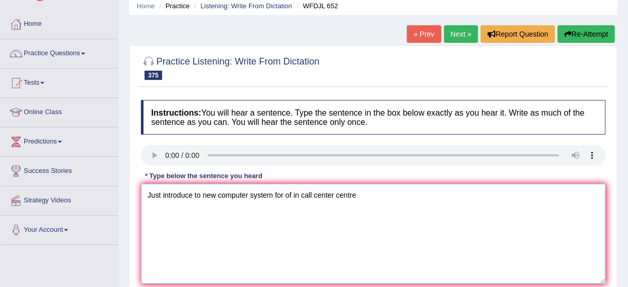
click at [368, 200] on textarea "Just introduce to new computer system for of in call center centre" at bounding box center [373, 234] width 465 height 100
click at [211, 188] on textarea "Just introduce to new computer system for of in call center centre he work work…" at bounding box center [373, 234] width 465 height 100
click at [218, 187] on textarea "Just introduce to new computer system for of in call center centre he work work…" at bounding box center [373, 234] width 465 height 100
click at [289, 192] on textarea "Just introduce to new a the computer system for of in call center centre he wor…" at bounding box center [373, 234] width 465 height 100
click at [381, 189] on textarea "Just introduce to new a the computer system systems for of in call center centr…" at bounding box center [373, 234] width 465 height 100
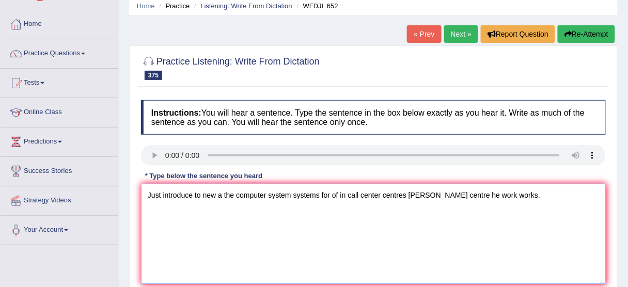
click at [447, 187] on textarea "Just introduce to new a the computer system systems for of in call center centr…" at bounding box center [373, 234] width 465 height 100
click at [454, 188] on textarea "Just introduce to new a the computer system systems for of in call center centr…" at bounding box center [373, 234] width 465 height 100
click at [194, 191] on textarea "Just introduce to new a the computer system systems for of in call center centr…" at bounding box center [373, 234] width 465 height 100
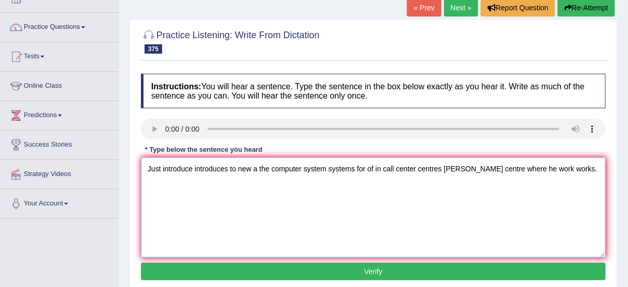
scroll to position [83, 0]
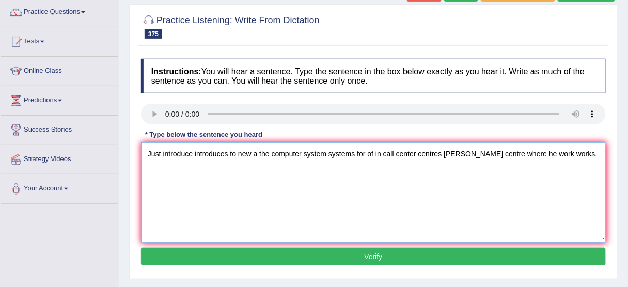
type textarea "Just introduce introduces to new a the computer system systems for of in call c…"
click at [316, 259] on button "Verify" at bounding box center [373, 257] width 465 height 18
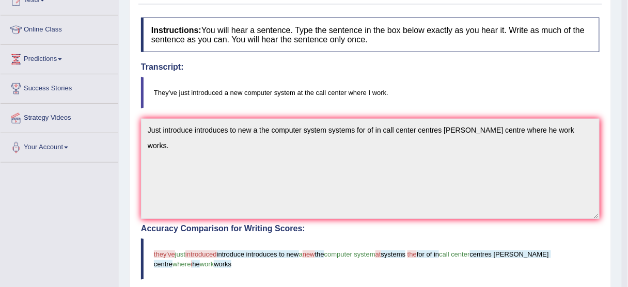
scroll to position [0, 0]
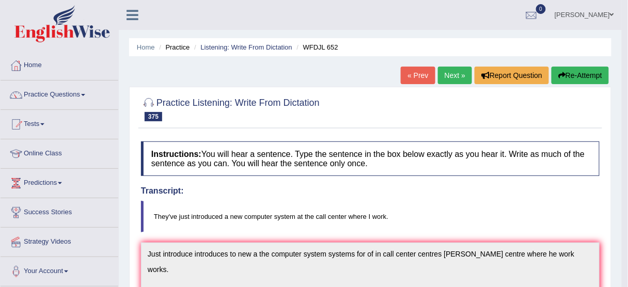
click at [578, 70] on button "Re-Attempt" at bounding box center [579, 76] width 57 height 18
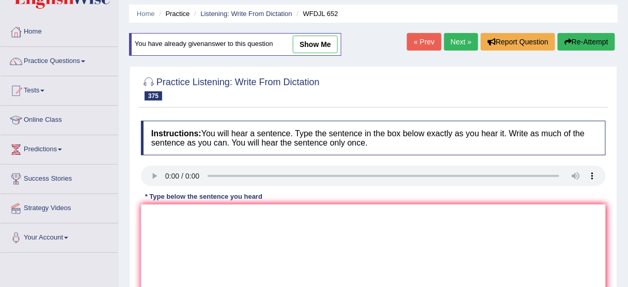
scroll to position [83, 0]
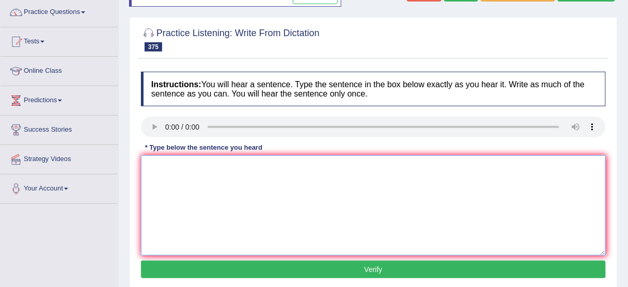
click at [180, 172] on textarea at bounding box center [373, 205] width 465 height 100
type textarea "a"
click at [155, 177] on textarea at bounding box center [373, 205] width 465 height 100
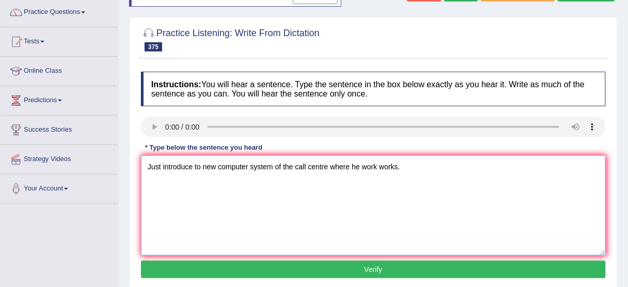
click at [158, 168] on textarea "Just introduce to new computer system of the call centre where he work works." at bounding box center [373, 205] width 465 height 100
click at [193, 162] on textarea "Just introduce to new computer system of the call centre where he work works." at bounding box center [373, 205] width 465 height 100
click at [318, 167] on textarea "Just introduceintroduced to new computer system of the call centre where he wor…" at bounding box center [373, 205] width 465 height 100
click at [314, 166] on textarea "Just introduceintroduced to new computer system of the call centre where he wor…" at bounding box center [373, 205] width 465 height 100
click at [394, 168] on textarea "Just introduceintroduced to new computer system of at the call centre where he …" at bounding box center [373, 205] width 465 height 100
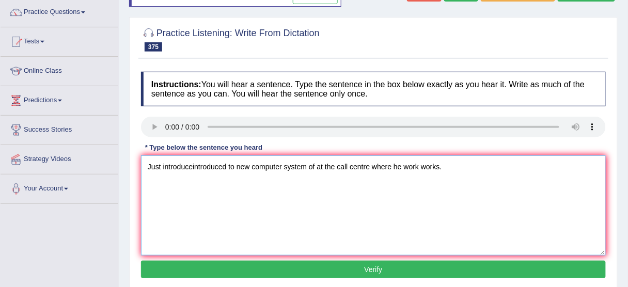
click at [399, 165] on textarea "Just introduceintroduced to new computer system of at the call centre where he …" at bounding box center [373, 205] width 465 height 100
click at [403, 165] on textarea "Just introduceintroduced to new computer system of at the call centre where he …" at bounding box center [373, 205] width 465 height 100
click at [193, 164] on textarea "Just introduceintroduced to new computer system of at the call centre where he …" at bounding box center [373, 205] width 465 height 100
type textarea "Just introduce introduced to new computer system of at the call centre where he…"
click at [294, 267] on button "Verify" at bounding box center [373, 270] width 465 height 18
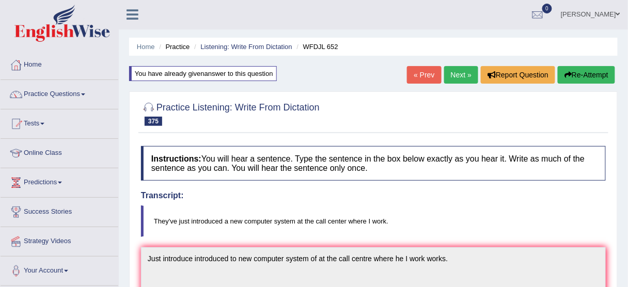
scroll to position [0, 0]
click at [465, 81] on link "Next »" at bounding box center [461, 76] width 34 height 18
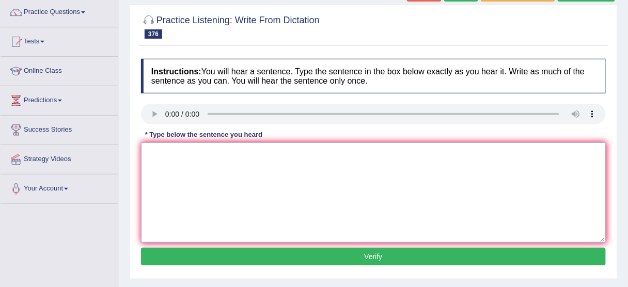
click at [164, 177] on textarea at bounding box center [373, 193] width 465 height 100
drag, startPoint x: 387, startPoint y: 201, endPoint x: 391, endPoint y: 213, distance: 12.3
click at [391, 212] on textarea at bounding box center [373, 193] width 465 height 100
click at [175, 146] on textarea "I guess, just because we know each other" at bounding box center [373, 193] width 465 height 100
click at [170, 148] on textarea "I guess, just because we know each other" at bounding box center [373, 193] width 465 height 100
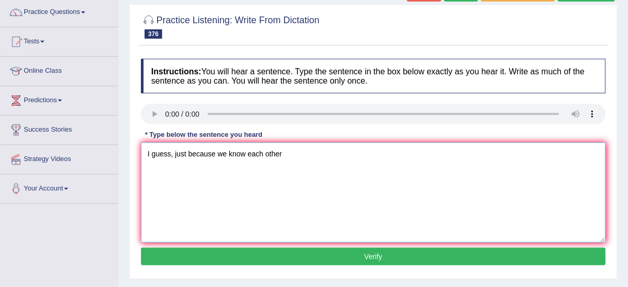
click at [176, 151] on textarea "I guess, just because we know each other" at bounding box center [373, 193] width 465 height 100
click at [175, 153] on textarea "I guess, just because we know each other" at bounding box center [373, 193] width 465 height 100
click at [283, 159] on textarea "I guess, just because we know each other" at bounding box center [373, 193] width 465 height 100
click at [230, 165] on textarea "I guess, just because we know each other" at bounding box center [373, 193] width 465 height 100
click at [230, 152] on textarea "I guess, just because we know each other" at bounding box center [373, 193] width 465 height 100
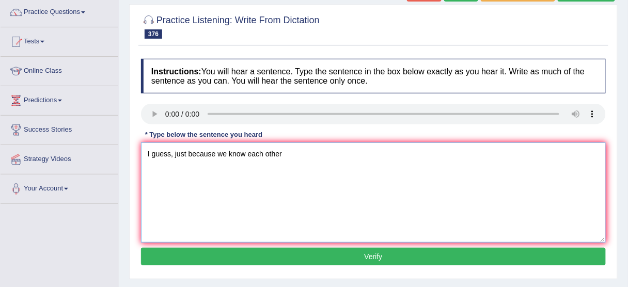
click at [228, 152] on textarea "I guess, just because we know each other" at bounding box center [373, 193] width 465 height 100
click at [255, 148] on textarea "I guess, just because we are know each other" at bounding box center [373, 193] width 465 height 100
click at [258, 148] on textarea "I guess, just because we are know each other" at bounding box center [373, 193] width 465 height 100
click at [346, 155] on textarea "I guess, just because we are know known each other" at bounding box center [373, 193] width 465 height 100
click at [316, 159] on textarea "I guess, just because we are know known each other over many years year." at bounding box center [373, 193] width 465 height 100
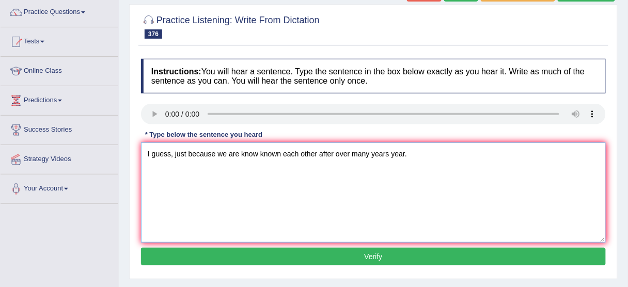
type textarea "I guess, just because we are know known each other after over many years year."
click at [327, 259] on button "Verify" at bounding box center [373, 257] width 465 height 18
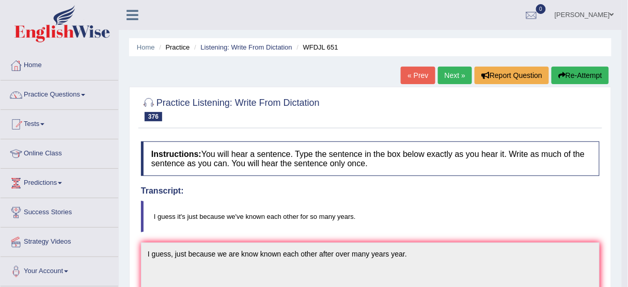
click at [558, 76] on icon "button" at bounding box center [561, 75] width 7 height 7
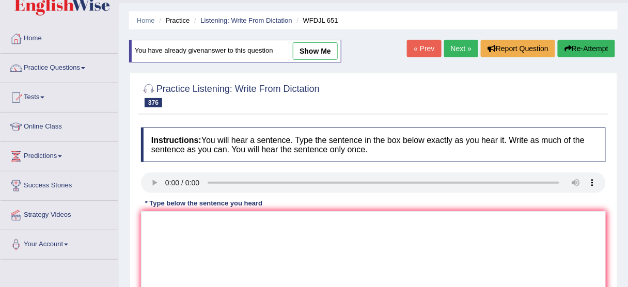
scroll to position [41, 0]
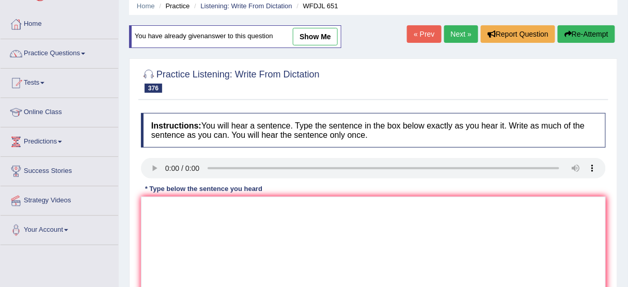
click at [423, 98] on div "Practice Listening: Write From Dictation 376 WFDJL 651" at bounding box center [373, 82] width 470 height 36
click at [319, 28] on link "show me" at bounding box center [315, 37] width 45 height 18
type textarea "I guess, just because we are know known each other after over many years year."
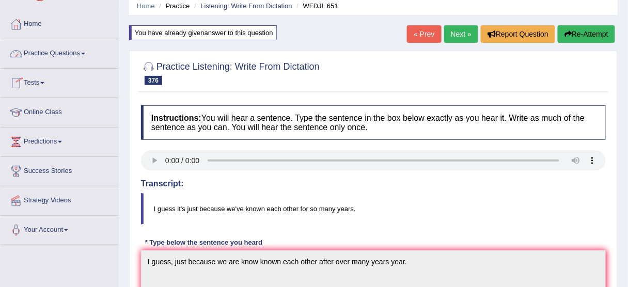
click at [461, 33] on link "Next »" at bounding box center [461, 34] width 34 height 18
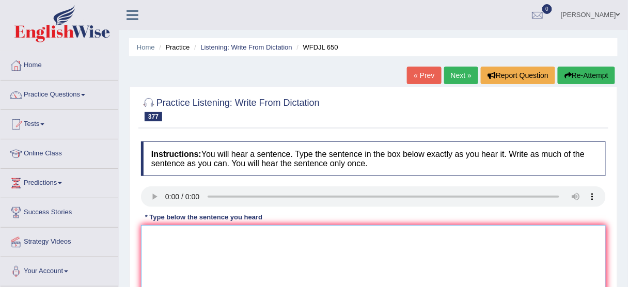
click at [201, 240] on textarea at bounding box center [373, 275] width 465 height 100
click at [181, 235] on textarea "Last year twenty years of partnership." at bounding box center [373, 275] width 465 height 100
click at [179, 234] on textarea "Last year twenty years of partnership." at bounding box center [373, 275] width 465 height 100
click at [246, 237] on textarea "Last year, we celebrated twenty years of partnership." at bounding box center [373, 275] width 465 height 100
click at [248, 235] on textarea "Last year, we celebrated twenty years of partnership." at bounding box center [373, 275] width 465 height 100
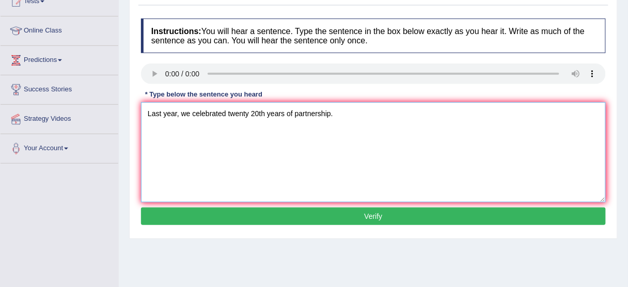
scroll to position [124, 0]
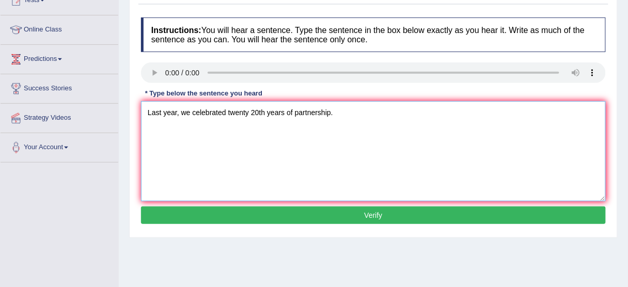
type textarea "Last year, we celebrated twenty 20th years of partnership."
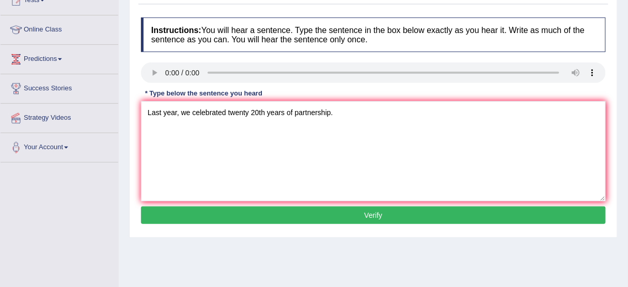
click at [296, 215] on button "Verify" at bounding box center [373, 216] width 465 height 18
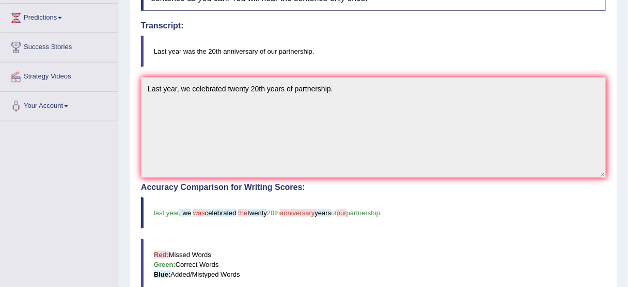
scroll to position [0, 0]
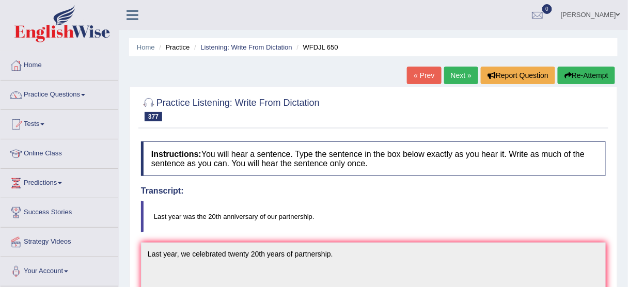
click at [598, 77] on button "Re-Attempt" at bounding box center [586, 76] width 57 height 18
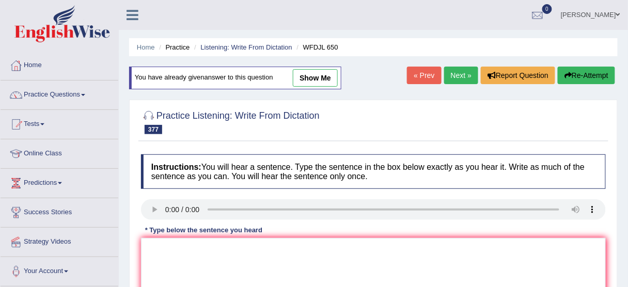
click at [324, 81] on link "show me" at bounding box center [315, 78] width 45 height 18
type textarea "Last year, we celebrated twenty 20th years of partnership."
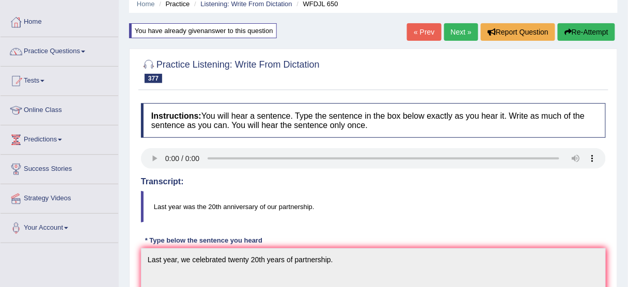
scroll to position [41, 0]
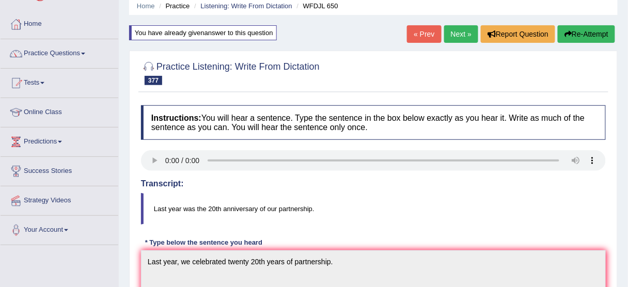
click at [472, 32] on link "Next »" at bounding box center [461, 34] width 34 height 18
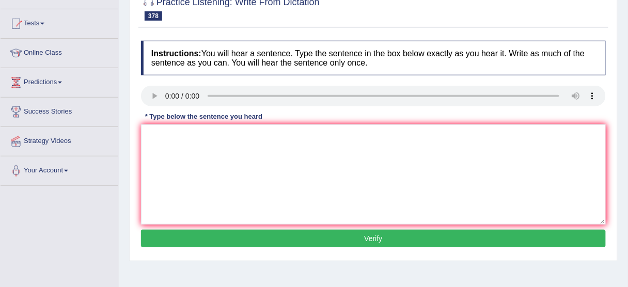
scroll to position [124, 0]
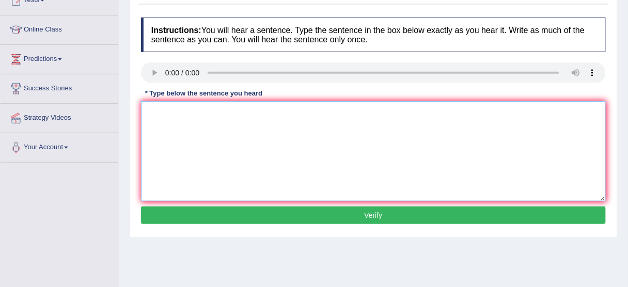
click at [142, 133] on textarea at bounding box center [373, 151] width 465 height 100
click at [258, 113] on textarea "The avareage amouny is increased on the ring" at bounding box center [373, 151] width 465 height 100
drag, startPoint x: 262, startPoint y: 103, endPoint x: 257, endPoint y: 106, distance: 6.7
click at [258, 106] on textarea "The avareage amouny is increased on the ring" at bounding box center [373, 151] width 465 height 100
click at [260, 110] on textarea "The avareage amouny is increased on the ring" at bounding box center [373, 151] width 465 height 100
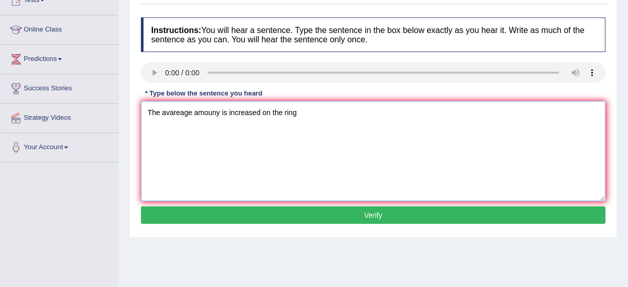
drag, startPoint x: 260, startPoint y: 110, endPoint x: 233, endPoint y: 114, distance: 27.1
click at [233, 114] on textarea "The avareage amouny is increased on the ring" at bounding box center [373, 151] width 465 height 100
click at [320, 110] on textarea "The avareage amouny is spent spend on the ring" at bounding box center [373, 151] width 465 height 100
click at [213, 112] on textarea "The avareage amouny is spent spend on the ring that whic is increased 40% fourt…" at bounding box center [373, 151] width 465 height 100
click at [219, 109] on textarea "The avareage amouny is spent spend on the ring that whic is increased 40% fourt…" at bounding box center [373, 151] width 465 height 100
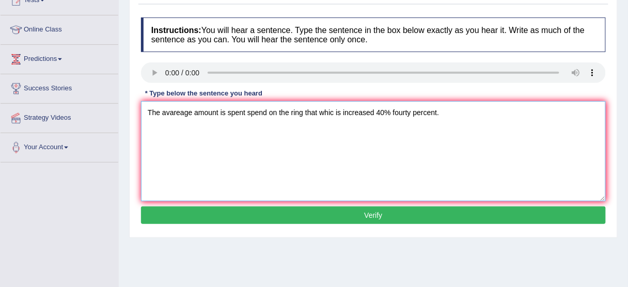
click at [245, 107] on textarea "The avareage amount is spent spend on the ring that whic is increased 40% fourt…" at bounding box center [373, 151] width 465 height 100
click at [278, 110] on textarea "The avareage amount is spent spend on the ring that whic is increased 40% fourt…" at bounding box center [373, 151] width 465 height 100
click at [330, 112] on textarea "The avareage amount is spent spend on the ring that whic is increased 40% fourt…" at bounding box center [373, 151] width 465 height 100
click at [333, 110] on textarea "The avareage amount is spent spend on the ring that whic is increased 40% fourt…" at bounding box center [373, 151] width 465 height 100
click at [335, 110] on textarea "The avareage amount is spent spend on the ring that whic is increased 40% fourt…" at bounding box center [373, 151] width 465 height 100
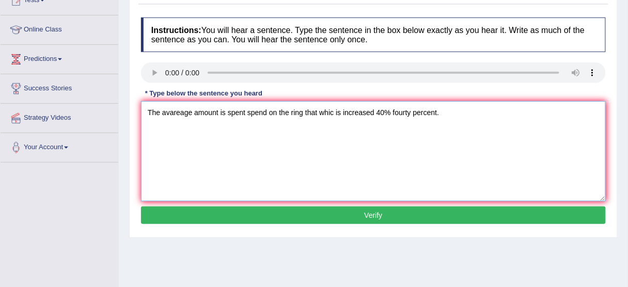
click at [332, 110] on textarea "The avareage amount is spent spend on the ring that whic is increased 40% fourt…" at bounding box center [373, 151] width 465 height 100
click at [360, 110] on textarea "The avareage amount is spent spend on the ring that which is increased 40% four…" at bounding box center [373, 151] width 465 height 100
click at [382, 110] on textarea "The avareage amount is spent spend on the ring that which is increased 40% four…" at bounding box center [373, 151] width 465 height 100
type textarea "The avareage amount is spent spend on the ring that which is increased on an av…"
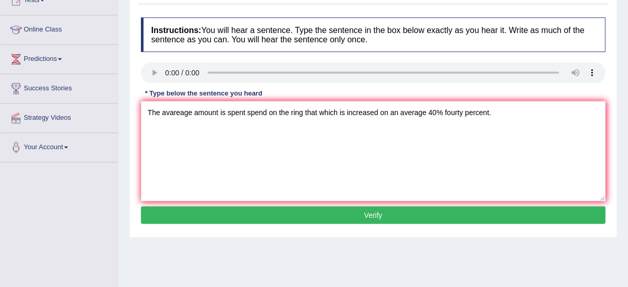
click at [404, 213] on button "Verify" at bounding box center [373, 216] width 465 height 18
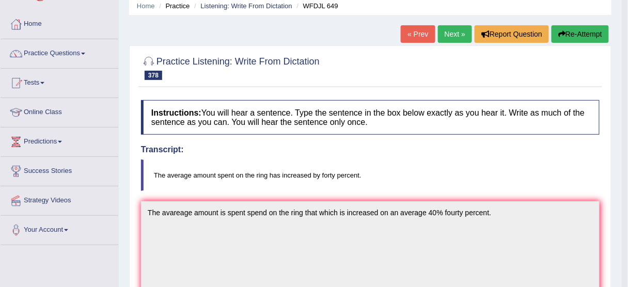
scroll to position [0, 0]
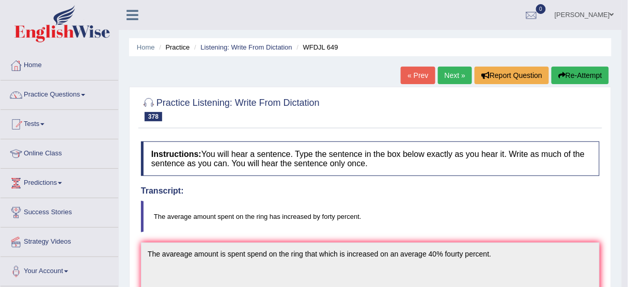
click at [454, 74] on link "Next »" at bounding box center [455, 76] width 34 height 18
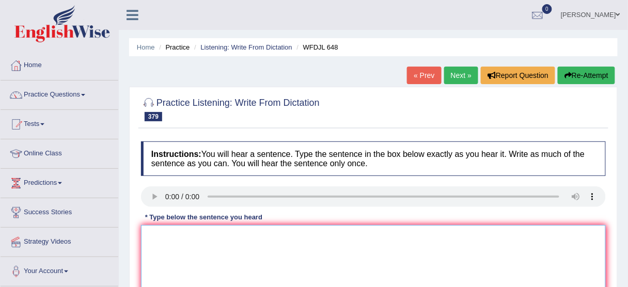
click at [160, 233] on textarea at bounding box center [373, 275] width 465 height 100
click at [189, 236] on textarea at bounding box center [373, 275] width 465 height 100
click at [158, 228] on textarea at bounding box center [373, 275] width 465 height 100
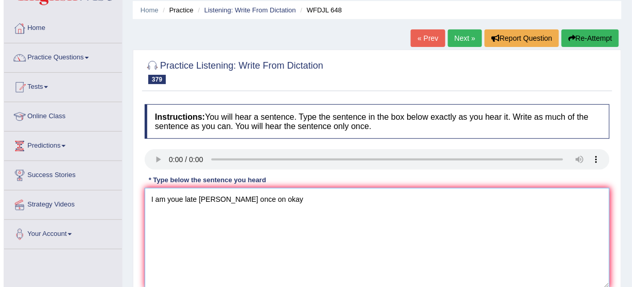
scroll to position [83, 0]
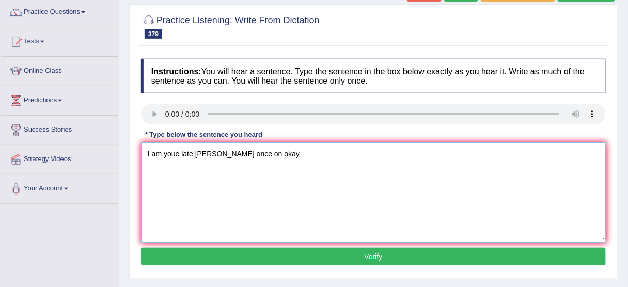
type textarea "I am youe late [PERSON_NAME] once on okay"
click at [206, 251] on button "Verify" at bounding box center [373, 257] width 465 height 18
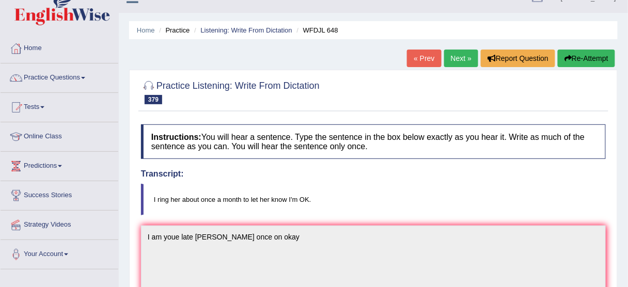
scroll to position [0, 0]
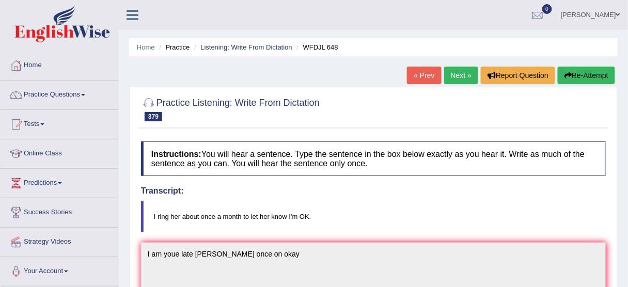
click at [582, 75] on button "Re-Attempt" at bounding box center [586, 76] width 57 height 18
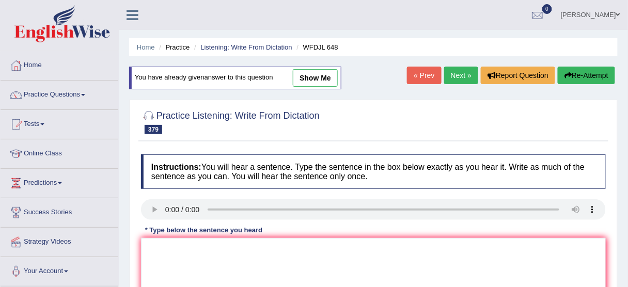
click at [314, 75] on link "show me" at bounding box center [315, 78] width 45 height 18
type textarea "I am youe late [PERSON_NAME] once on okay"
